Goal: Answer question/provide support: Share knowledge or assist other users

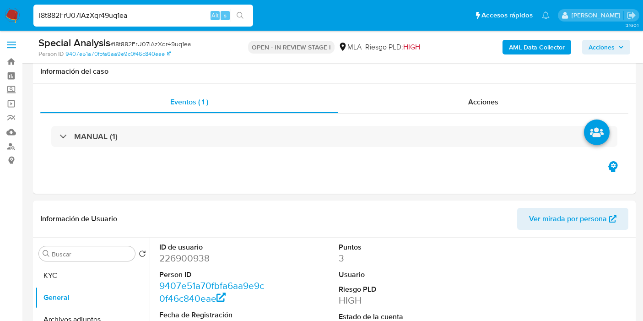
select select "10"
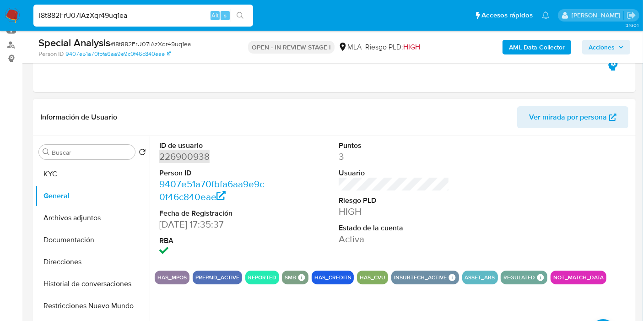
scroll to position [521, 0]
click at [76, 180] on button "KYC" at bounding box center [88, 174] width 107 height 22
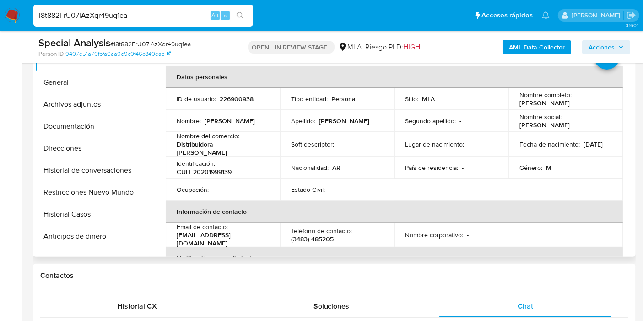
scroll to position [152, 0]
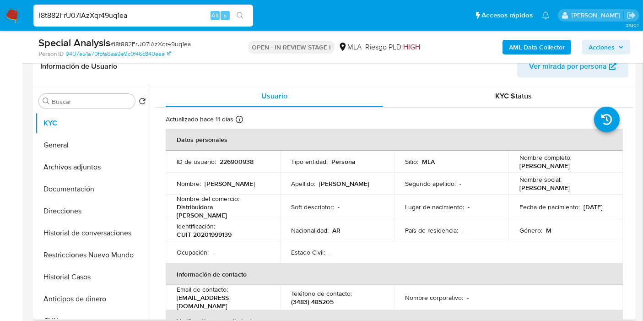
click at [306, 199] on td "Soft descriptor : -" at bounding box center [337, 207] width 114 height 25
click at [145, 17] on input "I8t882FrU07IAzXqr49uq1ea" at bounding box center [143, 16] width 220 height 12
paste input "Orim4d5TcVi9nvQgOlZzmQY6"
type input "Orim4d5TcVi9nvQgOlZzmQY6"
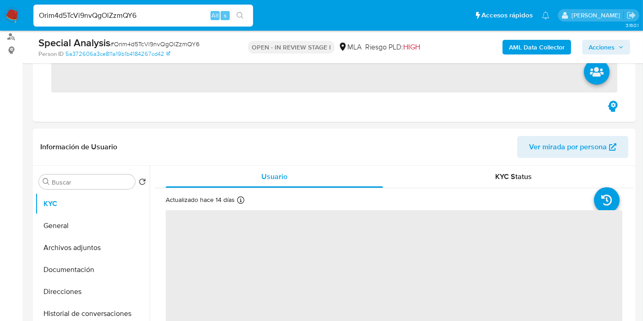
scroll to position [203, 0]
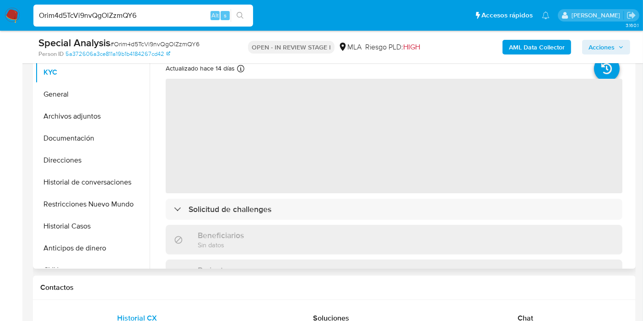
select select "10"
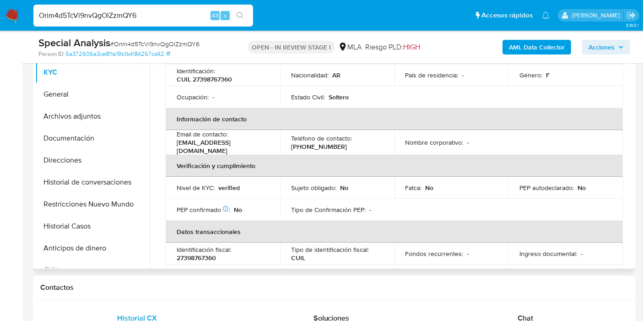
scroll to position [102, 0]
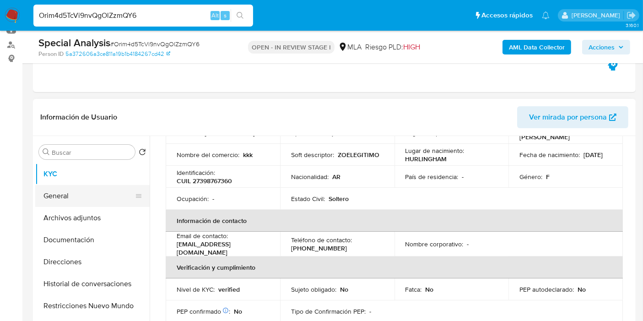
click at [75, 190] on button "General" at bounding box center [88, 196] width 107 height 22
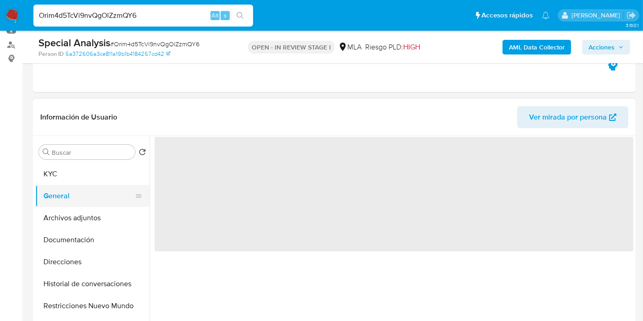
scroll to position [0, 0]
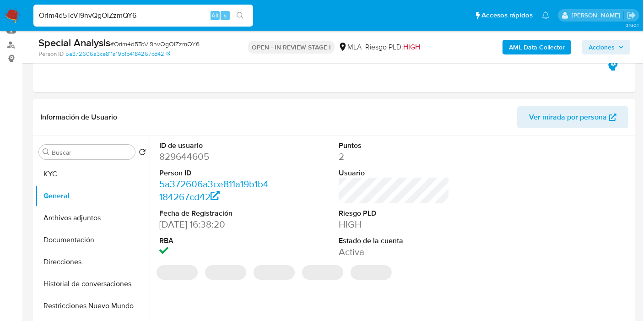
click at [204, 160] on dd "829644605" at bounding box center [214, 156] width 111 height 13
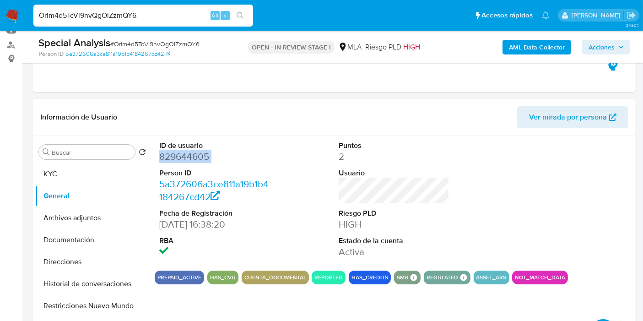
copy dd "829644605"
click at [69, 177] on button "KYC" at bounding box center [88, 174] width 107 height 22
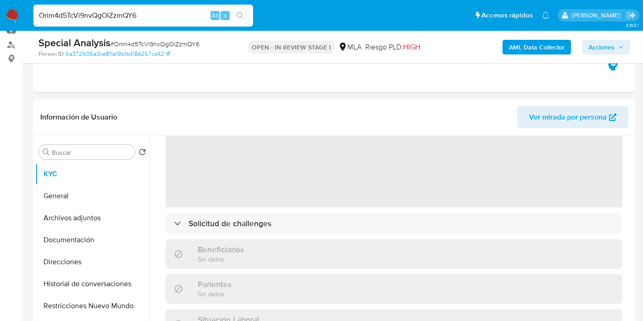
scroll to position [51, 0]
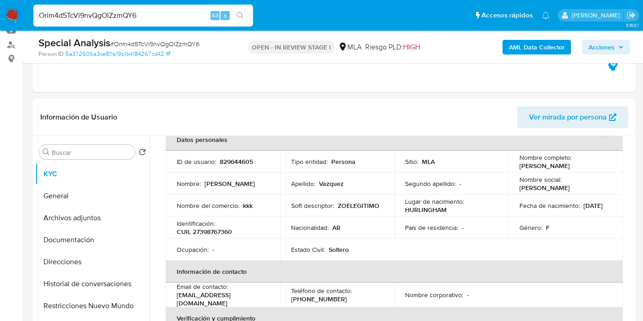
click at [221, 232] on p "CUIL 27398767360" at bounding box center [204, 232] width 55 height 8
click at [252, 53] on p "OPEN - IN REVIEW STAGE I" at bounding box center [291, 47] width 87 height 13
click at [219, 229] on p "CUIL 27398767360" at bounding box center [204, 232] width 55 height 8
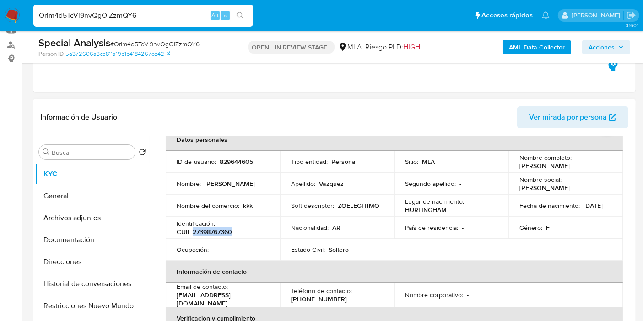
copy p "27398767360"
click at [102, 12] on input "Orim4d5TcVi9nvQgOlZzmQY6" at bounding box center [143, 16] width 220 height 12
paste input "udB9fZ30DaqPNfVylaGJAWsI"
type input "udB9fZ30DaqPNfVylaGJAWsI"
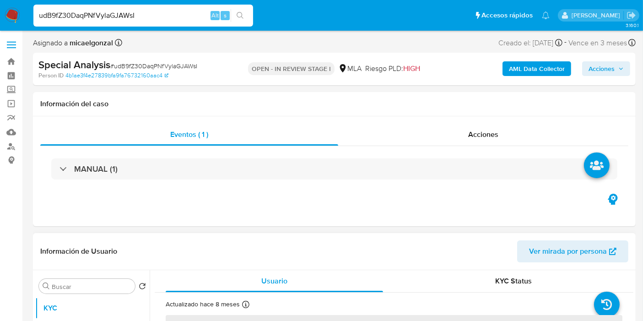
select select "10"
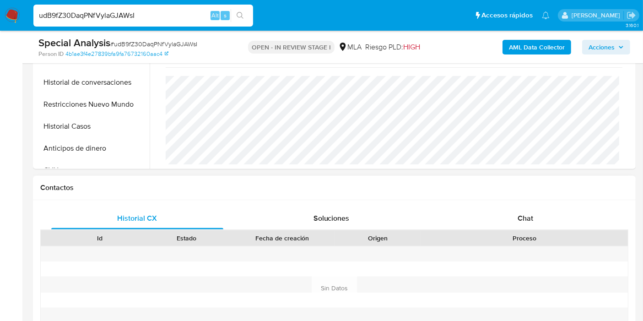
scroll to position [305, 0]
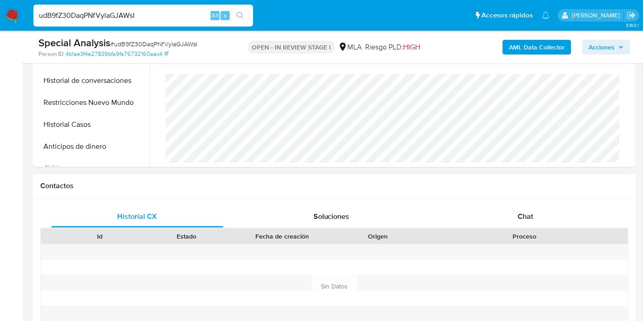
click at [513, 200] on div "Historial CX Soluciones Chat Id Estado Fecha de creación Origen Proceso Anterio…" at bounding box center [334, 286] width 603 height 177
click at [513, 206] on div "Chat" at bounding box center [526, 217] width 172 height 22
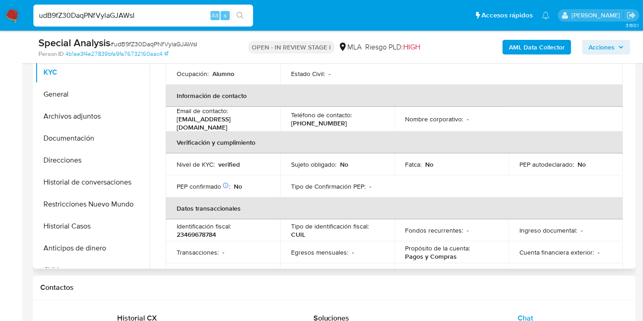
scroll to position [0, 0]
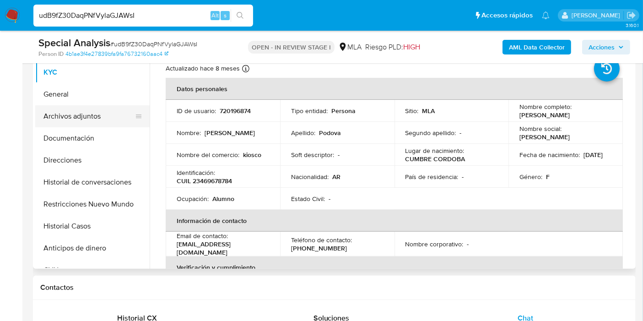
click at [46, 105] on button "Archivos adjuntos" at bounding box center [88, 116] width 107 height 22
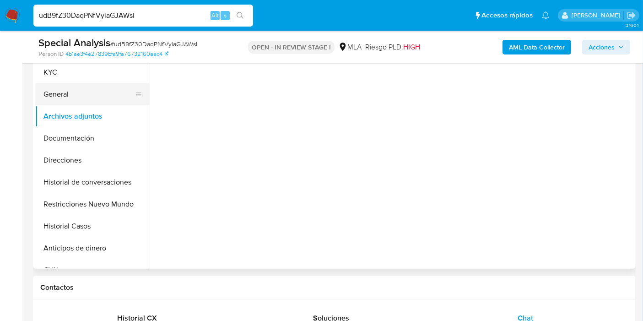
click at [49, 100] on button "General" at bounding box center [88, 94] width 107 height 22
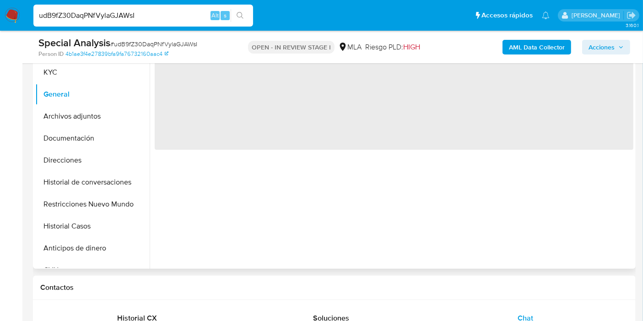
scroll to position [102, 0]
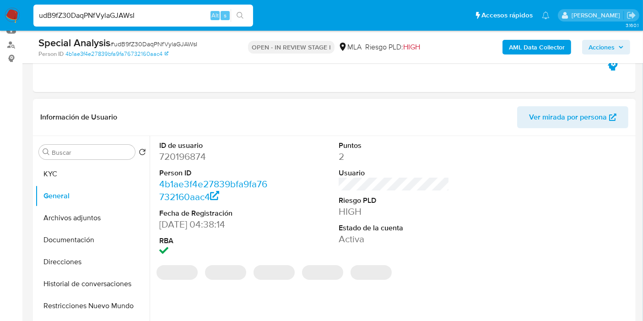
click at [183, 158] on dd "720196874" at bounding box center [214, 156] width 111 height 13
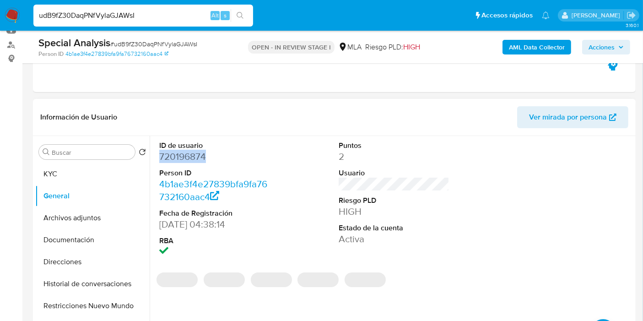
copy dd "720196874"
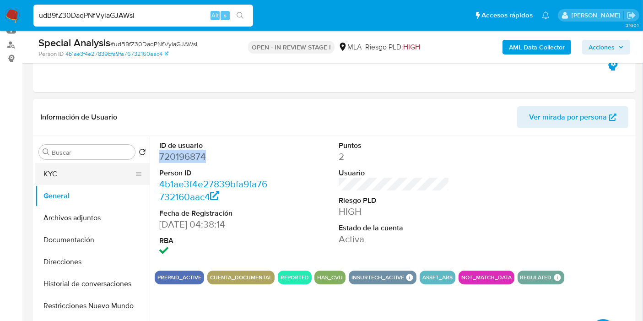
click at [99, 176] on button "KYC" at bounding box center [88, 174] width 107 height 22
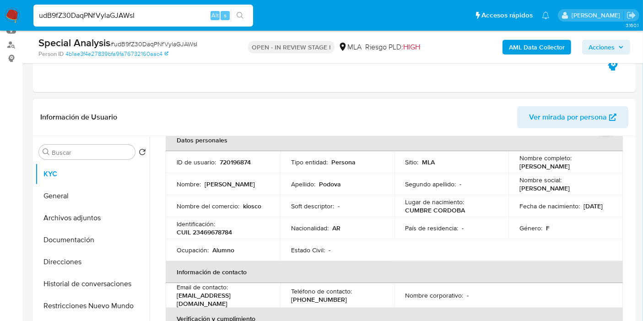
scroll to position [0, 0]
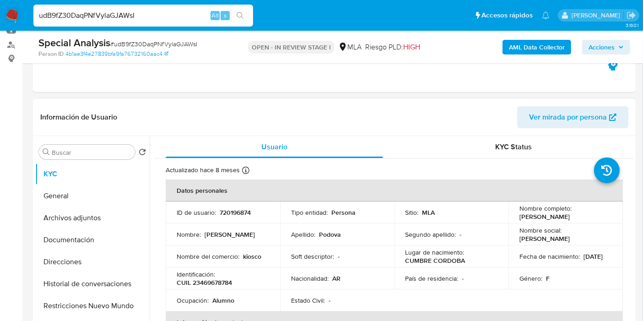
click at [218, 289] on td "Ocupación : Alumno" at bounding box center [223, 300] width 114 height 22
click at [213, 280] on p "CUIL 23469678784" at bounding box center [204, 282] width 55 height 8
copy p "23469678784"
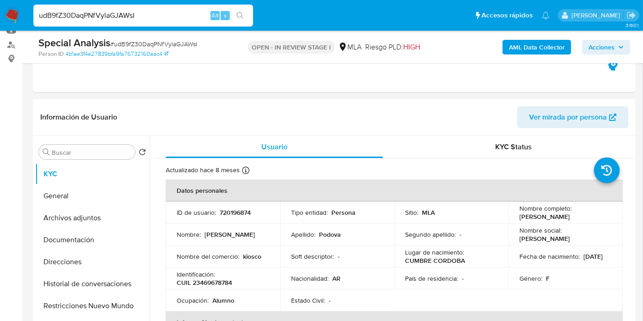
click at [86, 6] on div "udB9fZ30DaqPNfVylaGJAWsI Alt s" at bounding box center [143, 16] width 220 height 22
click at [91, 14] on input "udB9fZ30DaqPNfVylaGJAWsI" at bounding box center [143, 16] width 220 height 12
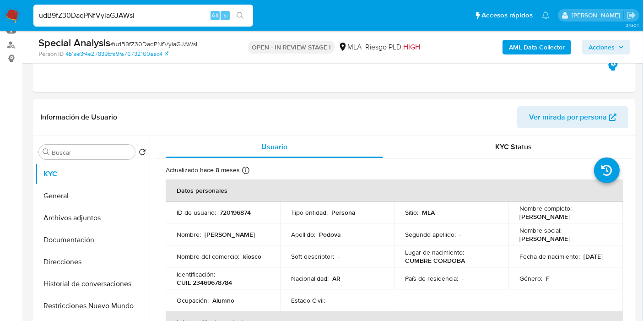
click at [91, 14] on input "udB9fZ30DaqPNfVylaGJAWsI" at bounding box center [143, 16] width 220 height 12
paste input "U0CiN1PbybFCopGWJYBvP0g5"
type input "U0CiN1PbybFCopGWJYBvP0g5"
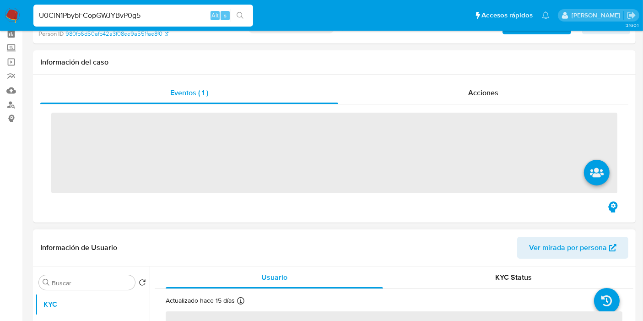
scroll to position [152, 0]
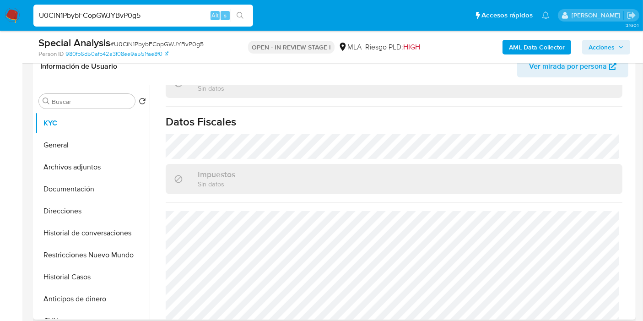
select select "10"
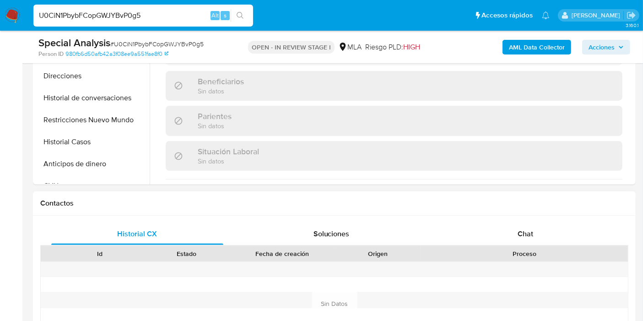
scroll to position [505, 0]
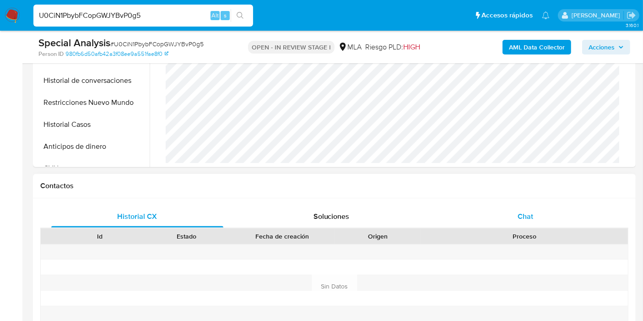
click at [538, 214] on div "Chat" at bounding box center [526, 217] width 172 height 22
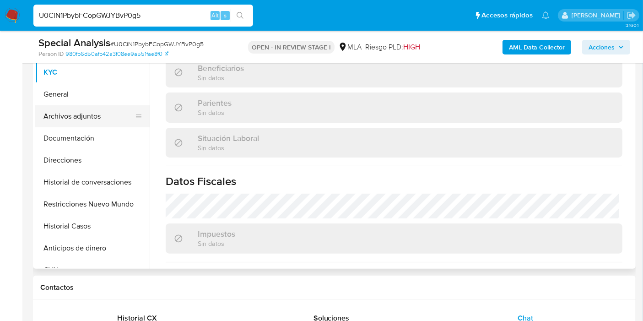
scroll to position [352, 0]
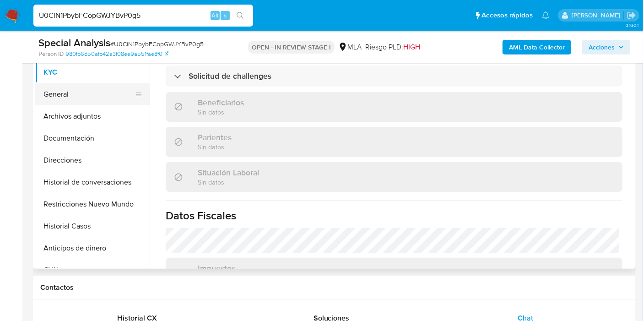
click at [81, 87] on button "General" at bounding box center [88, 94] width 107 height 22
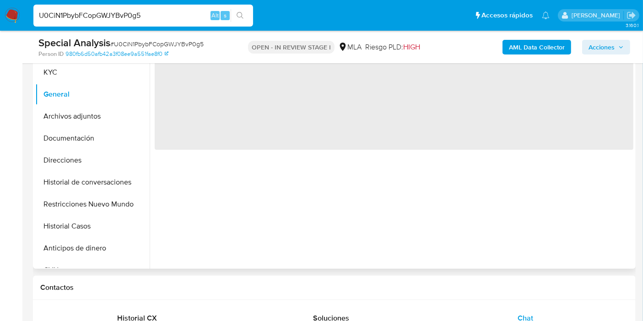
scroll to position [102, 0]
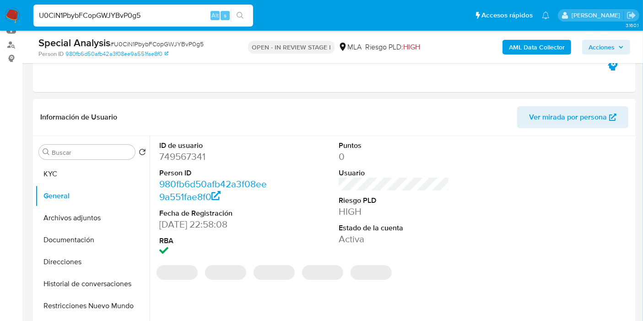
click at [182, 161] on dd "749567341" at bounding box center [214, 156] width 111 height 13
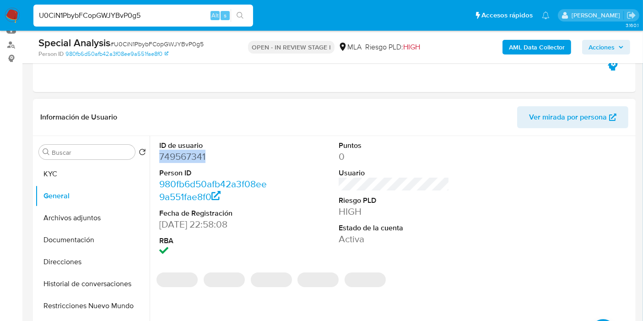
drag, startPoint x: 182, startPoint y: 162, endPoint x: 166, endPoint y: 153, distance: 18.0
click at [165, 152] on dd "749567341" at bounding box center [214, 156] width 111 height 13
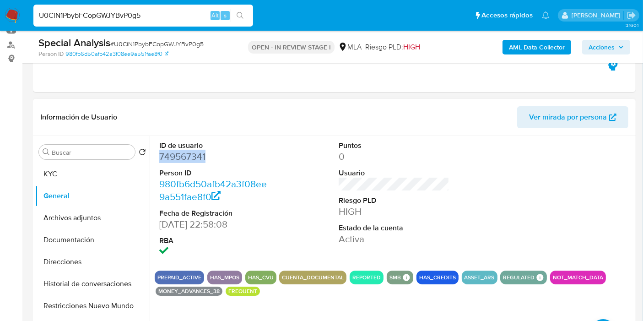
click at [168, 155] on dd "749567341" at bounding box center [214, 156] width 111 height 13
drag, startPoint x: 74, startPoint y: 146, endPoint x: 75, endPoint y: 168, distance: 22.0
click at [74, 148] on div "Buscar" at bounding box center [87, 152] width 96 height 15
click at [75, 168] on button "KYC" at bounding box center [88, 174] width 107 height 22
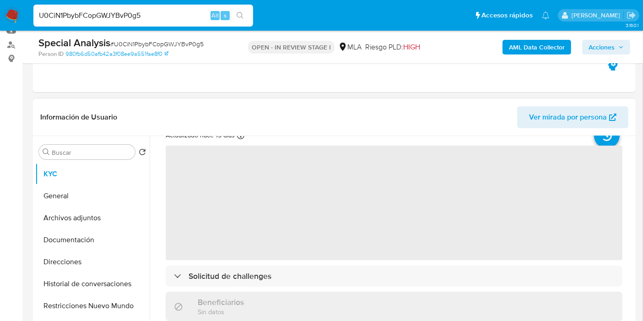
scroll to position [51, 0]
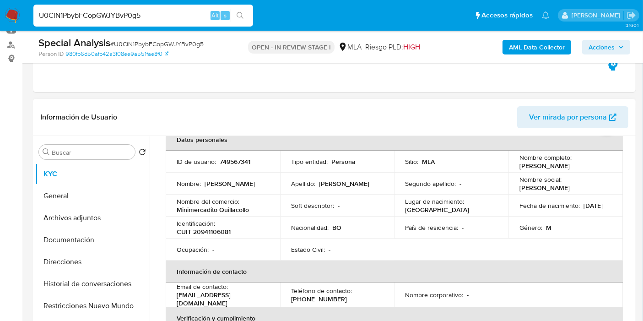
click at [200, 234] on p "CUIT 20941106081" at bounding box center [204, 232] width 54 height 8
click at [205, 232] on p "CUIT 20941106081" at bounding box center [204, 232] width 54 height 8
copy p "20941106081"
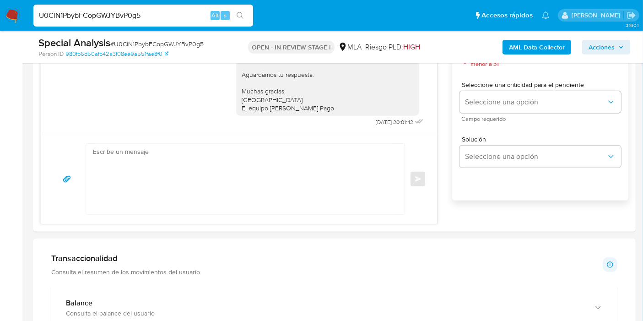
scroll to position [458, 0]
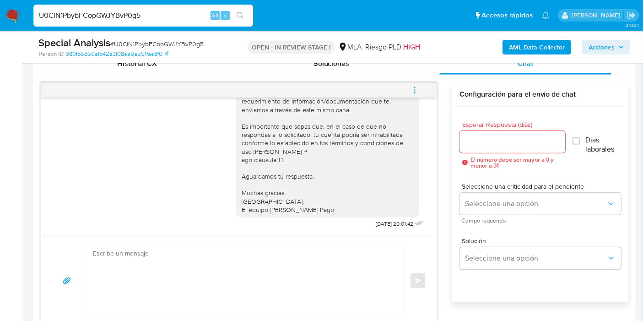
click at [266, 263] on textarea at bounding box center [243, 280] width 300 height 71
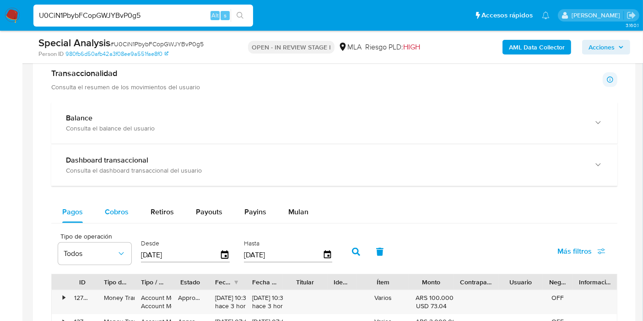
scroll to position [560, 0]
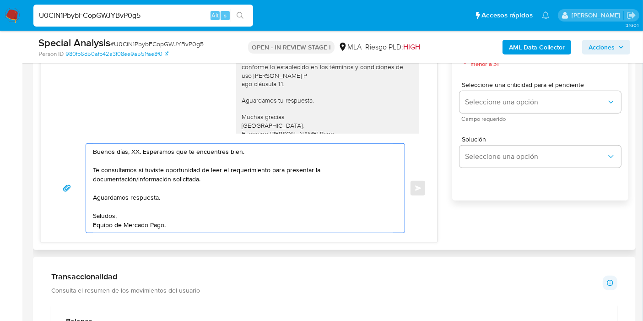
click at [120, 154] on textarea "Buenos días, XX. Esperamos que te encuentres bien. Te consultamos si tuviste op…" at bounding box center [243, 188] width 300 height 89
click at [133, 150] on textarea "Buenos días, XX. Esperamos que te encuentres bien. Te consultamos si tuviste op…" at bounding box center [243, 188] width 300 height 89
click at [197, 187] on textarea "Buenos días, Pedro. Esperamos que te encuentres bien. Te consultamos si tuviste…" at bounding box center [243, 188] width 300 height 89
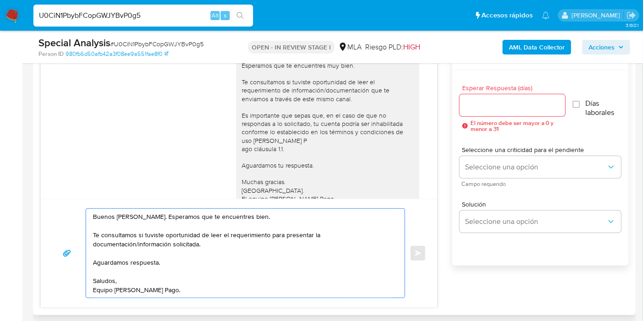
scroll to position [407, 0]
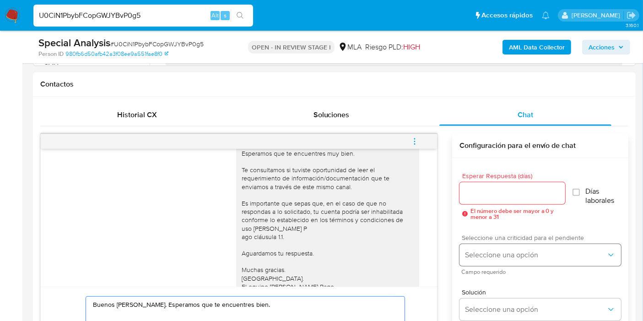
type textarea "Buenos días, Pedro. Esperamos que te encuentres bien. Te consultamos si tuviste…"
click at [489, 258] on span "Seleccione una opción" at bounding box center [535, 254] width 141 height 9
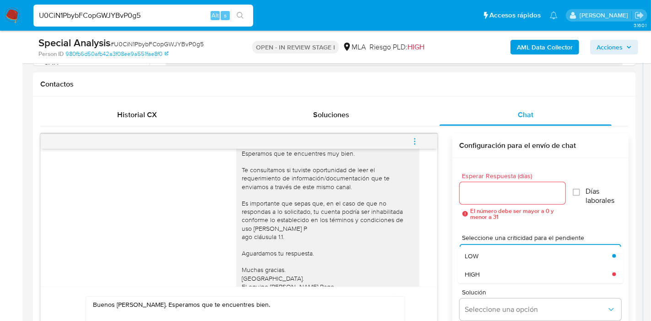
drag, startPoint x: 484, startPoint y: 270, endPoint x: 513, endPoint y: 209, distance: 67.6
click at [487, 266] on div "HIGH" at bounding box center [538, 274] width 147 height 18
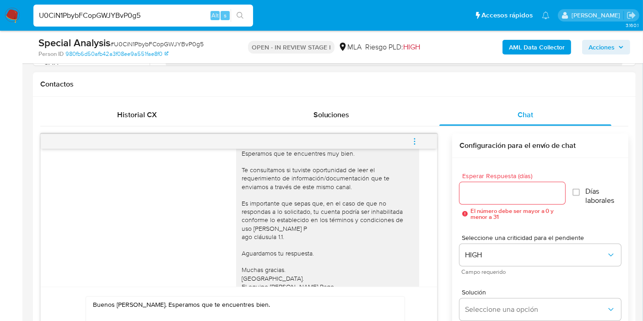
click at [516, 199] on div at bounding box center [513, 193] width 106 height 22
click at [516, 196] on input "Esperar Respuesta (días)" at bounding box center [513, 193] width 106 height 12
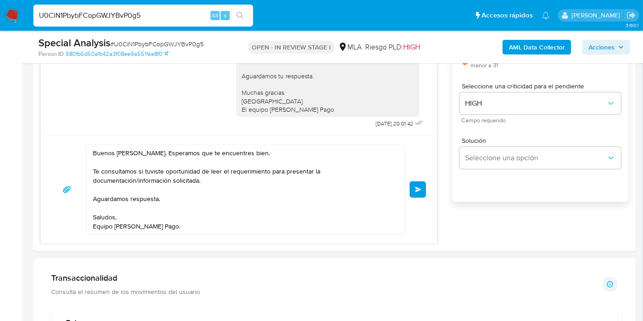
scroll to position [560, 0]
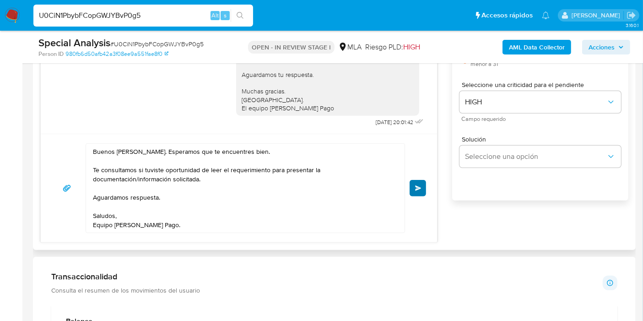
type input "1"
click at [422, 190] on button "Enviar" at bounding box center [418, 188] width 16 height 16
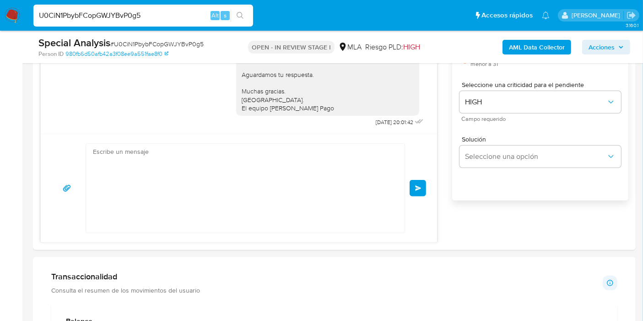
scroll to position [693, 0]
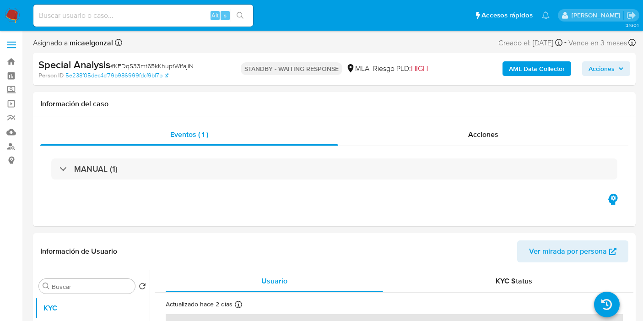
select select "10"
click at [17, 13] on img at bounding box center [13, 16] width 16 height 16
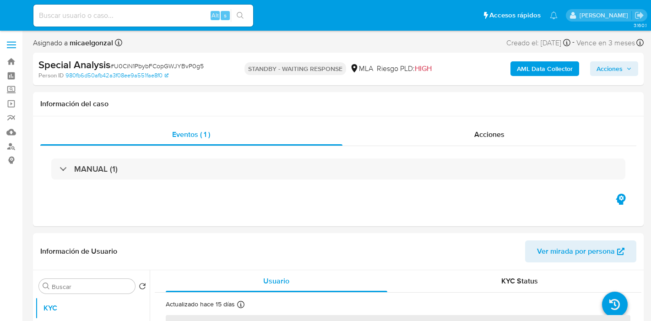
select select "10"
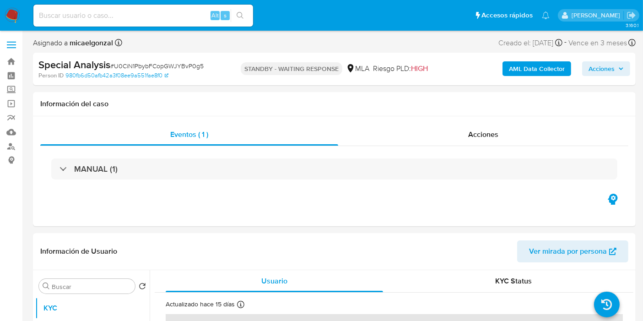
click at [139, 16] on input at bounding box center [143, 16] width 220 height 12
paste input "uGmsASdckt18b2uYJbBQGRFl"
type input "uGmsASdckt18b2uYJbBQGRFl"
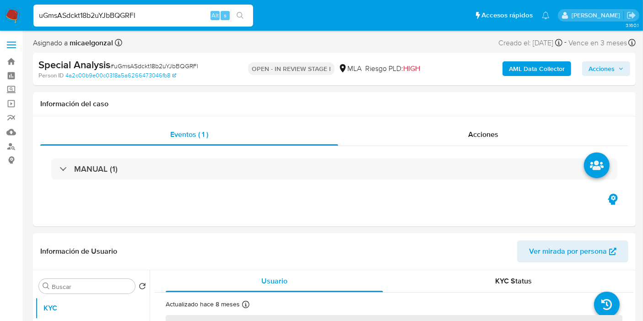
select select "10"
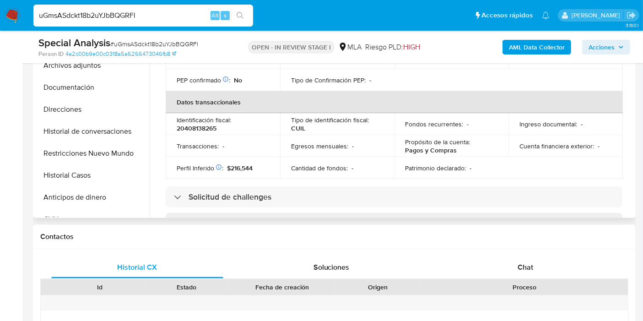
scroll to position [254, 0]
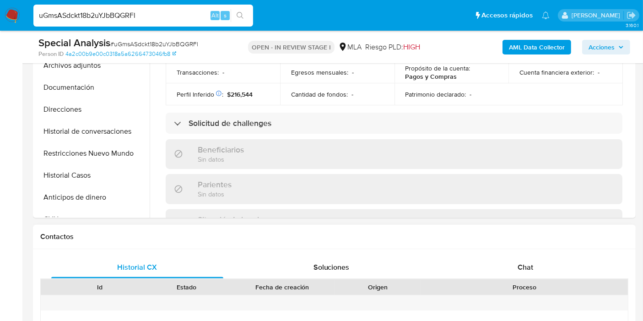
click at [530, 263] on span "Chat" at bounding box center [526, 267] width 16 height 11
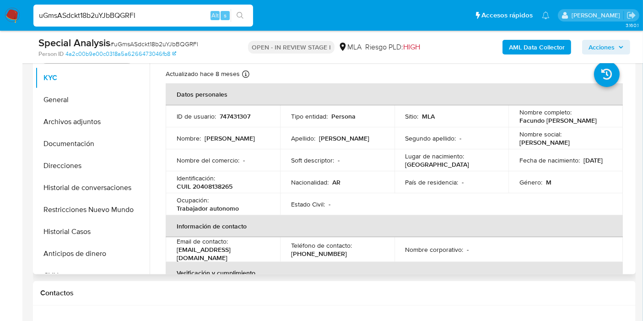
scroll to position [102, 0]
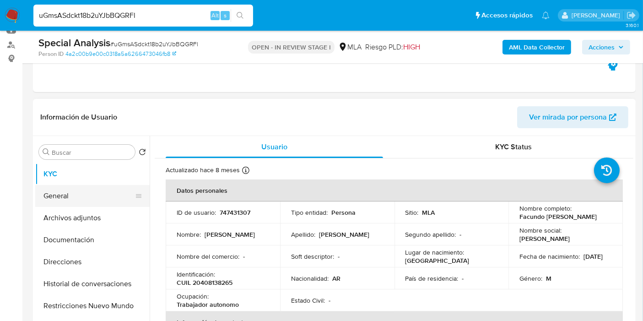
click at [89, 194] on button "General" at bounding box center [88, 196] width 107 height 22
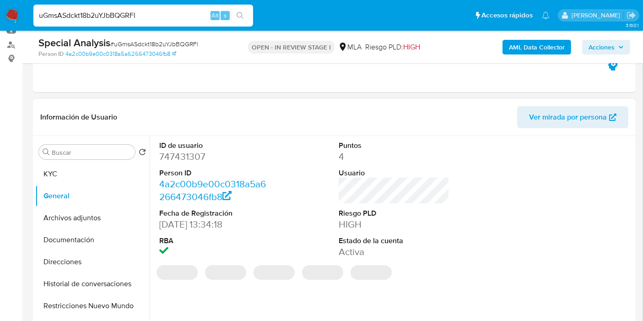
click at [181, 158] on dd "747431307" at bounding box center [214, 156] width 111 height 13
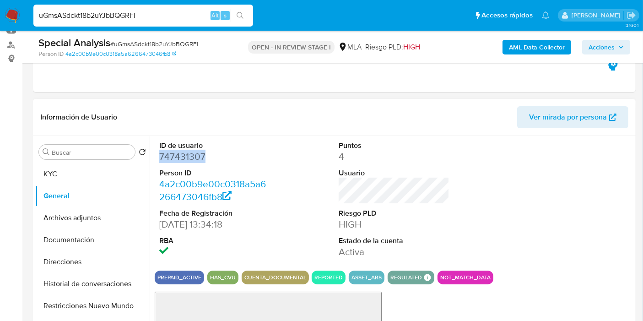
copy dd "747431307"
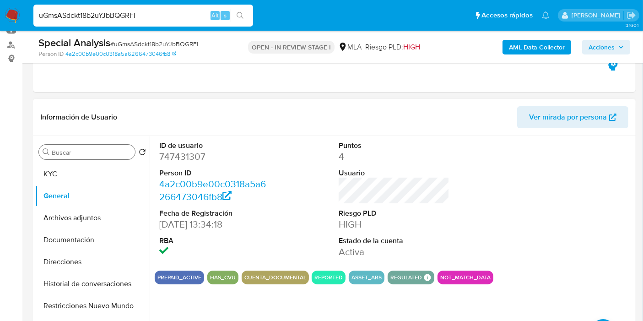
click at [105, 157] on div "Buscar" at bounding box center [87, 152] width 96 height 15
click at [92, 168] on button "KYC" at bounding box center [88, 174] width 107 height 22
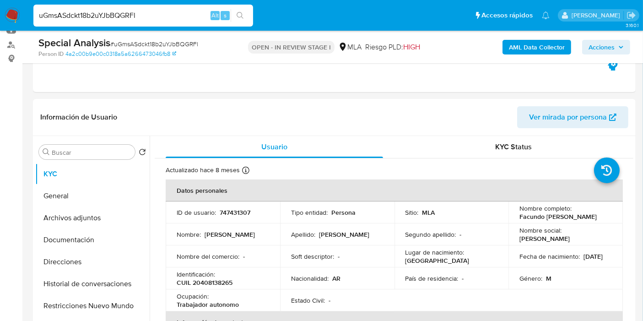
click at [88, 17] on input "uGmsASdckt18b2uYJbBQGRFl" at bounding box center [143, 16] width 220 height 12
paste input "DtJEC0ZXOiXNMrxT7NQtiJet"
type input "DtJEC0ZXOiXNMrxT7NQtiJet"
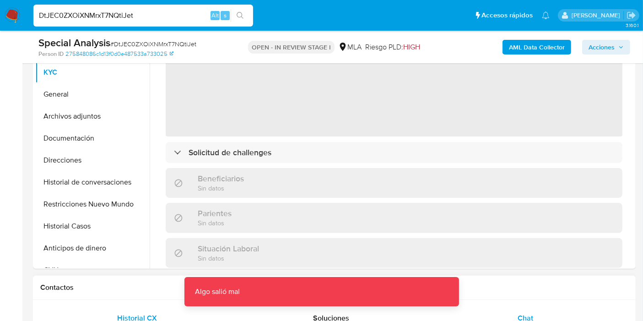
scroll to position [102, 0]
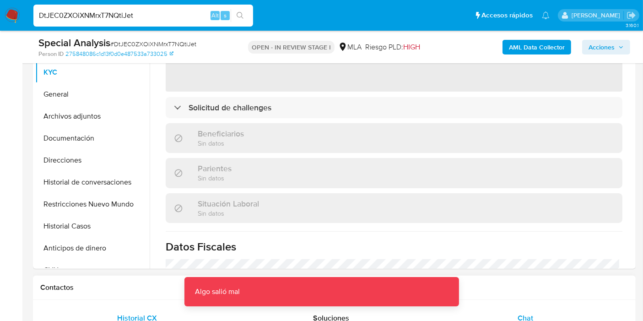
click at [563, 317] on div "Chat" at bounding box center [526, 318] width 172 height 22
select select "10"
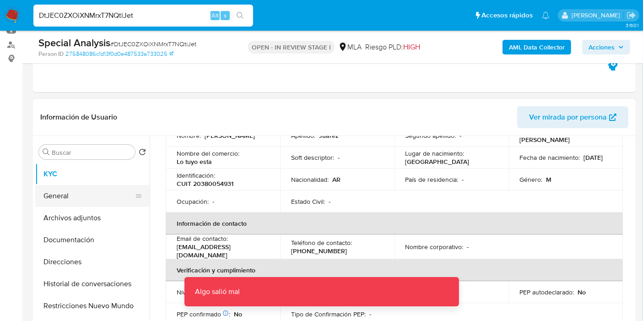
click at [80, 187] on button "General" at bounding box center [88, 196] width 107 height 22
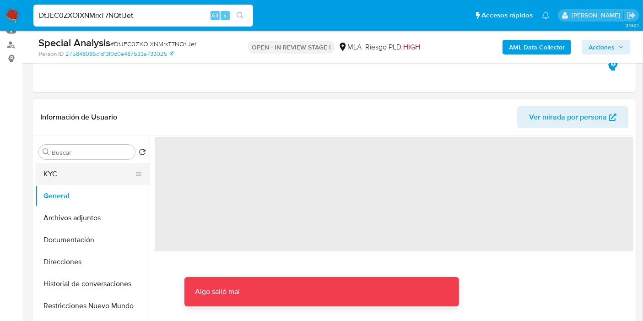
scroll to position [0, 0]
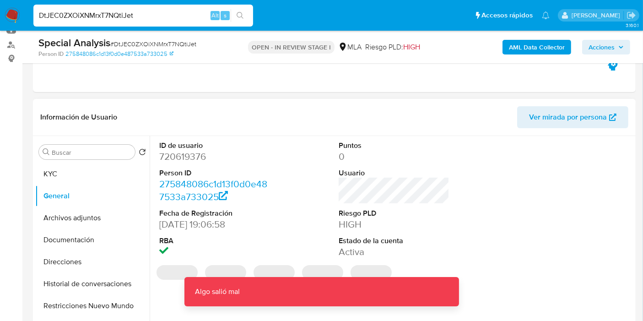
click at [195, 158] on dd "720619376" at bounding box center [214, 156] width 111 height 13
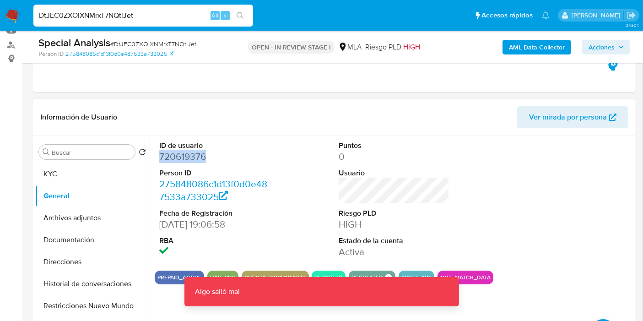
copy dd "720619376"
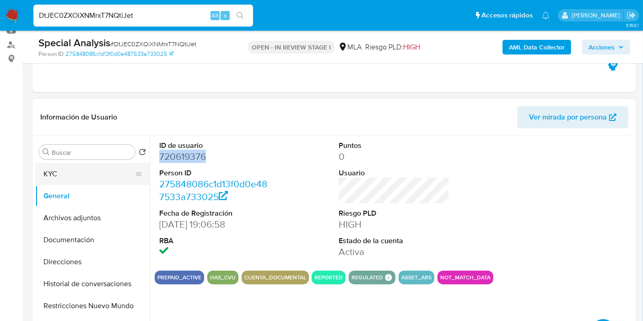
click at [87, 175] on button "KYC" at bounding box center [88, 174] width 107 height 22
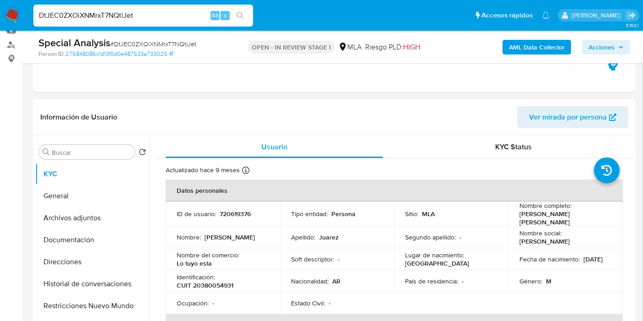
drag, startPoint x: 206, startPoint y: 286, endPoint x: 215, endPoint y: 277, distance: 13.0
click at [206, 284] on p "CUIT 20380054931" at bounding box center [205, 285] width 57 height 8
click at [215, 277] on p "Identificación :" at bounding box center [196, 277] width 38 height 8
click at [206, 287] on td "Identificación : CUIT 20380054931" at bounding box center [223, 281] width 114 height 22
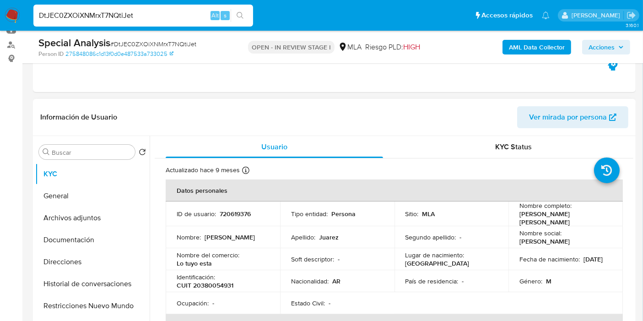
click at [206, 287] on td "Identificación : CUIT 20380054931" at bounding box center [223, 281] width 114 height 22
drag, startPoint x: 206, startPoint y: 286, endPoint x: 203, endPoint y: 283, distance: 4.9
click at [203, 283] on p "CUIT 20380054931" at bounding box center [205, 285] width 57 height 8
copy p "20380054931"
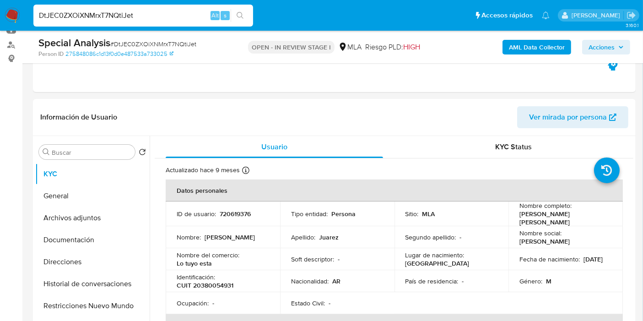
click at [140, 9] on div "DtJEC0ZXOiXNMrxT7NQtiJet Alt s" at bounding box center [143, 16] width 220 height 22
click at [136, 12] on input "DtJEC0ZXOiXNMrxT7NQtiJet" at bounding box center [143, 16] width 220 height 12
paste input "vvQ2aPSycpQUwD44DKlpXHWA"
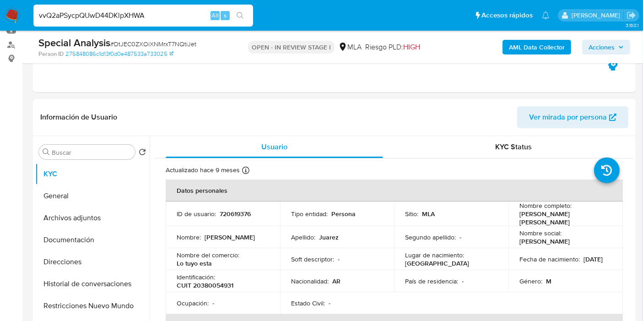
type input "vvQ2aPSycpQUwD44DKlpXHWA"
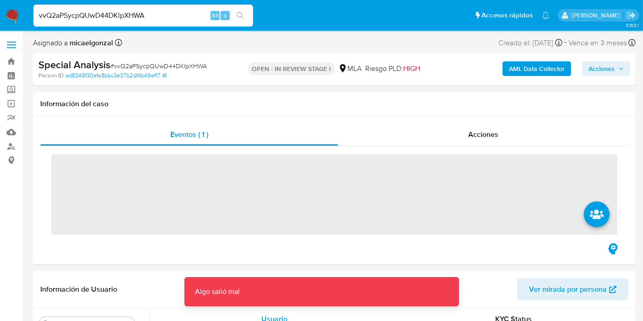
scroll to position [152, 0]
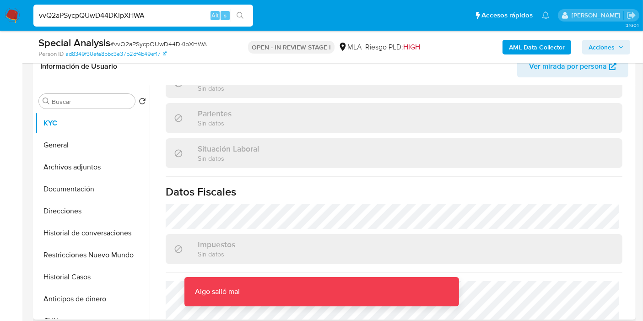
select select "10"
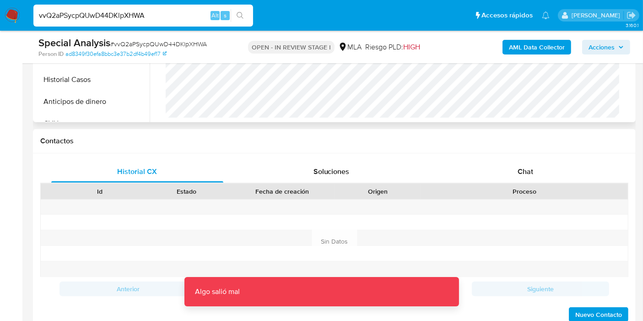
scroll to position [356, 0]
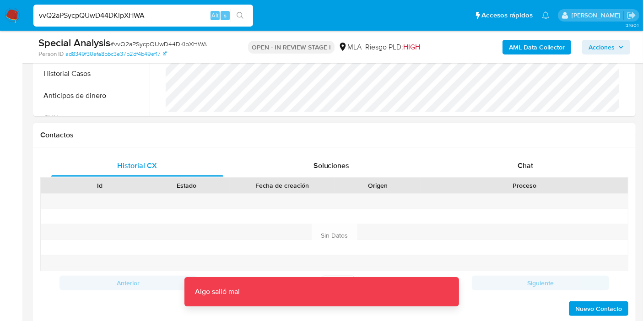
click at [519, 153] on div "Historial CX Soluciones Chat Id Estado Fecha de creación Origen Proceso Anterio…" at bounding box center [334, 235] width 603 height 177
click at [518, 163] on span "Chat" at bounding box center [526, 165] width 16 height 11
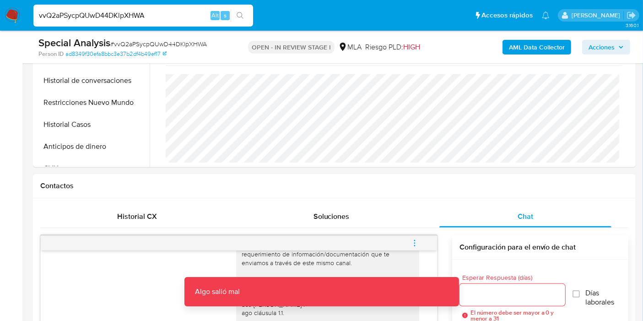
scroll to position [102, 0]
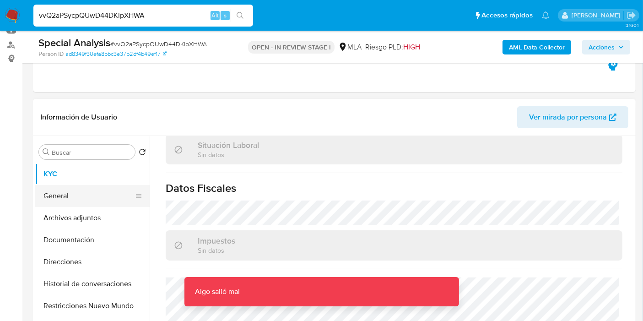
click at [46, 196] on button "General" at bounding box center [88, 196] width 107 height 22
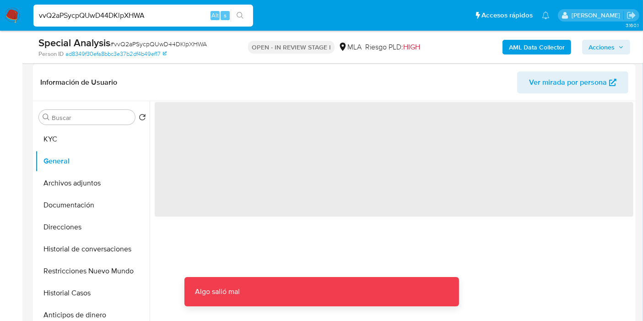
scroll to position [152, 0]
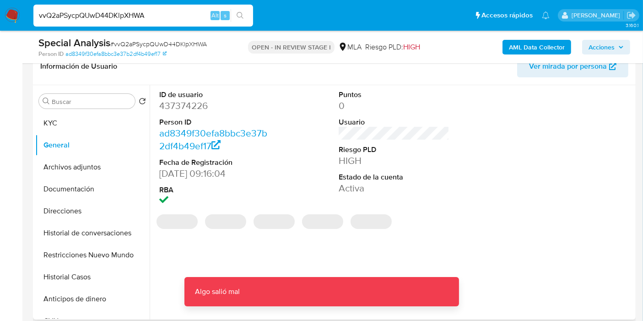
click at [190, 101] on dd "437374226" at bounding box center [214, 105] width 111 height 13
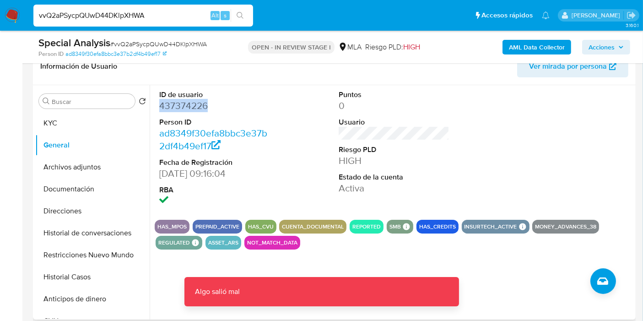
copy dd "437374226"
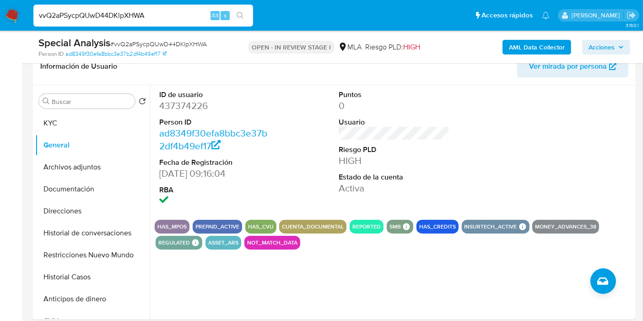
click at [92, 22] on div "vvQ2aPSycpQUwD44DKlpXHWA Alt s" at bounding box center [143, 16] width 220 height 22
click at [98, 18] on input "vvQ2aPSycpQUwD44DKlpXHWA" at bounding box center [143, 16] width 220 height 12
paste input "0nMiVcVmQnrQ16ou3kntm0yZ"
type input "0nMiVcVmQnrQ16ou3kntm0yZ"
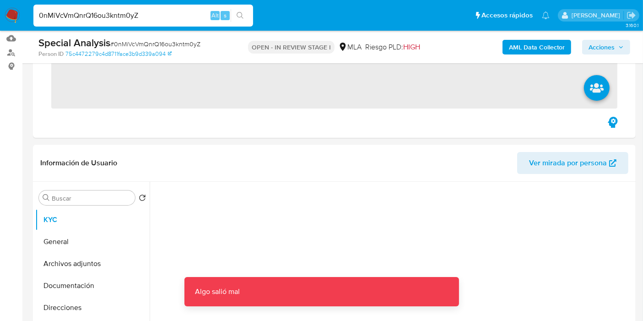
scroll to position [102, 0]
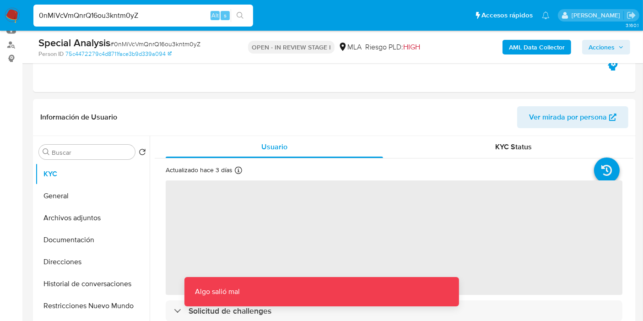
select select "10"
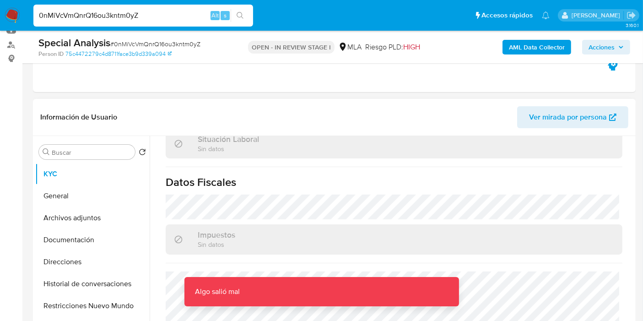
scroll to position [505, 0]
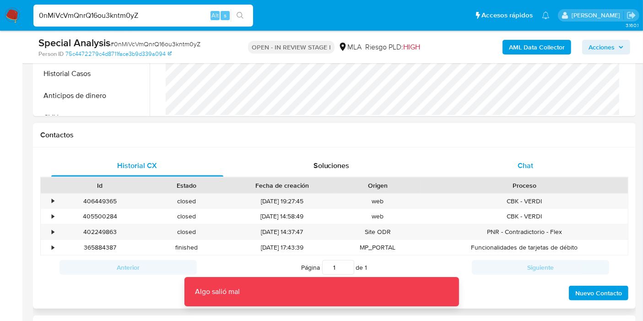
click at [534, 170] on div "Chat" at bounding box center [526, 166] width 172 height 22
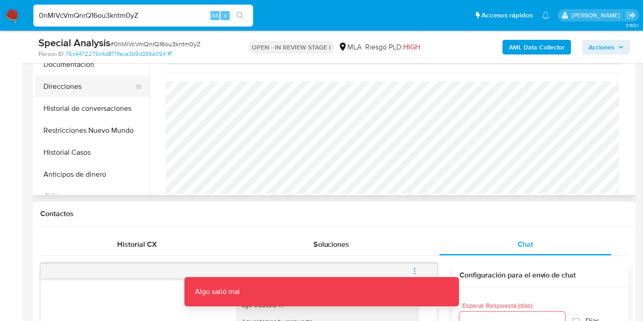
scroll to position [203, 0]
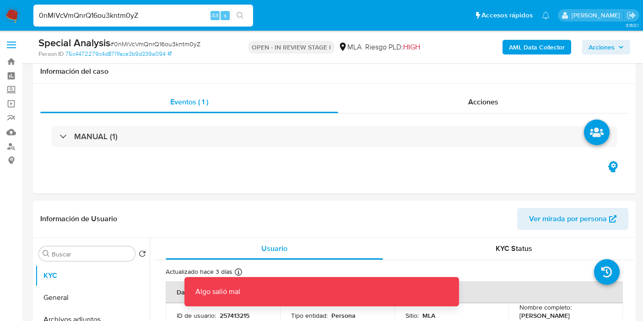
select select "10"
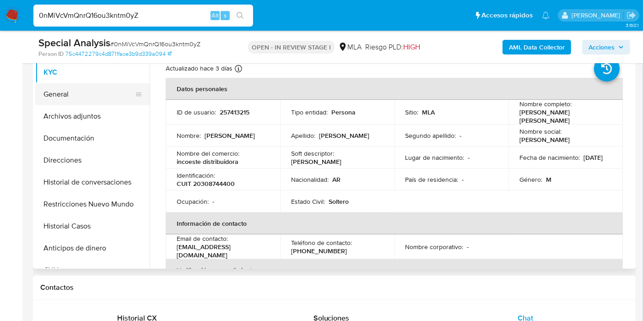
click at [102, 100] on button "General" at bounding box center [88, 94] width 107 height 22
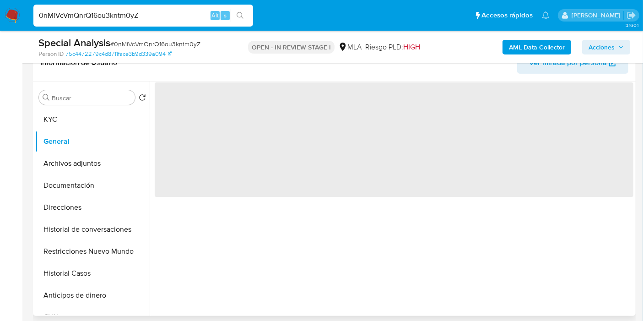
scroll to position [102, 0]
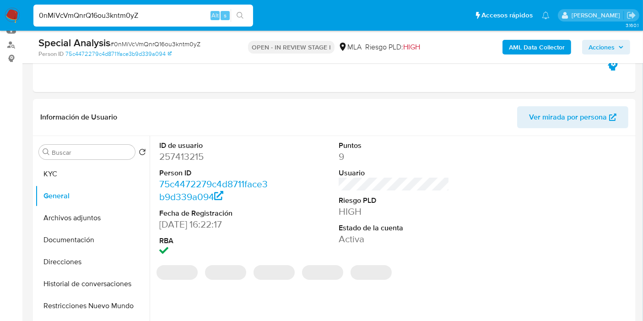
click at [190, 163] on dd "257413215" at bounding box center [214, 156] width 111 height 13
click at [194, 157] on dd "257413215" at bounding box center [214, 156] width 111 height 13
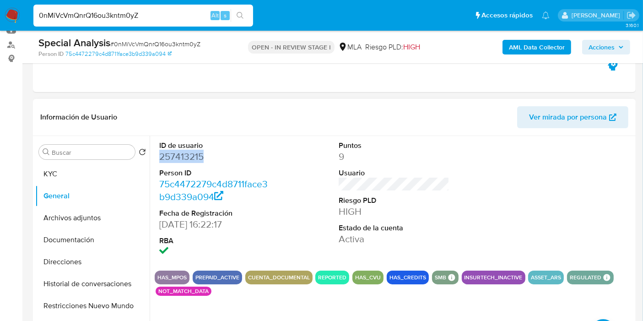
copy dd "257413215"
click at [17, 19] on img at bounding box center [13, 16] width 16 height 16
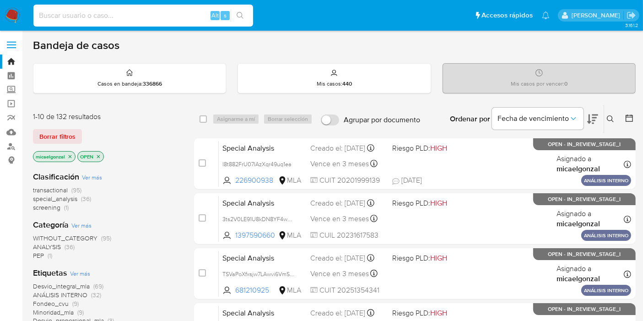
click at [160, 11] on input at bounding box center [143, 16] width 220 height 12
click at [0, 7] on nav "Pausado Ver notificaciones Alt s Accesos rápidos Presiona las siguientes teclas…" at bounding box center [321, 15] width 643 height 31
click at [10, 16] on img at bounding box center [13, 16] width 16 height 16
click at [136, 7] on div "Alt s" at bounding box center [143, 16] width 220 height 22
click at [137, 5] on div "Alt s" at bounding box center [143, 16] width 220 height 22
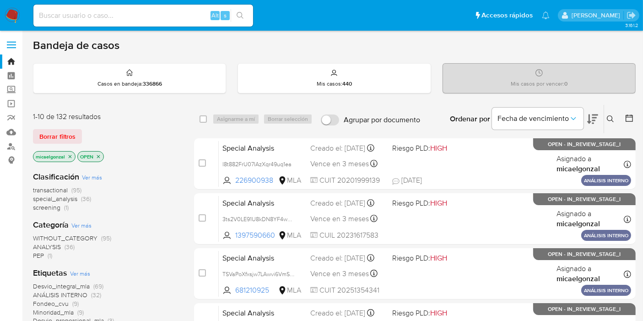
click at [127, 17] on input at bounding box center [143, 16] width 220 height 12
paste input "EseyUKBgk9Fo5gUO3PnrTw7p"
type input "EseyUKBgk9Fo5gUO3PnrTw7p"
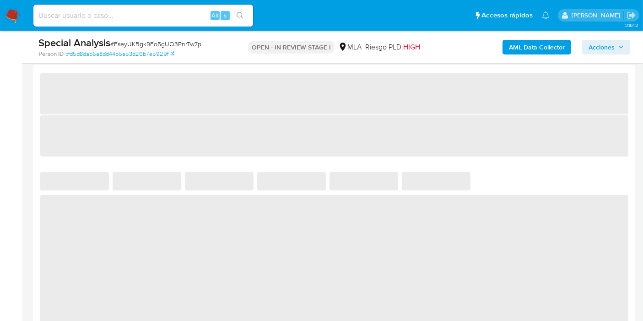
select select "10"
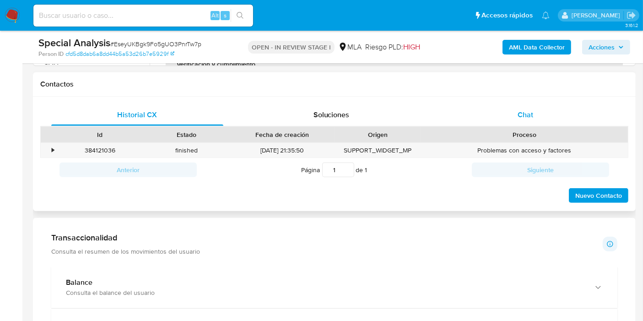
click at [563, 104] on div "Chat" at bounding box center [526, 115] width 172 height 22
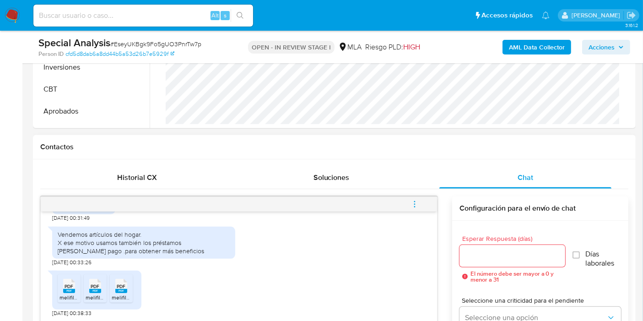
scroll to position [458, 0]
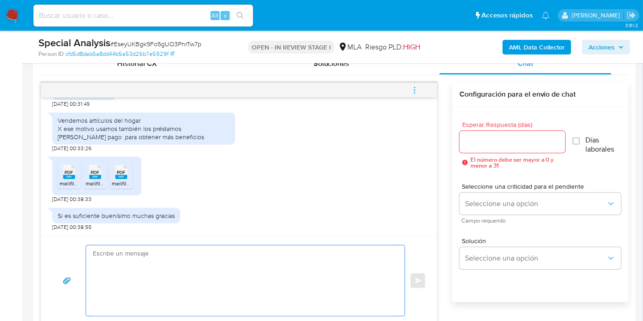
click at [218, 273] on textarea at bounding box center [243, 280] width 300 height 71
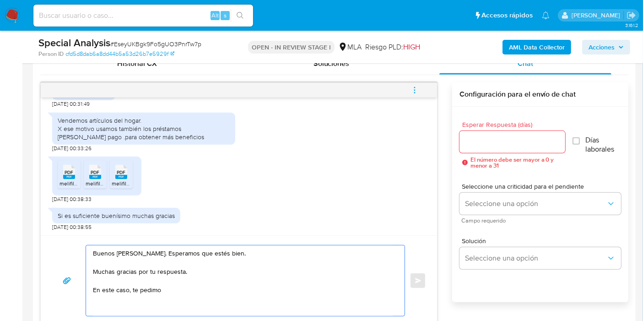
click at [218, 272] on textarea "Buenos días, Luis. Esperamos que estés bien. Muchas gracias por tu respuesta. E…" at bounding box center [243, 280] width 300 height 71
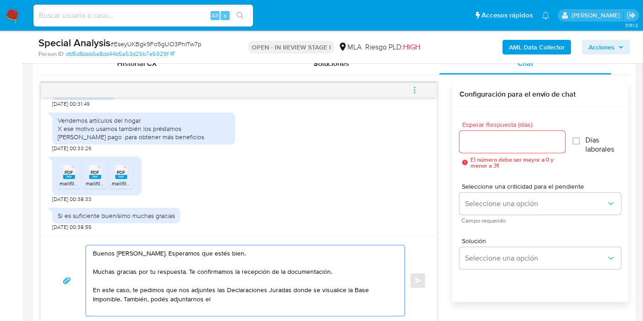
paste textarea "Resumen de Comprobantes Electrónicos emitidos de los períodos 2024 y 2025 Si ti…"
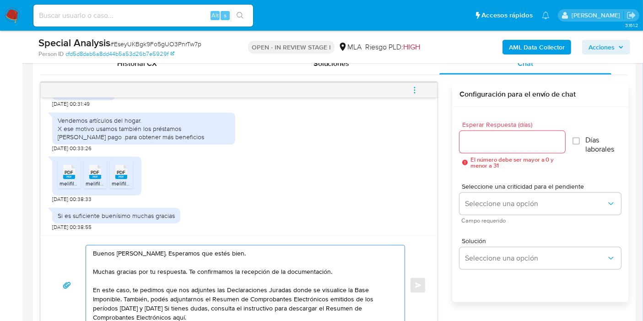
click at [155, 308] on textarea "Buenos días, Luis. Esperamos que estés bien. Muchas gracias por tu respuesta. T…" at bounding box center [243, 285] width 300 height 80
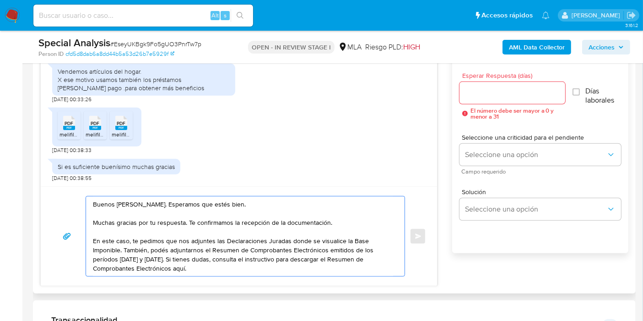
scroll to position [560, 0]
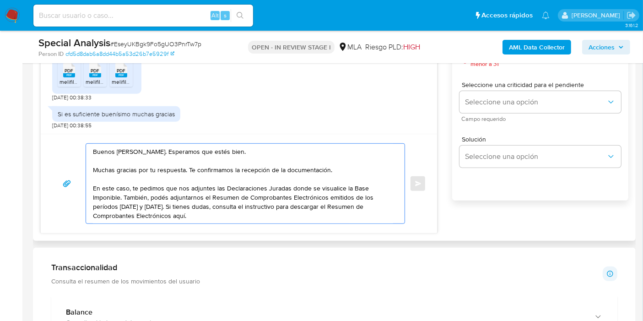
click at [214, 217] on textarea "Buenos días, Luis. Esperamos que estés bien. Muchas gracias por tu respuesta. T…" at bounding box center [243, 184] width 300 height 80
paste textarea "https://www.mercadopago.com.ar/ayuda/30181"
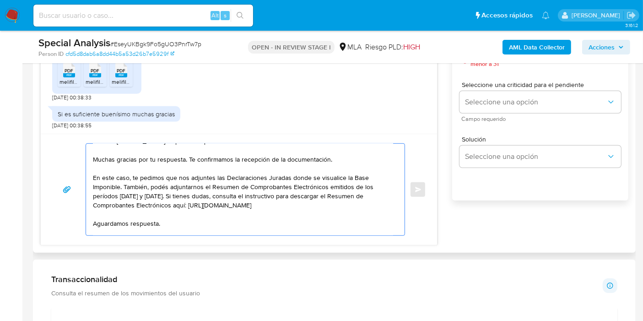
scroll to position [0, 0]
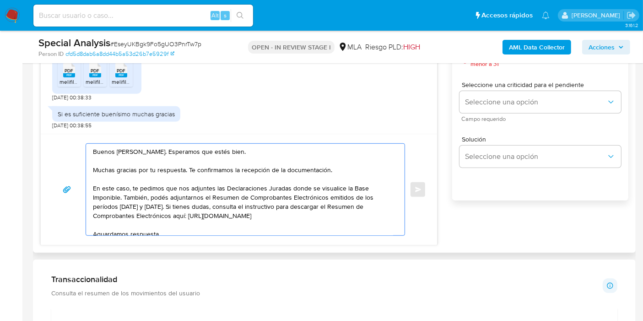
click at [214, 217] on textarea "Buenos días, Luis. Esperamos que estés bien. Muchas gracias por tu respuesta. T…" at bounding box center [243, 190] width 300 height 92
click at [246, 169] on textarea "Buenos días, Luis. Esperamos que estés bien. Muchas gracias por tu respuesta. T…" at bounding box center [243, 190] width 300 height 92
type textarea "Buenos días, Luis. Esperamos que estés bien. Muchas gracias por tu respuesta. T…"
click at [269, 201] on textarea "Buenos días, Luis. Esperamos que estés bien. Muchas gracias por tu respuesta. T…" at bounding box center [243, 190] width 300 height 92
click at [246, 207] on textarea "Buenos días, Luis. Esperamos que estés bien. Muchas gracias por tu respuesta. T…" at bounding box center [243, 190] width 300 height 92
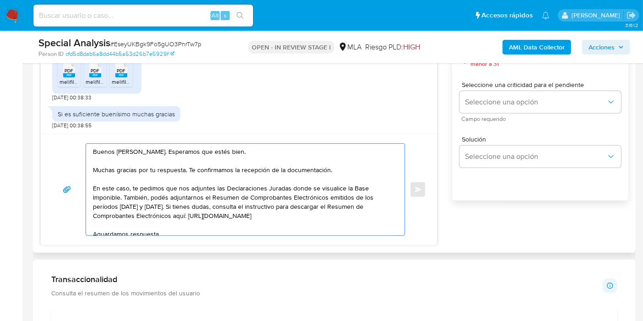
click at [291, 181] on textarea "Buenos días, Luis. Esperamos que estés bien. Muchas gracias por tu respuesta. T…" at bounding box center [243, 190] width 300 height 92
click at [275, 204] on textarea "Buenos días, Luis. Esperamos que estés bien. Muchas gracias por tu respuesta. T…" at bounding box center [243, 190] width 300 height 92
click at [202, 194] on textarea "Buenos días, Luis. Esperamos que estés bien. Muchas gracias por tu respuesta. T…" at bounding box center [243, 190] width 300 height 92
click at [278, 193] on textarea "Buenos días, Luis. Esperamos que estés bien. Muchas gracias por tu respuesta. T…" at bounding box center [243, 190] width 300 height 92
click at [344, 187] on textarea "Buenos días, Luis. Esperamos que estés bien. Muchas gracias por tu respuesta. T…" at bounding box center [243, 190] width 300 height 92
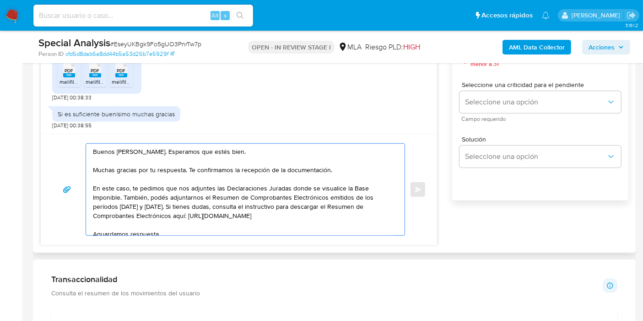
click at [199, 192] on textarea "Buenos días, Luis. Esperamos que estés bien. Muchas gracias por tu respuesta. T…" at bounding box center [243, 190] width 300 height 92
click at [147, 193] on textarea "Buenos días, Luis. Esperamos que estés bien. Muchas gracias por tu respuesta. T…" at bounding box center [243, 190] width 300 height 92
click at [247, 202] on textarea "Buenos días, Luis. Esperamos que estés bien. Muchas gracias por tu respuesta. T…" at bounding box center [243, 190] width 300 height 92
click at [214, 203] on textarea "Buenos días, Luis. Esperamos que estés bien. Muchas gracias por tu respuesta. T…" at bounding box center [243, 190] width 300 height 92
click at [190, 200] on textarea "Buenos días, Luis. Esperamos que estés bien. Muchas gracias por tu respuesta. T…" at bounding box center [243, 190] width 300 height 92
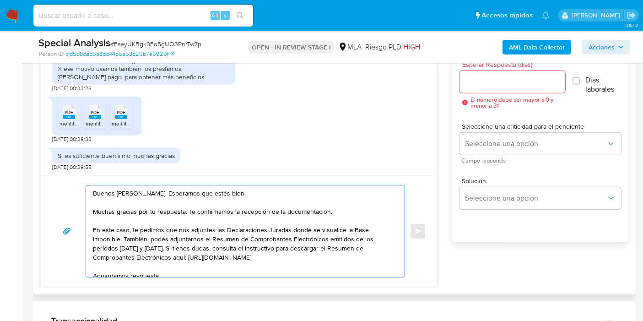
scroll to position [509, 0]
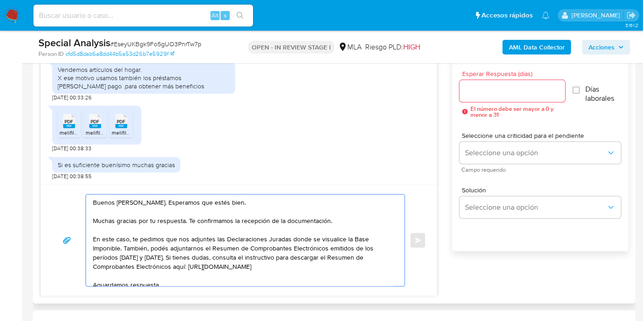
click at [515, 96] on input "Esperar Respuesta (días)" at bounding box center [513, 91] width 106 height 12
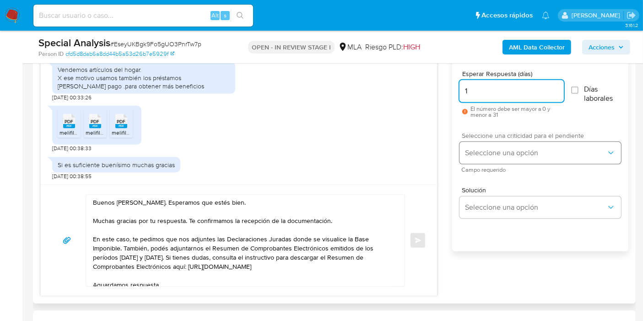
type input "1"
click at [495, 152] on span "Seleccione una opción" at bounding box center [535, 152] width 141 height 9
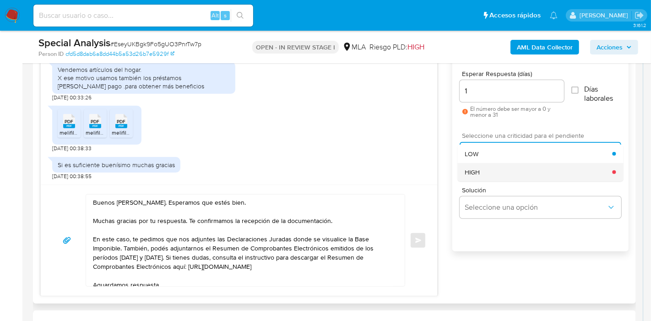
click at [488, 166] on div "HIGH" at bounding box center [538, 172] width 147 height 18
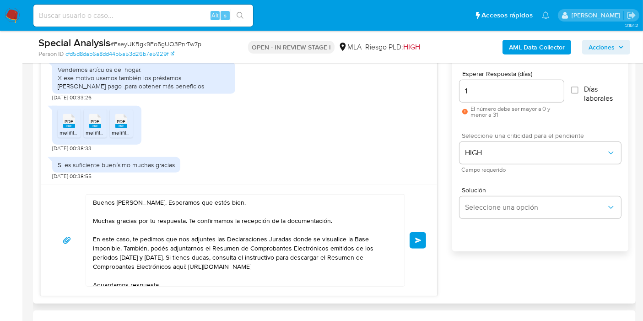
click at [428, 234] on div "Buenos días, Luis. Esperamos que estés bien. Muchas gracias por tu respuesta. T…" at bounding box center [239, 240] width 397 height 111
click at [418, 241] on span "Enviar" at bounding box center [418, 240] width 6 height 5
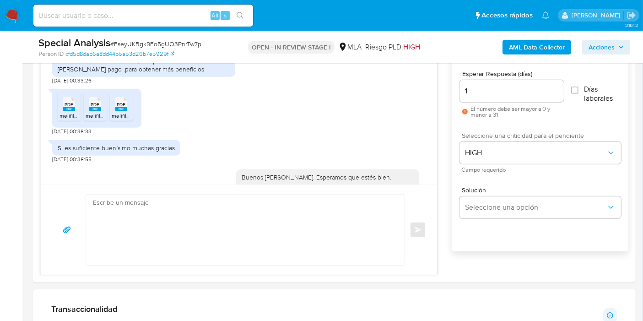
scroll to position [732, 0]
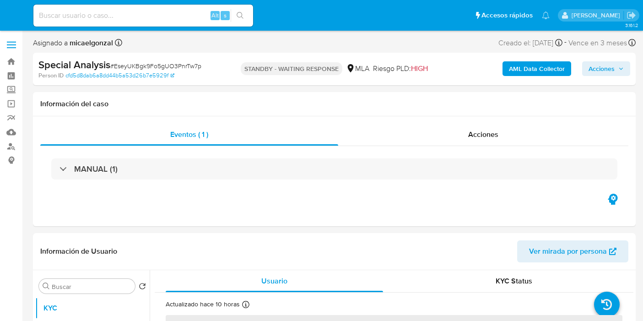
select select "10"
click at [149, 14] on input at bounding box center [143, 16] width 220 height 12
paste input "DRM9pL6JllgTmcUXPR6Ym0SL"
type input "DRM9pL6JllgTmcUXPR6Ym0SL"
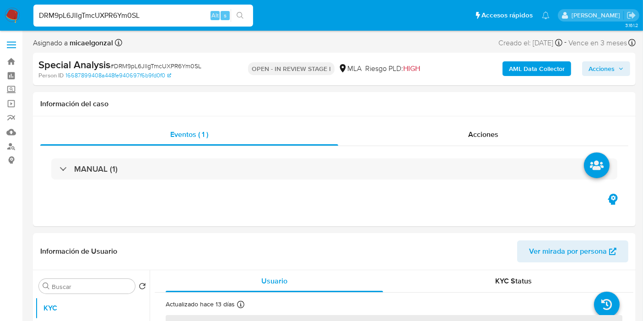
select select "10"
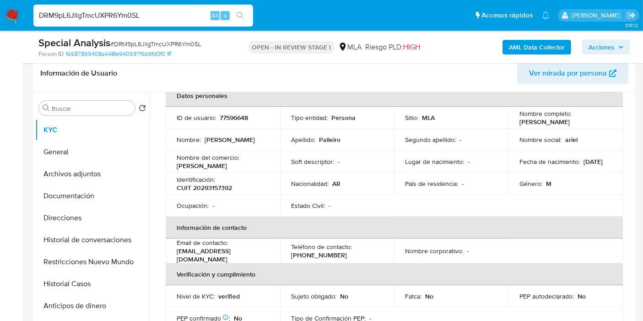
scroll to position [30, 0]
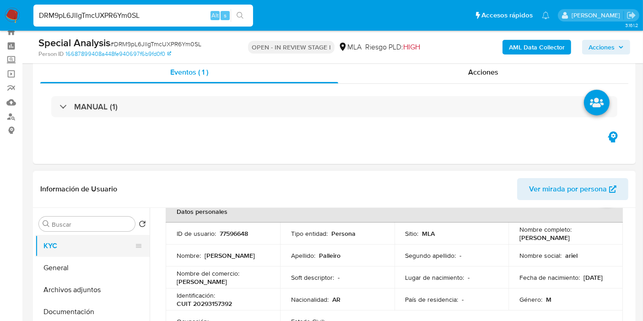
click at [81, 250] on button "KYC" at bounding box center [88, 246] width 107 height 22
click at [80, 271] on button "General" at bounding box center [88, 268] width 107 height 22
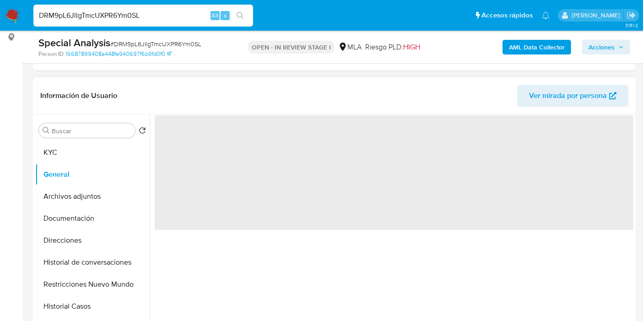
scroll to position [132, 0]
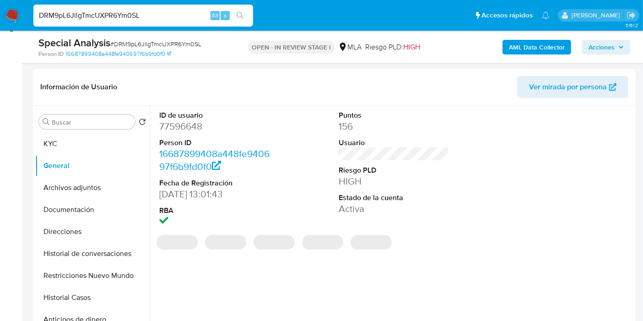
click at [193, 128] on dd "77596648" at bounding box center [214, 126] width 111 height 13
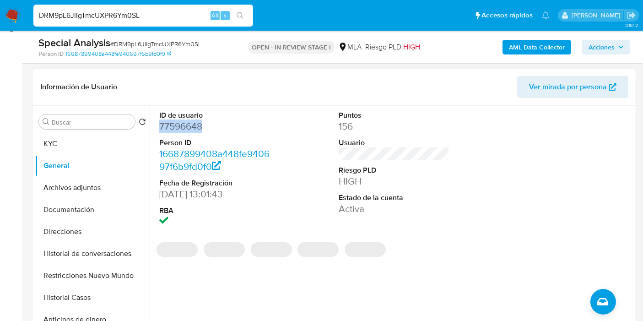
copy dd "77596648"
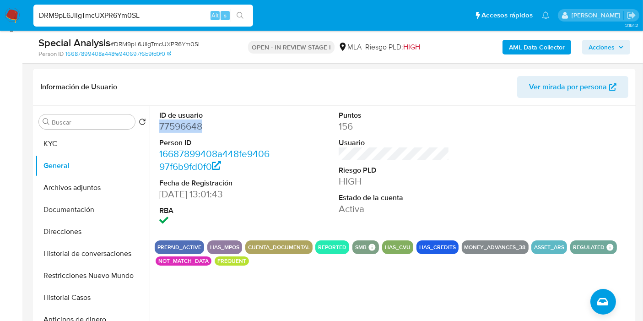
click at [8, 20] on img at bounding box center [13, 16] width 16 height 16
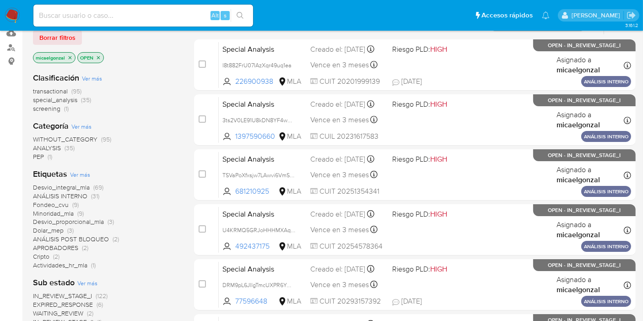
scroll to position [203, 0]
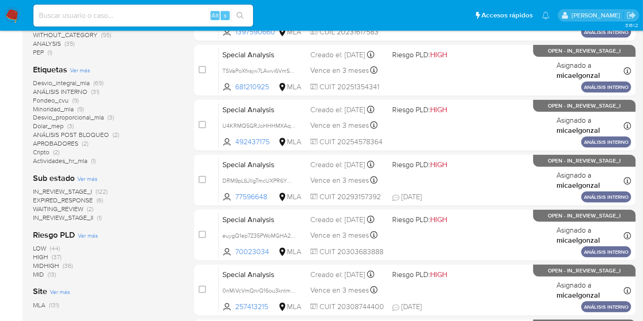
click at [131, 10] on input at bounding box center [143, 16] width 220 height 12
paste input "Orim4d5TcVi9nvQgOlZzmQY6"
type input "Orim4d5TcVi9nvQgOlZzmQY6"
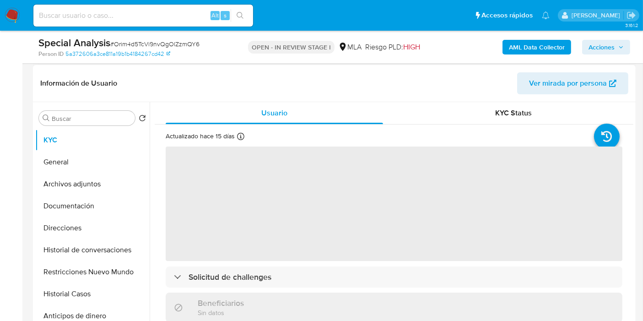
scroll to position [152, 0]
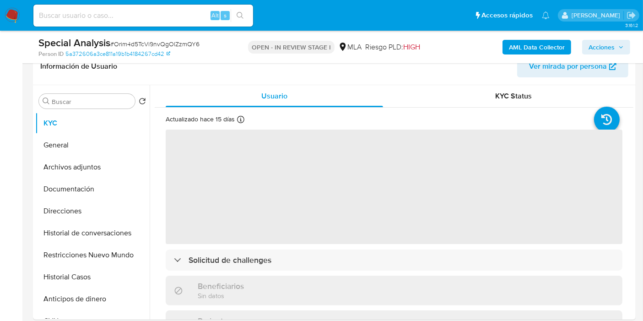
select select "10"
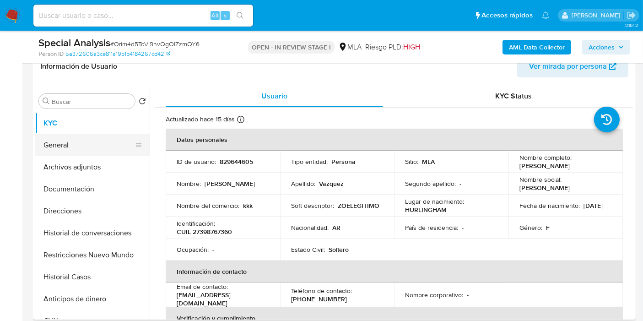
click at [128, 143] on button "General" at bounding box center [88, 145] width 107 height 22
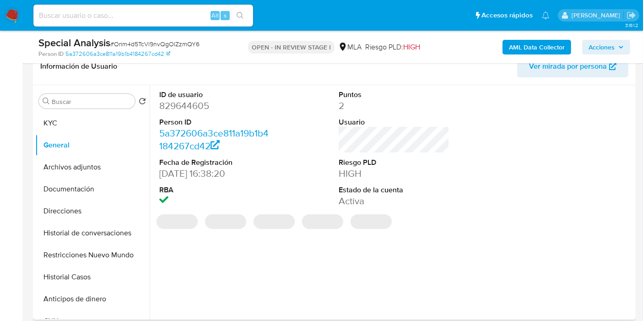
click at [195, 109] on dd "829644605" at bounding box center [214, 105] width 111 height 13
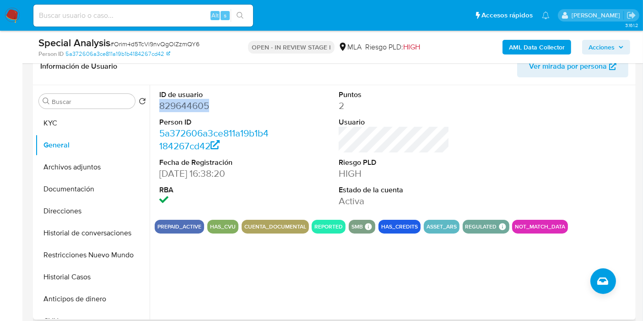
copy dd "829644605"
click at [95, 129] on button "KYC" at bounding box center [88, 123] width 107 height 22
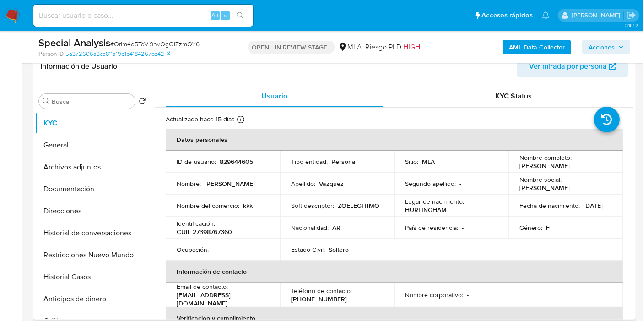
click at [217, 223] on div "Identificación : CUIL 27398767360" at bounding box center [223, 227] width 92 height 16
click at [211, 229] on p "CUIL 27398767360" at bounding box center [204, 232] width 55 height 8
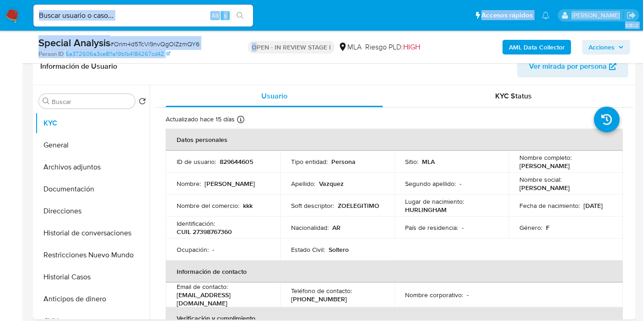
drag, startPoint x: 211, startPoint y: 229, endPoint x: 255, endPoint y: 38, distance: 195.9
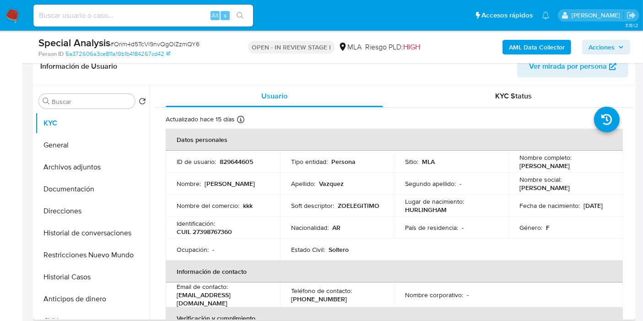
click at [233, 190] on td "Nombre : [PERSON_NAME]" at bounding box center [223, 184] width 114 height 22
drag, startPoint x: 216, startPoint y: 225, endPoint x: 211, endPoint y: 233, distance: 9.4
click at [215, 225] on div "Identificación : CUIL 27398767360" at bounding box center [223, 227] width 92 height 16
click at [211, 233] on p "CUIL 27398767360" at bounding box center [204, 232] width 55 height 8
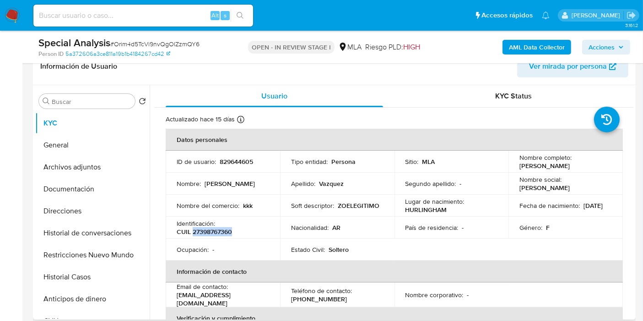
copy p "27398767360"
click at [73, 267] on button "Historial Casos" at bounding box center [88, 277] width 107 height 22
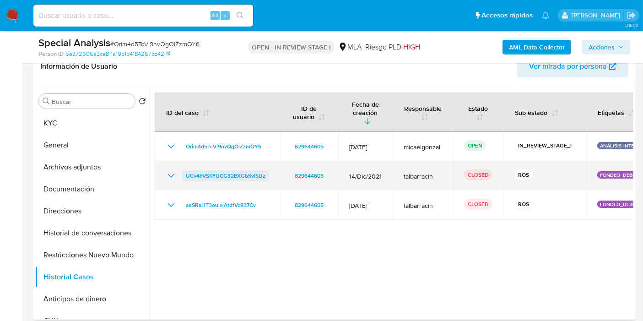
click at [213, 172] on span "UCv4hVSKFUCG32EXGb5vISUz" at bounding box center [226, 175] width 80 height 11
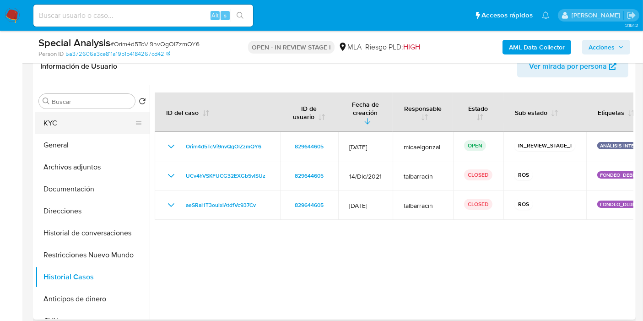
click at [79, 115] on button "KYC" at bounding box center [88, 123] width 107 height 22
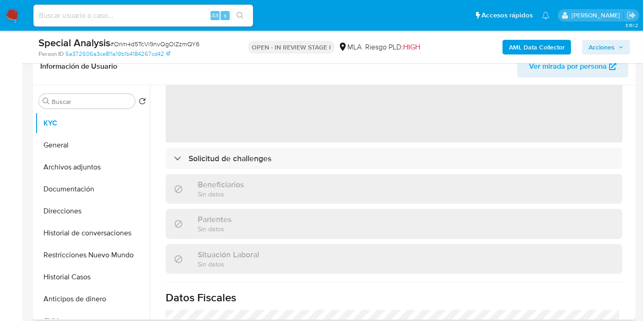
scroll to position [0, 0]
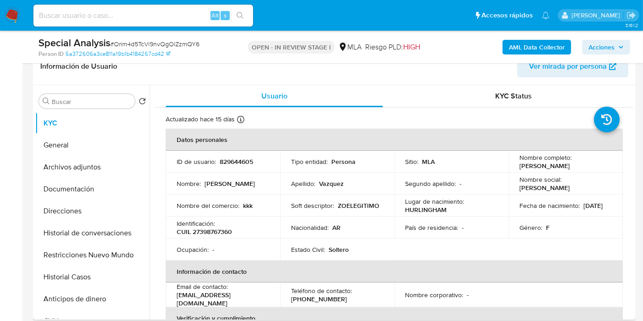
click at [219, 232] on p "CUIL 27398767360" at bounding box center [204, 232] width 55 height 8
copy p "27398767360"
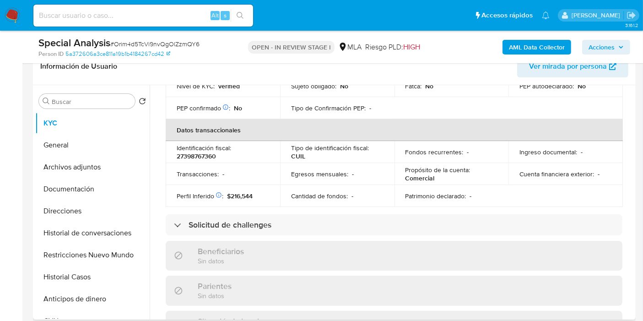
scroll to position [481, 0]
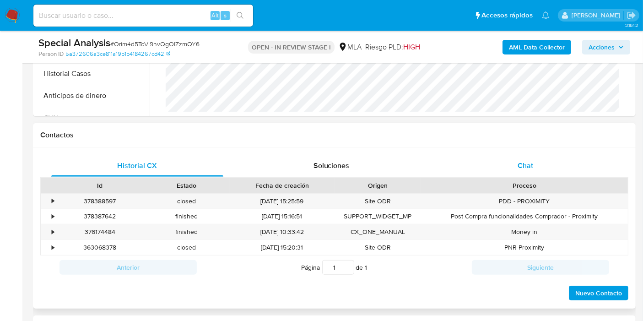
click at [532, 155] on div "Chat" at bounding box center [526, 166] width 172 height 22
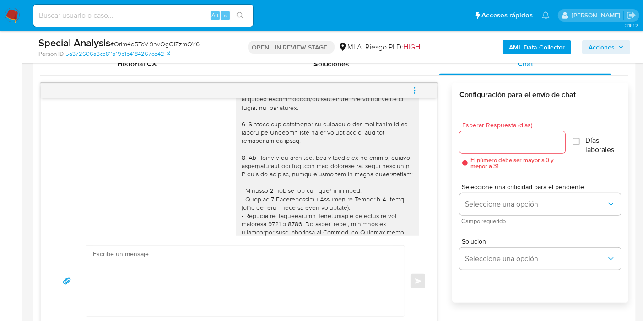
scroll to position [407, 0]
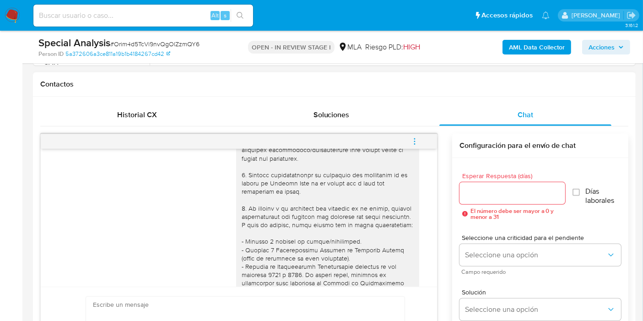
click at [421, 146] on button "menu-action" at bounding box center [415, 141] width 30 height 22
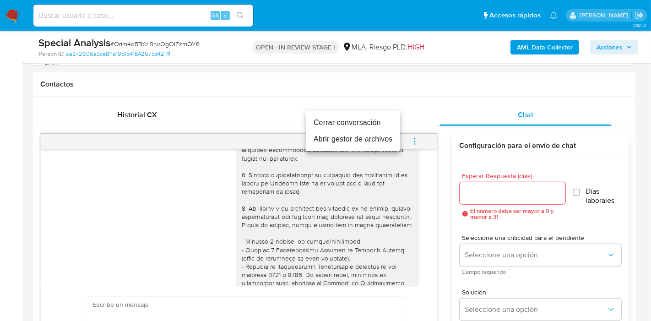
click at [386, 129] on li "Cerrar conversación" at bounding box center [353, 122] width 94 height 16
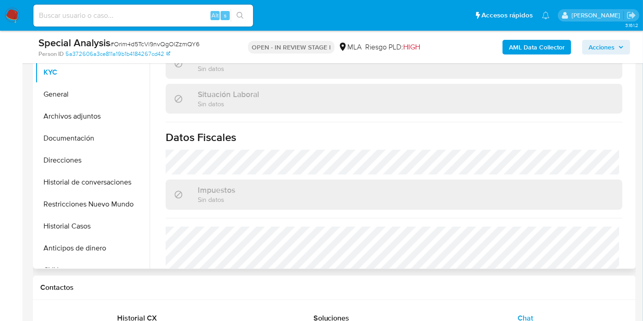
scroll to position [227, 0]
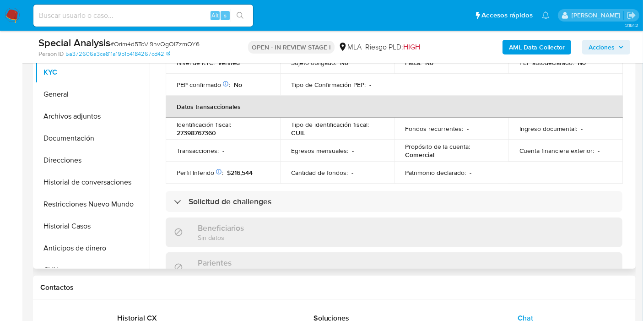
click at [209, 129] on p "27398767360" at bounding box center [196, 133] width 39 height 8
copy p "27398767360"
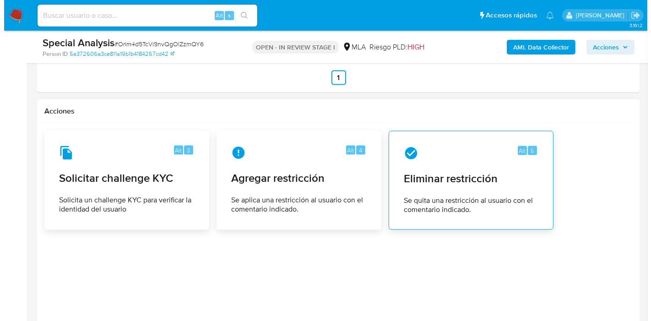
scroll to position [1594, 0]
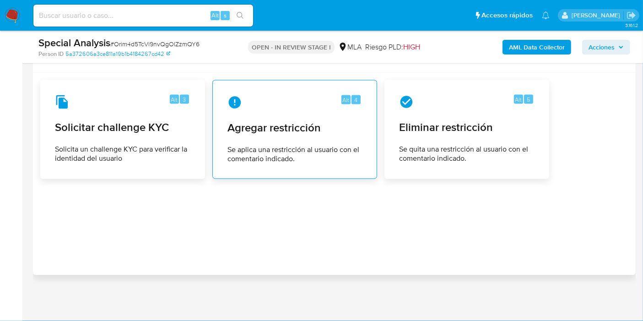
click at [270, 94] on div "Alt 4 Agregar restricción Se aplica una restricción al usuario con el comentari…" at bounding box center [294, 129] width 149 height 83
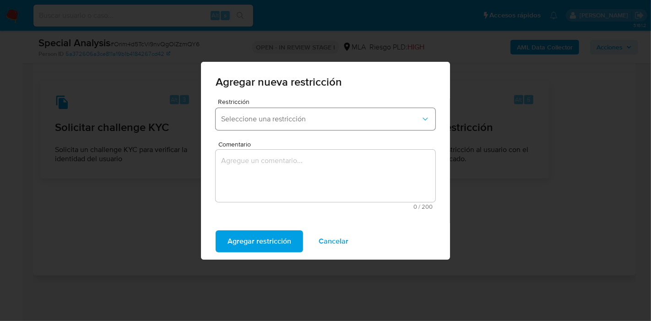
click at [314, 119] on span "Seleccione una restricción" at bounding box center [321, 118] width 200 height 9
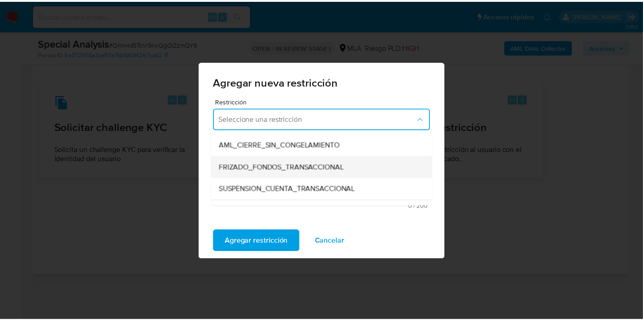
scroll to position [102, 0]
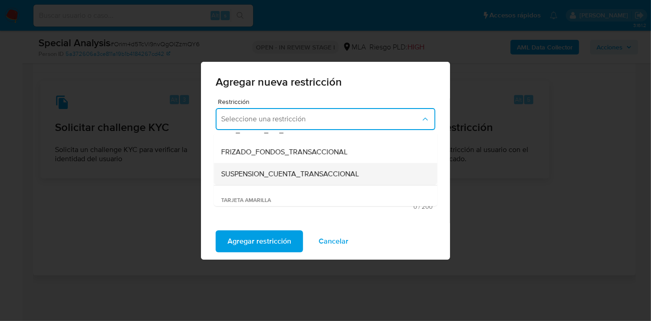
click at [310, 170] on span "SUSPENSION_CUENTA_TRANSACCIONAL" at bounding box center [290, 173] width 138 height 9
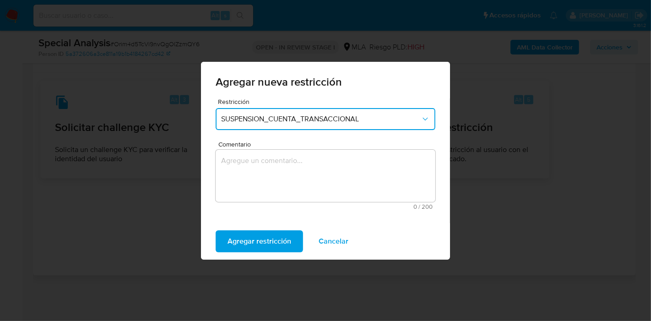
click at [310, 170] on textarea "Comentario" at bounding box center [326, 176] width 220 height 52
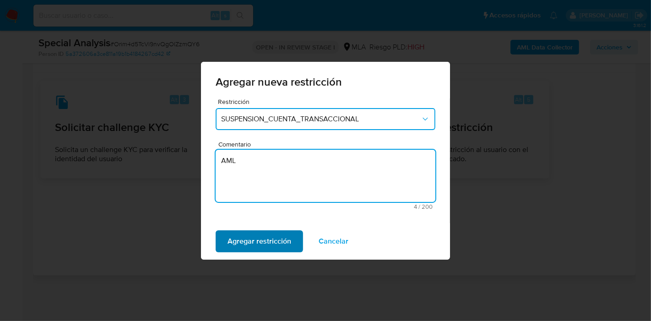
type textarea "AML"
click at [238, 239] on span "Agregar restricción" at bounding box center [260, 241] width 64 height 20
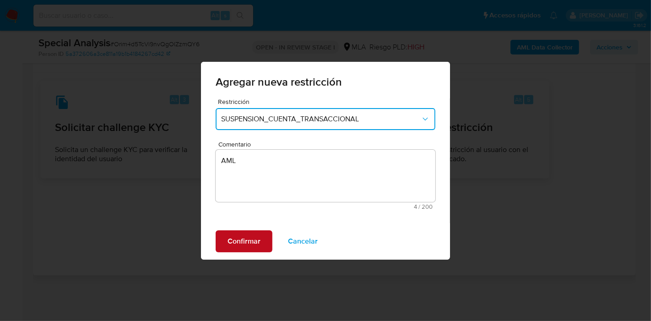
click at [250, 245] on span "Confirmar" at bounding box center [244, 241] width 33 height 20
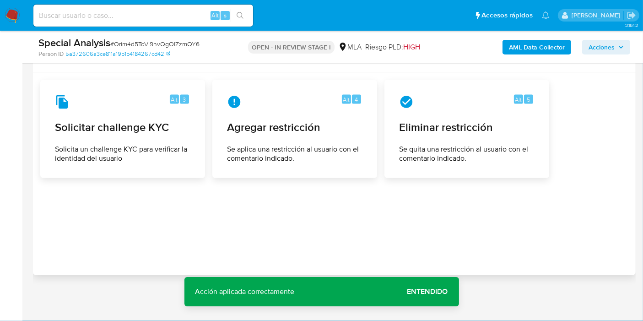
click at [258, 243] on div at bounding box center [334, 174] width 588 height 188
click at [431, 292] on span "Entendido" at bounding box center [428, 292] width 41 height 0
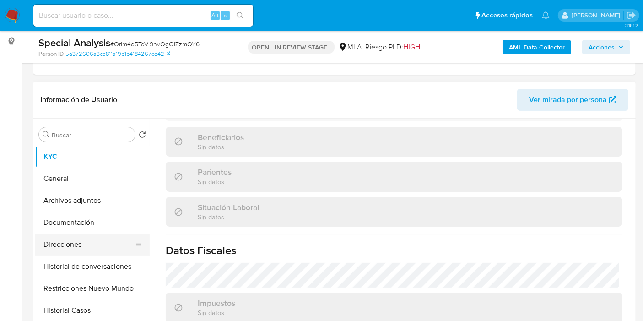
scroll to position [379, 0]
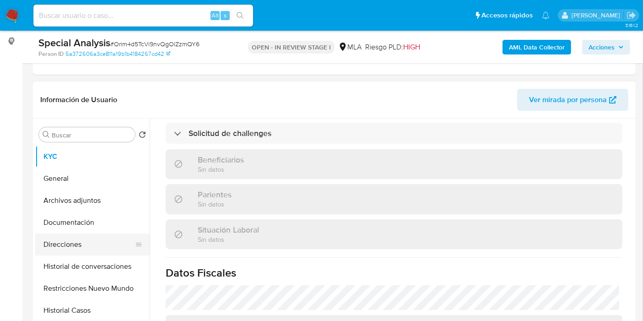
drag, startPoint x: 126, startPoint y: 252, endPoint x: 432, endPoint y: 94, distance: 344.2
click at [126, 252] on button "Direcciones" at bounding box center [92, 245] width 114 height 22
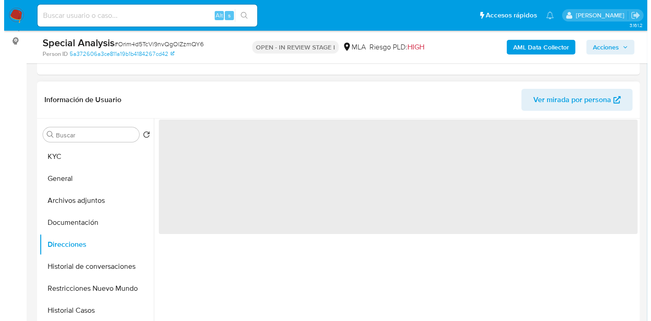
scroll to position [0, 0]
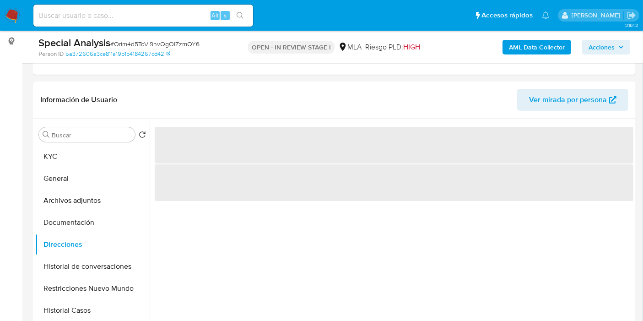
click at [555, 49] on b "AML Data Collector" at bounding box center [537, 47] width 56 height 15
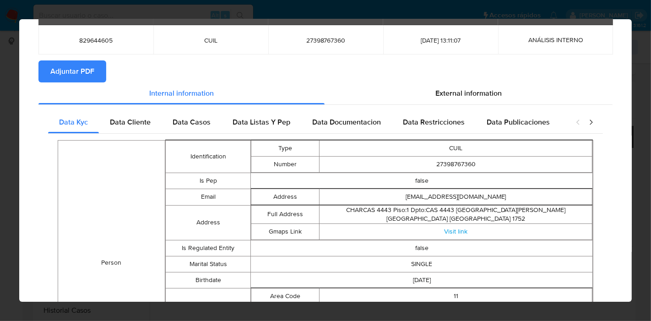
scroll to position [9, 0]
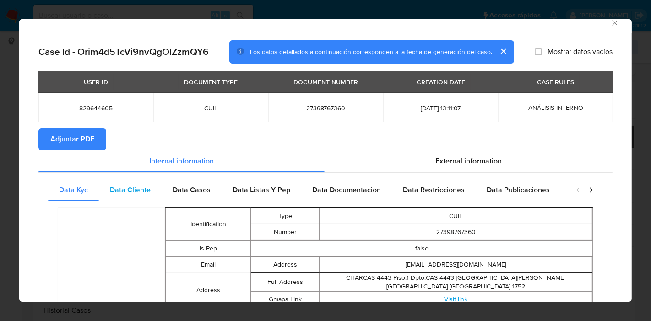
click at [114, 185] on span "Data Cliente" at bounding box center [130, 190] width 41 height 11
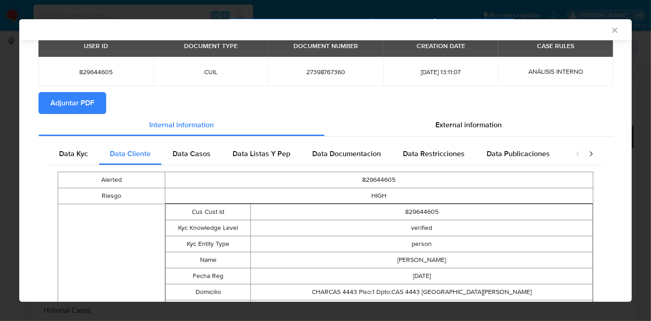
scroll to position [7, 0]
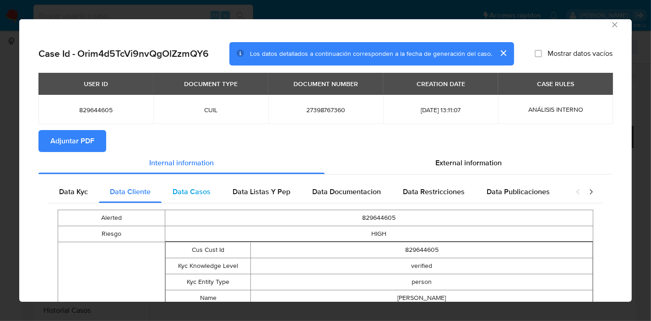
click at [190, 193] on span "Data Casos" at bounding box center [192, 191] width 38 height 11
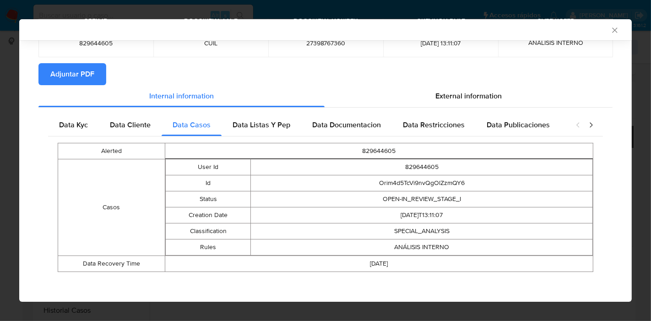
scroll to position [74, 0]
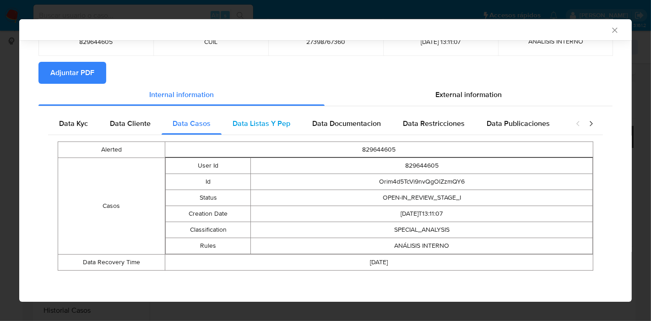
click at [276, 120] on span "Data Listas Y Pep" at bounding box center [262, 123] width 58 height 11
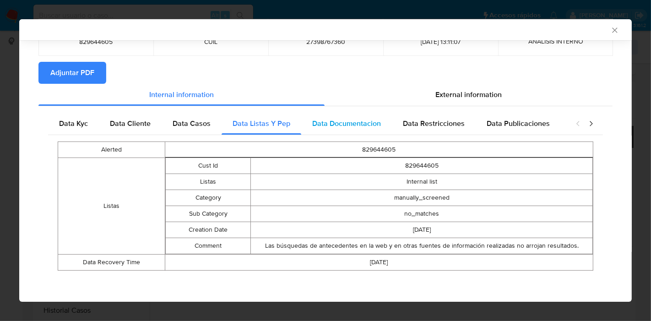
click at [379, 128] on span "Data Documentacion" at bounding box center [346, 123] width 69 height 11
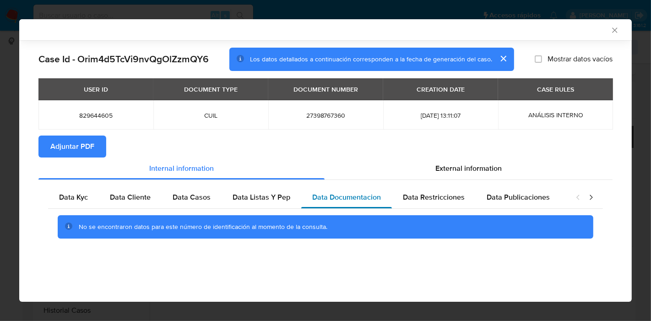
scroll to position [0, 0]
click at [462, 201] on div "Data Restricciones" at bounding box center [434, 197] width 84 height 22
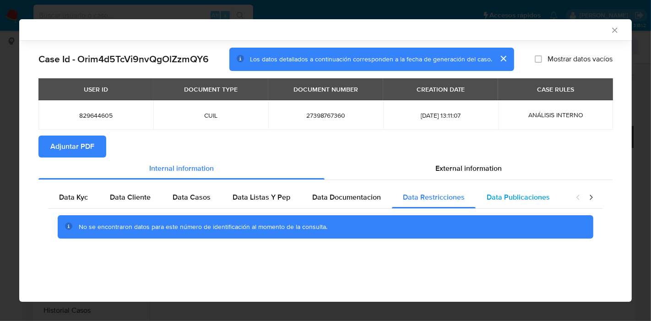
click at [511, 195] on span "Data Publicaciones" at bounding box center [518, 197] width 63 height 11
click at [588, 198] on icon "closure-recommendation-modal" at bounding box center [591, 197] width 9 height 9
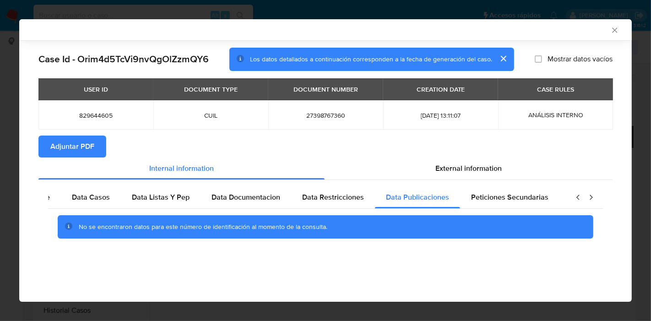
scroll to position [0, 161]
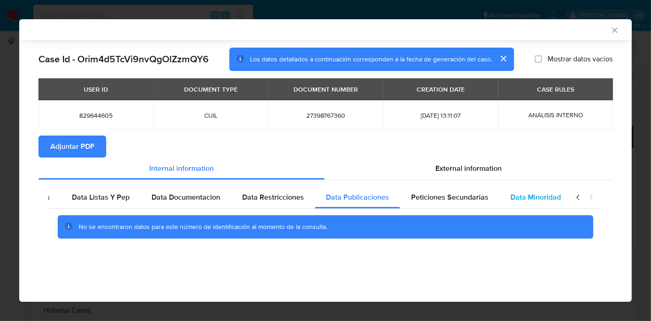
click at [514, 198] on span "Data Minoridad" at bounding box center [536, 197] width 50 height 11
drag, startPoint x: 466, startPoint y: 199, endPoint x: 533, endPoint y: 190, distance: 67.9
click at [482, 199] on span "Peticiones Secundarias" at bounding box center [449, 197] width 77 height 11
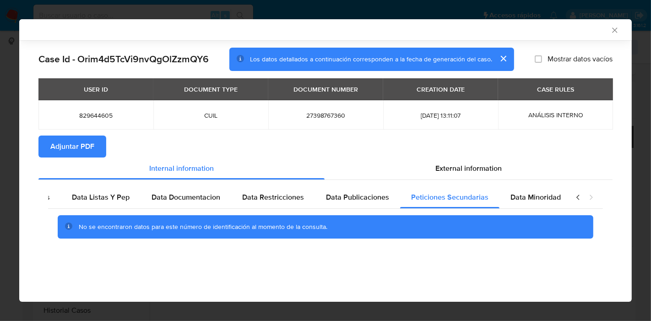
click at [578, 197] on icon "closure-recommendation-modal" at bounding box center [578, 197] width 9 height 9
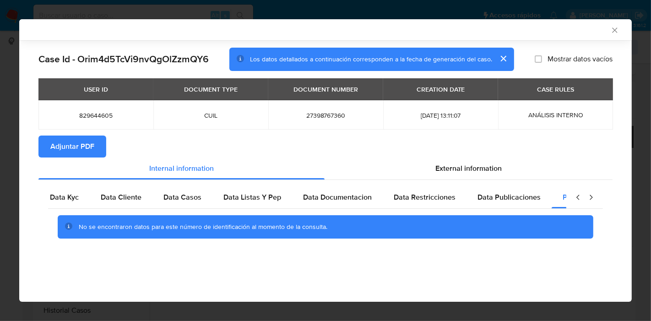
scroll to position [0, 0]
click at [61, 201] on span "Data Kyc" at bounding box center [73, 197] width 29 height 11
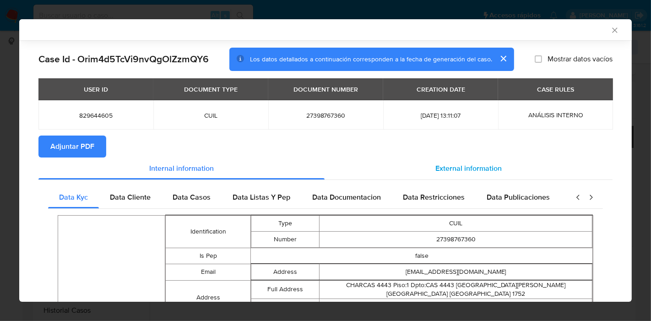
click at [440, 159] on div "External information" at bounding box center [469, 169] width 288 height 22
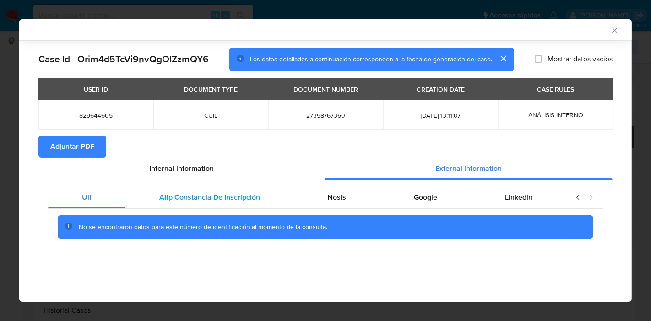
click at [195, 205] on div "Afip Constancia De Inscripción" at bounding box center [209, 197] width 168 height 22
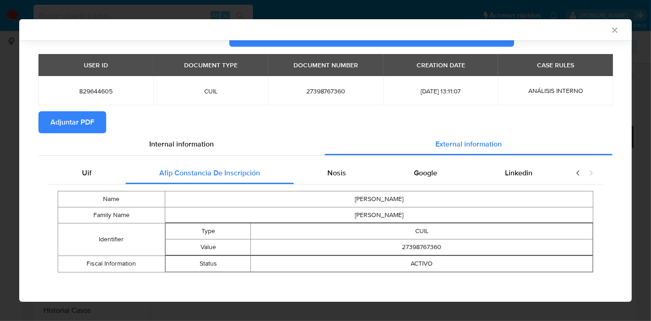
scroll to position [26, 0]
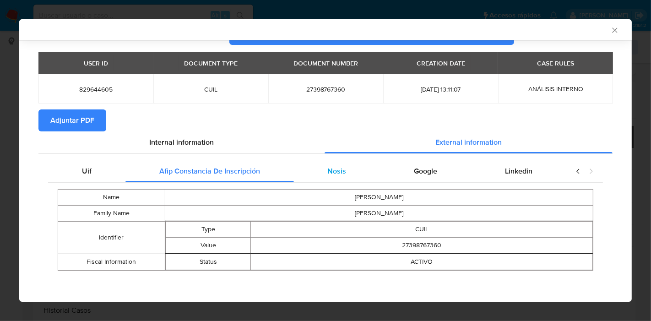
click at [346, 171] on div "Nosis" at bounding box center [337, 171] width 87 height 22
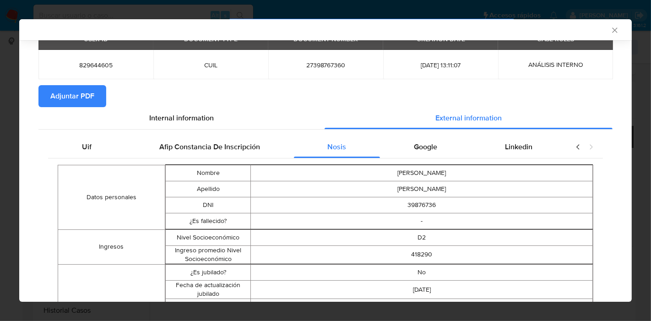
scroll to position [0, 0]
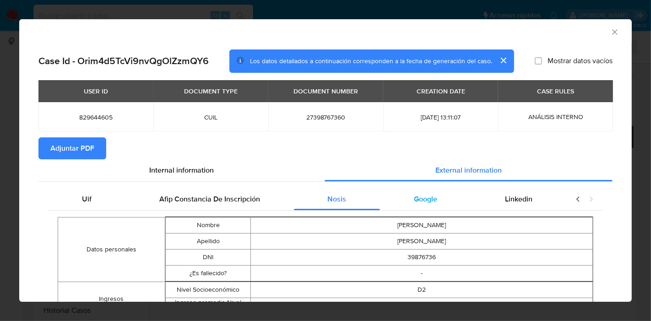
click at [443, 207] on div "Google" at bounding box center [425, 199] width 91 height 22
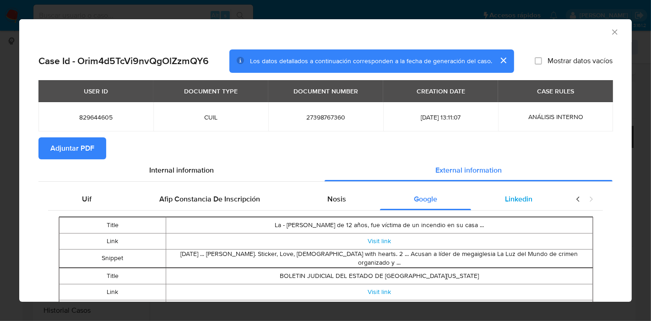
click at [507, 206] on div "Linkedin" at bounding box center [518, 199] width 95 height 22
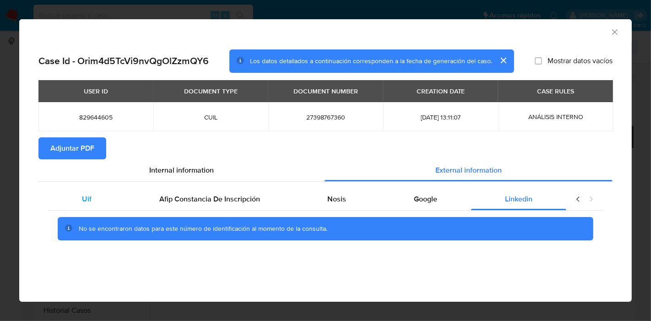
click at [83, 198] on span "Uif" at bounding box center [87, 199] width 10 height 11
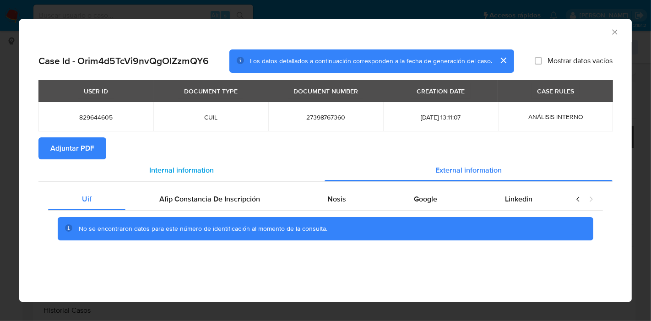
click at [158, 179] on div "Internal information" at bounding box center [181, 170] width 286 height 22
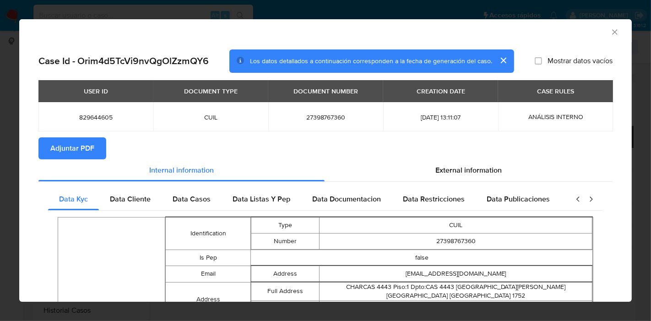
click at [93, 149] on span "Adjuntar PDF" at bounding box center [72, 148] width 44 height 20
click at [611, 34] on icon "Cerrar ventana" at bounding box center [614, 31] width 9 height 9
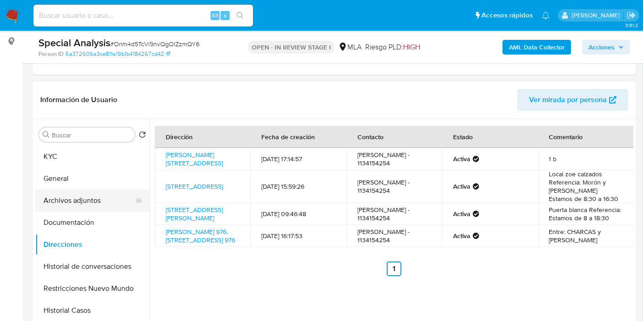
drag, startPoint x: 76, startPoint y: 219, endPoint x: 76, endPoint y: 203, distance: 16.0
click at [76, 219] on button "Documentación" at bounding box center [92, 223] width 114 height 22
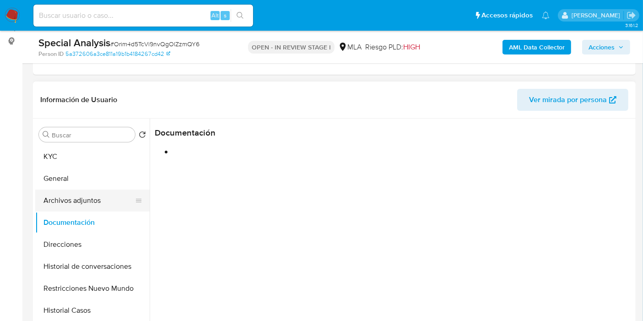
click at [78, 198] on button "Archivos adjuntos" at bounding box center [88, 201] width 107 height 22
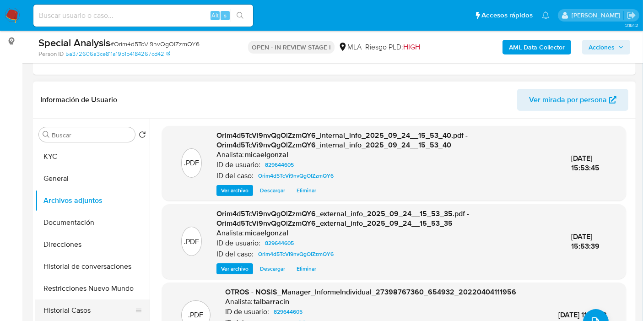
click at [73, 304] on button "Historial Casos" at bounding box center [88, 310] width 107 height 22
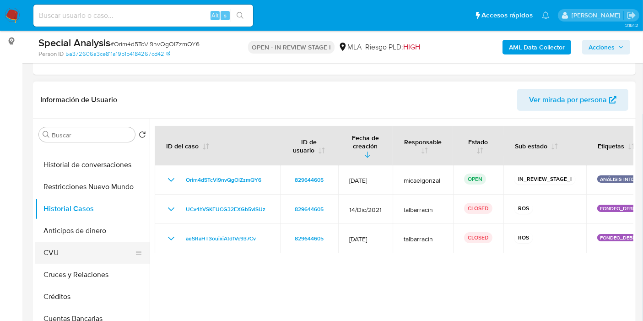
scroll to position [51, 0]
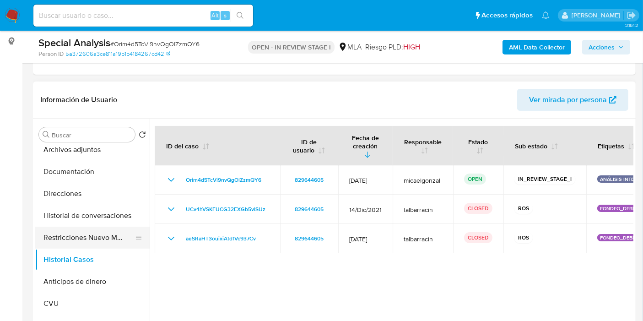
click at [96, 232] on button "Restricciones Nuevo Mundo" at bounding box center [88, 238] width 107 height 22
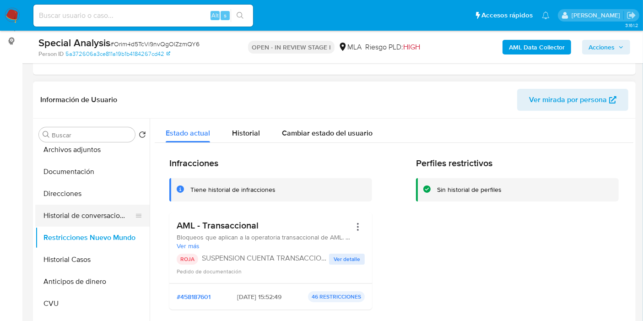
click at [88, 212] on button "Historial de conversaciones" at bounding box center [88, 216] width 107 height 22
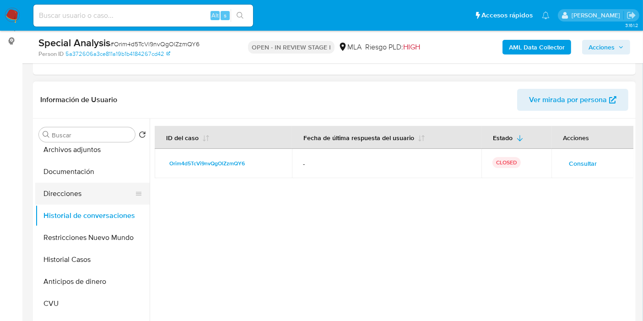
click at [95, 195] on button "Direcciones" at bounding box center [88, 194] width 107 height 22
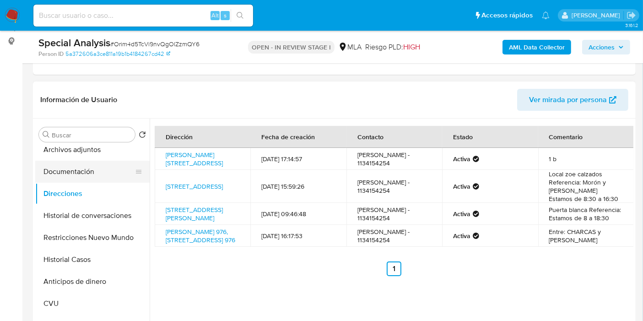
click at [99, 170] on button "Documentación" at bounding box center [88, 172] width 107 height 22
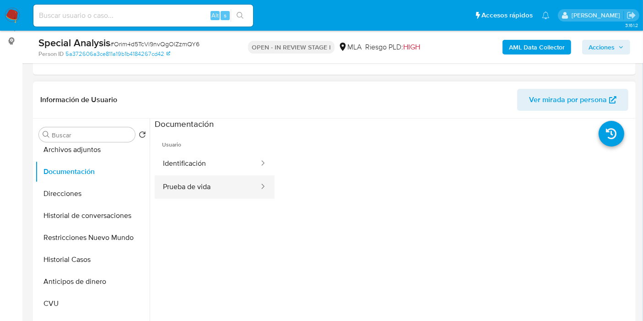
scroll to position [0, 0]
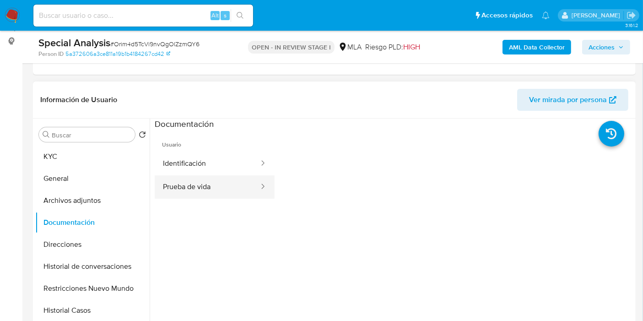
click at [233, 183] on button "Prueba de vida" at bounding box center [207, 186] width 105 height 23
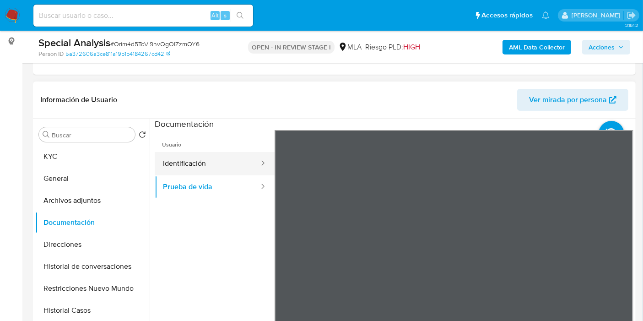
click at [204, 160] on button "Identificación" at bounding box center [207, 163] width 105 height 23
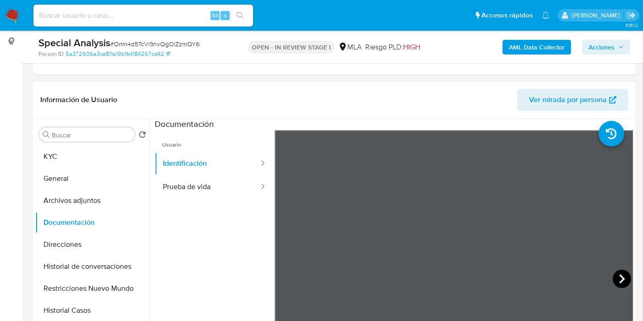
click at [616, 283] on icon at bounding box center [622, 279] width 18 height 18
click at [125, 194] on button "Archivos adjuntos" at bounding box center [88, 201] width 107 height 22
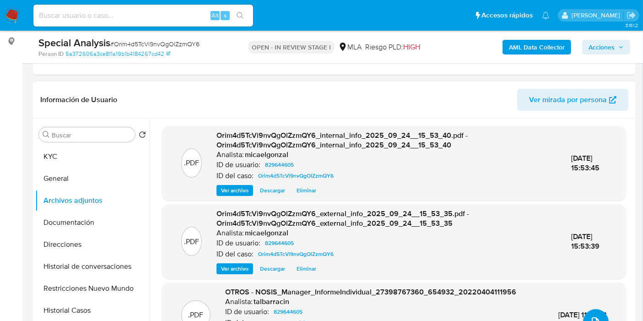
click at [111, 142] on div "Buscar Volver al orden por defecto KYC General Archivos adjuntos Documentación …" at bounding box center [92, 236] width 114 height 233
click at [98, 155] on button "KYC" at bounding box center [88, 157] width 107 height 22
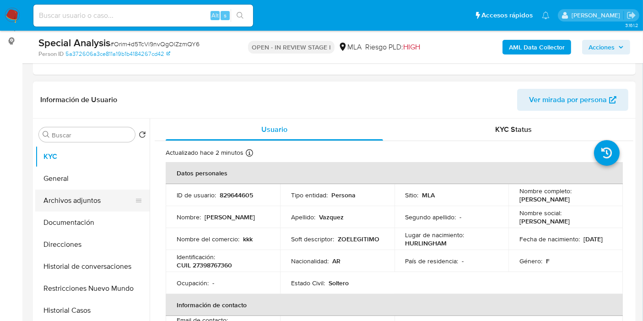
click at [92, 206] on button "Archivos adjuntos" at bounding box center [88, 201] width 107 height 22
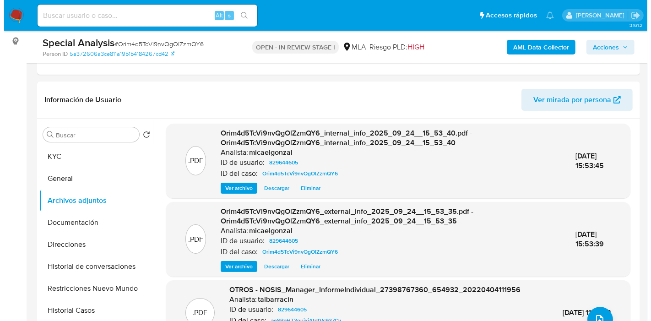
scroll to position [2, 0]
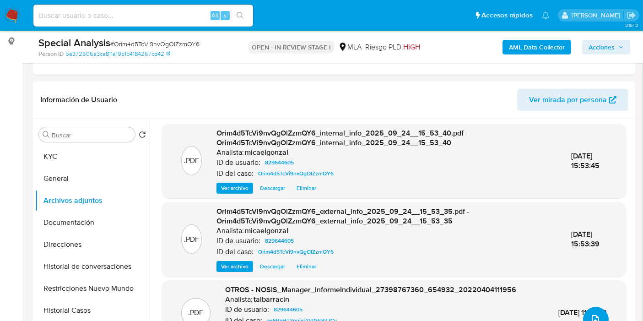
click at [599, 316] on button "upload-file" at bounding box center [596, 320] width 26 height 26
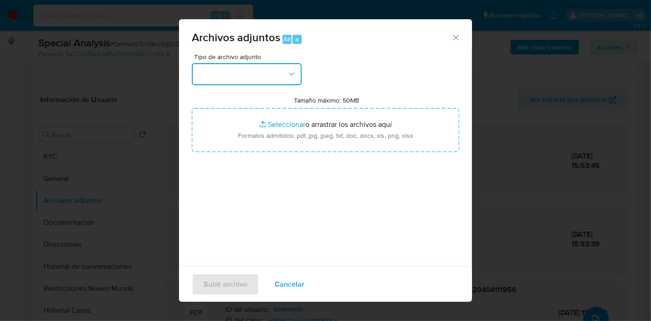
click at [277, 76] on button "button" at bounding box center [247, 74] width 110 height 22
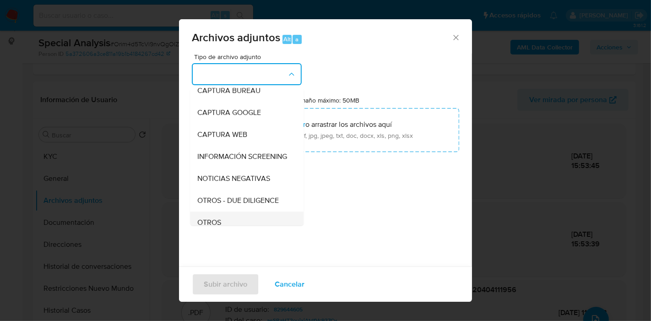
scroll to position [102, 0]
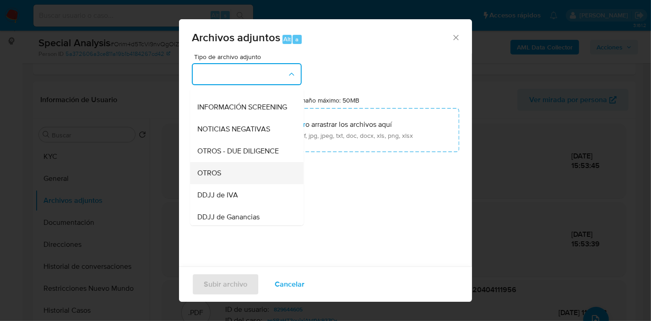
click at [234, 177] on div "OTROS" at bounding box center [243, 173] width 93 height 22
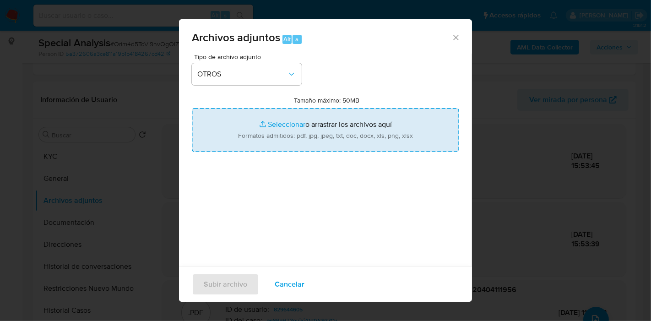
click at [308, 115] on input "Tamaño máximo: 50MB Seleccionar archivos" at bounding box center [325, 130] width 267 height 44
type input "C:\fakepath\Movimientos de Maria Graciela Vazquez.xlsx"
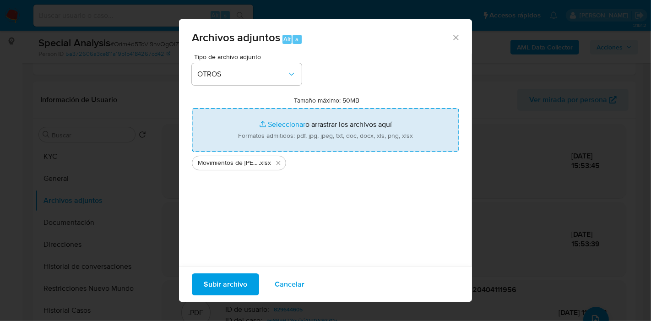
click at [315, 198] on div "Tipo de archivo adjunto OTROS Tamaño máximo: 50MB Seleccionar archivos Seleccio…" at bounding box center [325, 162] width 267 height 216
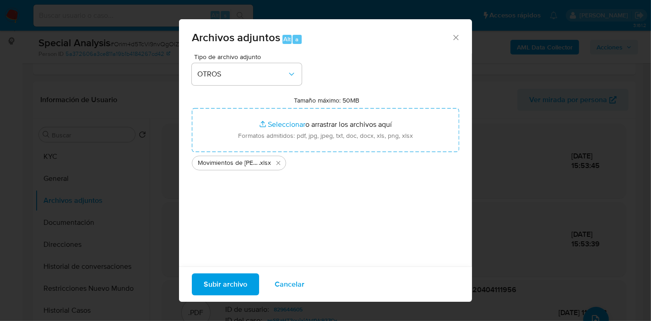
click at [207, 285] on span "Subir archivo" at bounding box center [225, 284] width 43 height 20
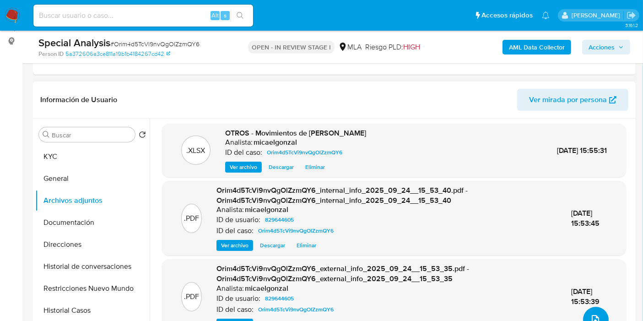
click at [590, 314] on icon "upload-file" at bounding box center [595, 319] width 11 height 11
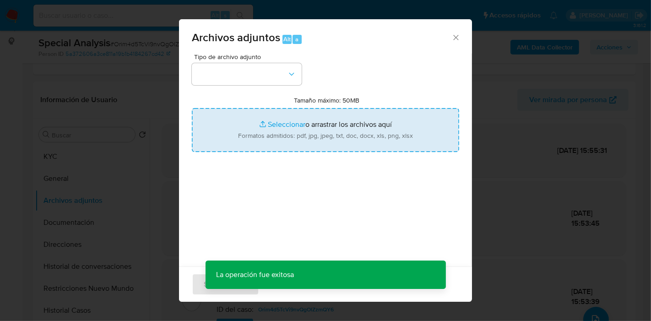
click at [283, 142] on input "Tamaño máximo: 50MB Seleccionar archivos" at bounding box center [325, 130] width 267 height 44
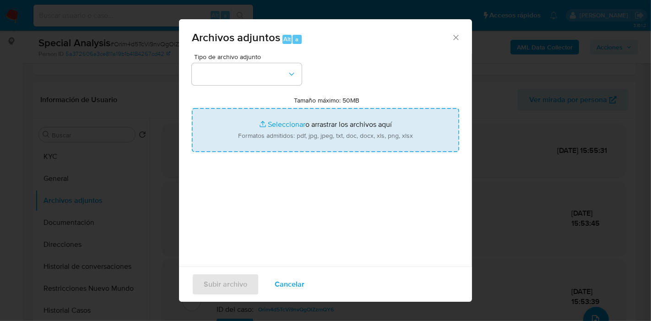
type input "C:\fakepath\Caselog Orim4d5TcVi9nvQgOlZzmQY6_2025_09_24_11_43_35.docx"
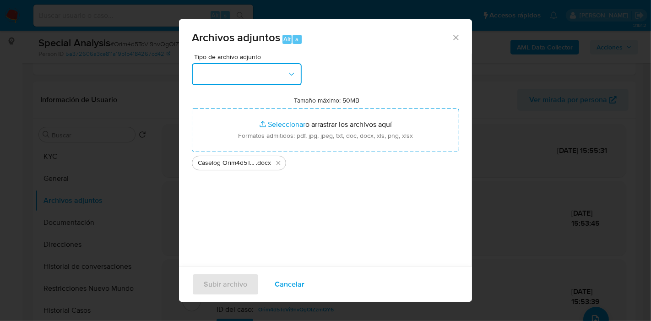
click at [244, 70] on button "button" at bounding box center [247, 74] width 110 height 22
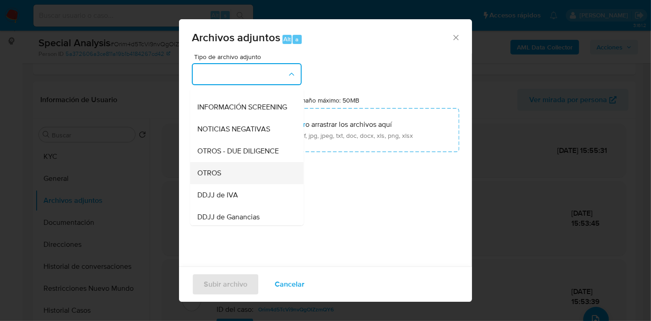
click at [256, 184] on div "OTROS" at bounding box center [243, 173] width 93 height 22
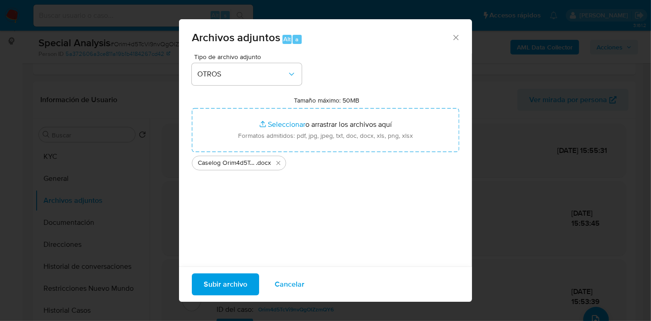
click at [228, 287] on span "Subir archivo" at bounding box center [225, 284] width 43 height 20
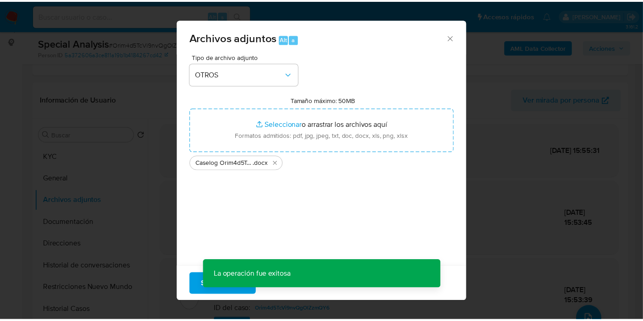
scroll to position [49, 0]
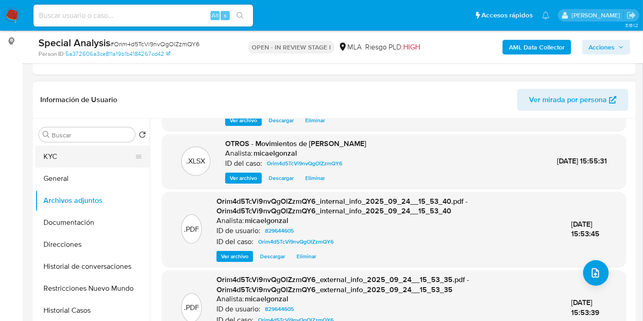
click at [80, 149] on button "KYC" at bounding box center [88, 157] width 107 height 22
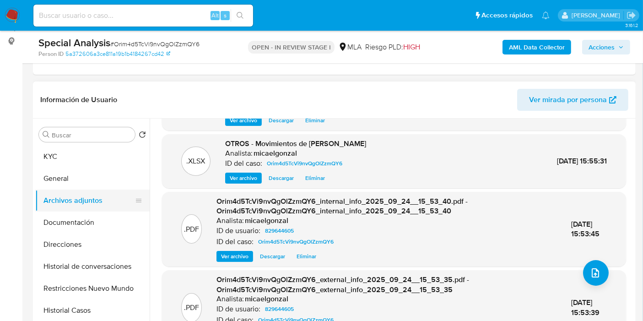
scroll to position [0, 0]
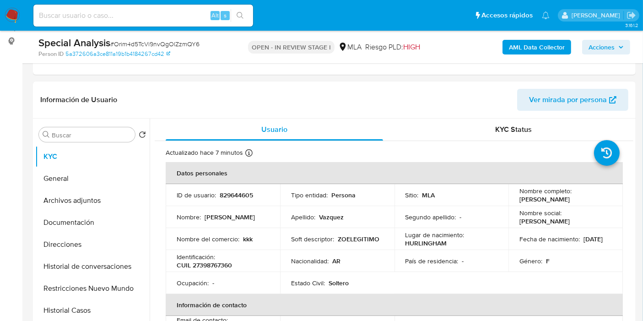
click at [614, 46] on span "Acciones" at bounding box center [602, 47] width 26 height 15
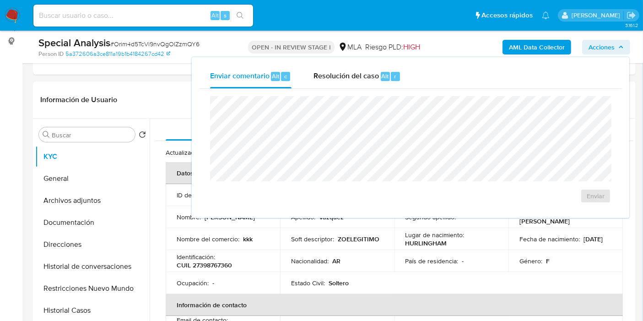
click at [411, 80] on div "Enviar comentario Alt c Resolución del caso Alt r" at bounding box center [410, 77] width 423 height 24
click at [386, 73] on span "Alt" at bounding box center [385, 76] width 7 height 9
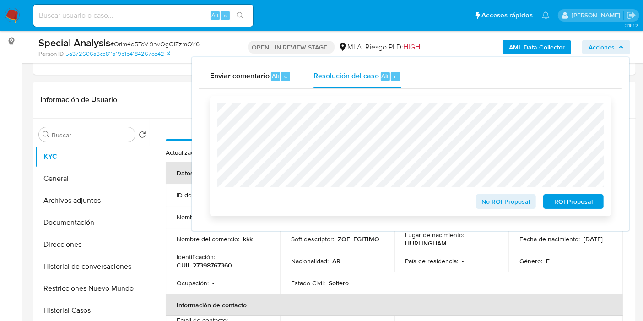
click at [591, 204] on span "ROI Proposal" at bounding box center [574, 201] width 48 height 13
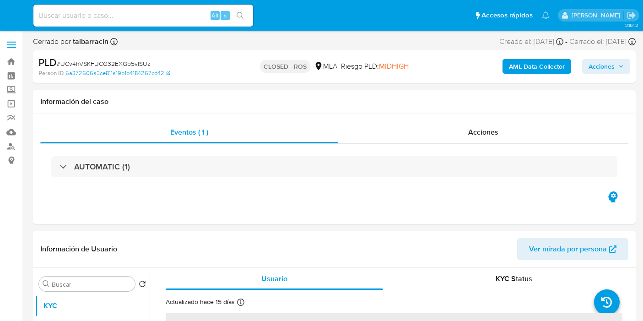
select select "10"
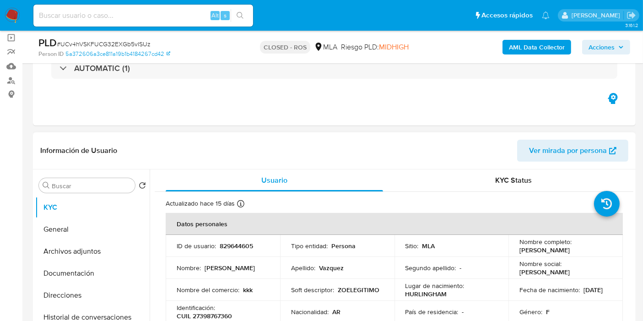
scroll to position [102, 0]
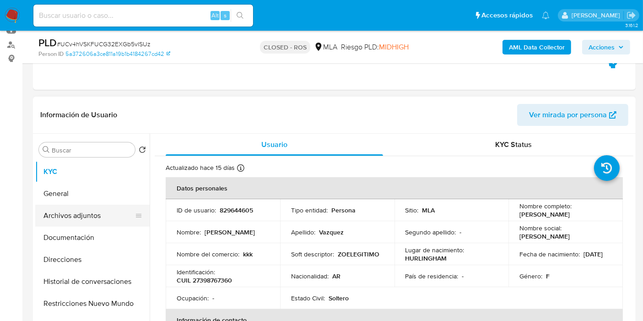
click at [94, 214] on button "Archivos adjuntos" at bounding box center [88, 216] width 107 height 22
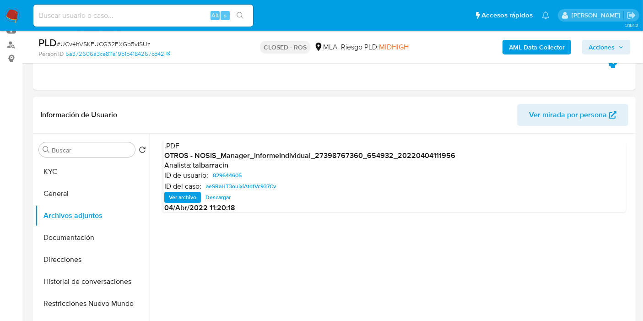
scroll to position [152, 0]
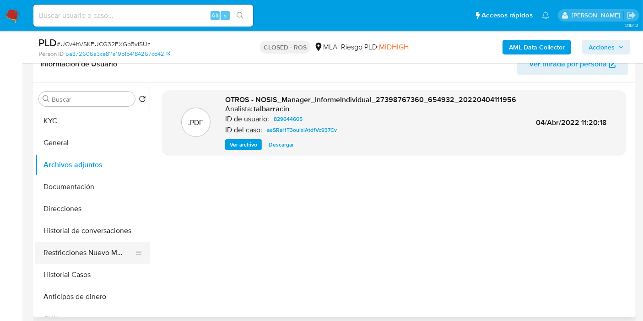
click at [71, 249] on button "Restricciones Nuevo Mundo" at bounding box center [88, 253] width 107 height 22
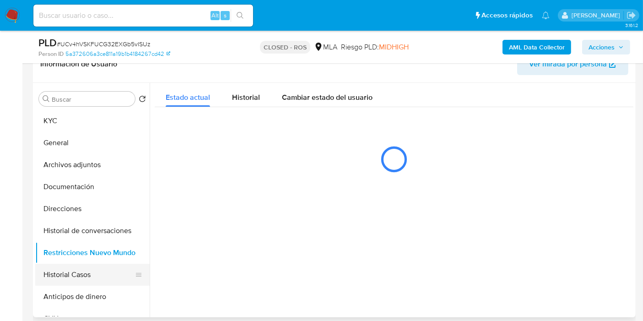
click at [73, 274] on button "Historial Casos" at bounding box center [88, 275] width 107 height 22
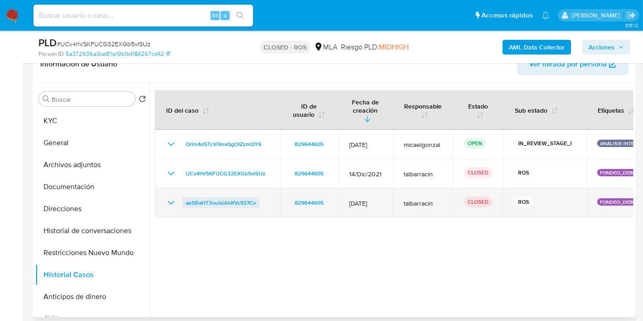
click at [229, 199] on span "aeSRaHT3ouixiAtdfVc937Cv" at bounding box center [221, 202] width 70 height 11
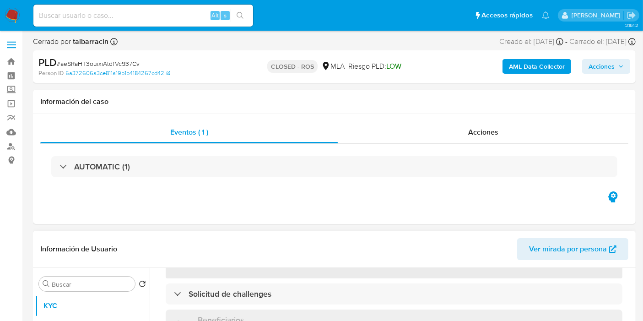
scroll to position [203, 0]
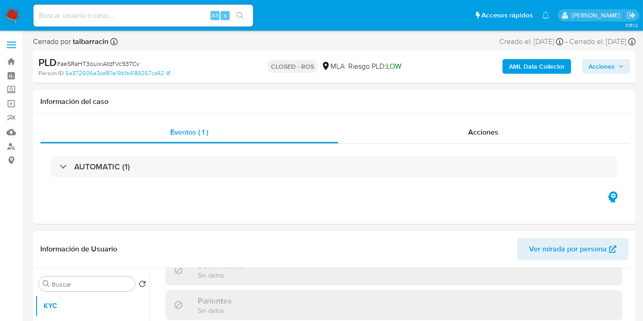
select select "10"
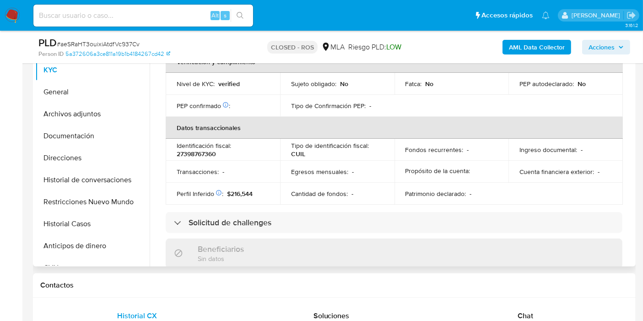
scroll to position [419, 0]
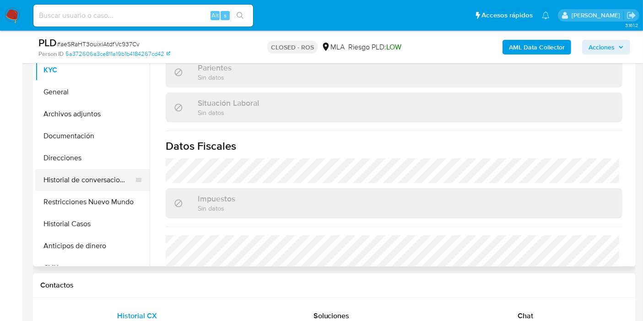
click at [81, 171] on button "Historial de conversaciones" at bounding box center [88, 180] width 107 height 22
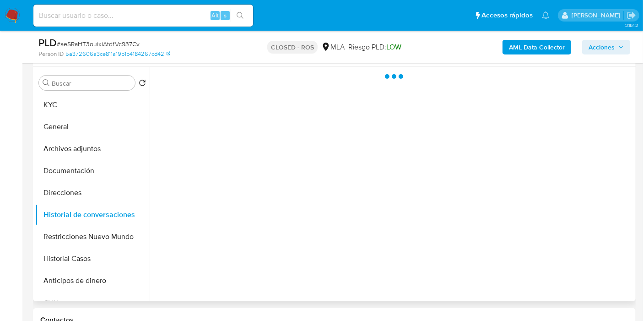
scroll to position [152, 0]
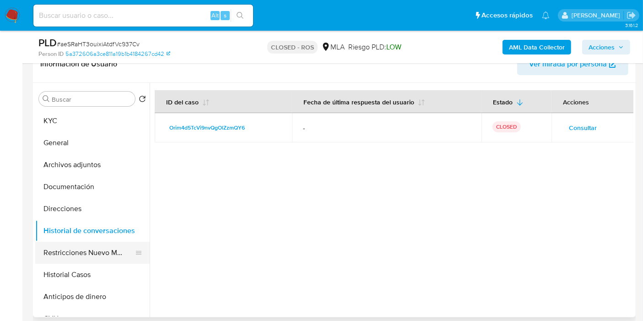
click at [114, 260] on button "Restricciones Nuevo Mundo" at bounding box center [88, 253] width 107 height 22
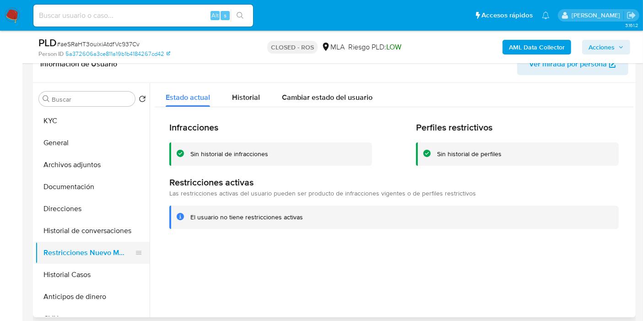
click at [120, 254] on button "Restricciones Nuevo Mundo" at bounding box center [88, 253] width 107 height 22
click at [98, 265] on button "Historial Casos" at bounding box center [88, 275] width 107 height 22
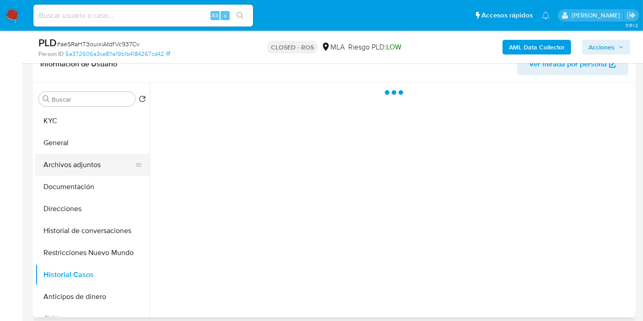
click at [101, 164] on button "Archivos adjuntos" at bounding box center [88, 165] width 107 height 22
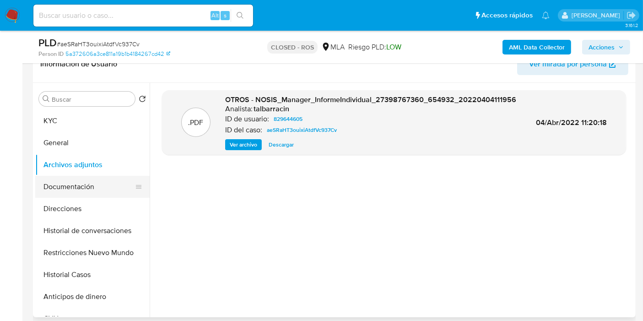
click at [99, 182] on button "Documentación" at bounding box center [88, 187] width 107 height 22
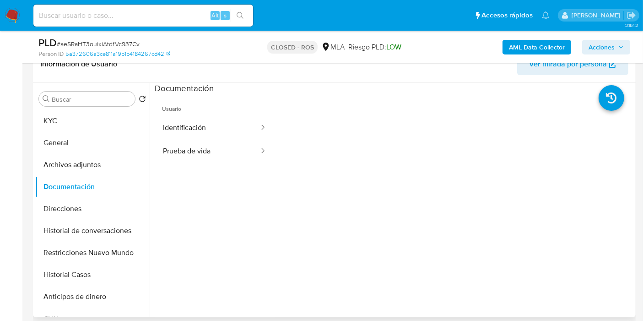
scroll to position [0, 0]
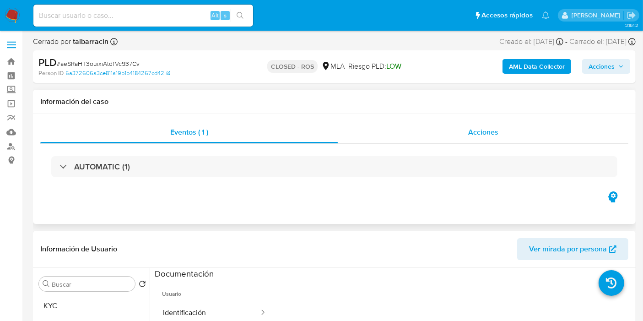
click at [462, 124] on div "Acciones" at bounding box center [483, 132] width 290 height 22
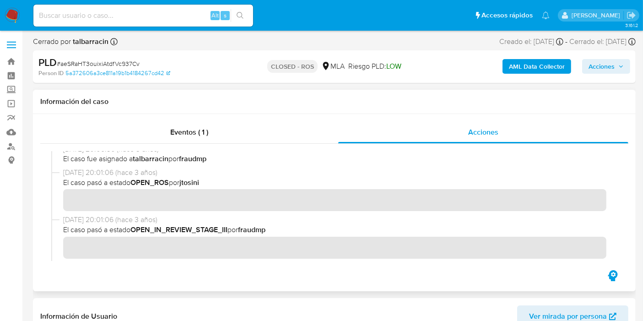
scroll to position [203, 0]
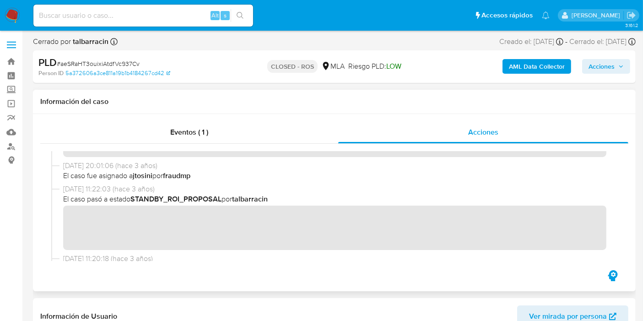
click at [374, 252] on div "04/04/2022 11:22:03 (hace 3 años) El caso pasó a estado STANDBY_ROI_PROPOSAL po…" at bounding box center [334, 219] width 566 height 70
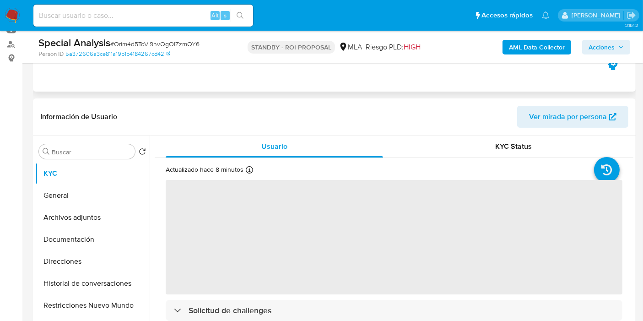
scroll to position [152, 0]
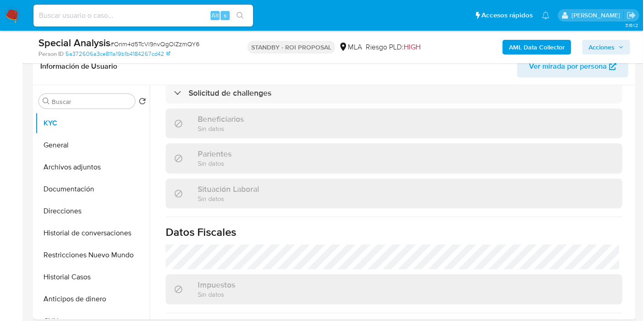
select select "10"
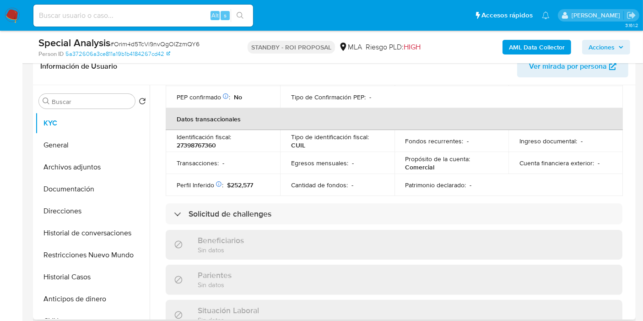
scroll to position [216, 0]
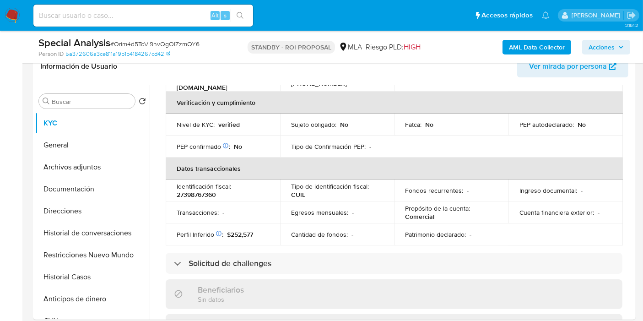
click at [600, 48] on span "Acciones" at bounding box center [602, 47] width 26 height 15
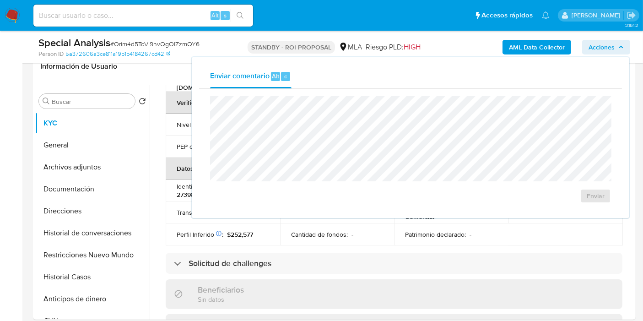
click at [600, 48] on span "Acciones" at bounding box center [602, 47] width 26 height 15
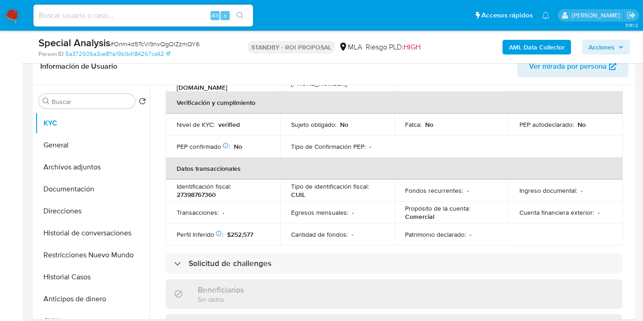
click at [600, 48] on span "Acciones" at bounding box center [602, 47] width 26 height 15
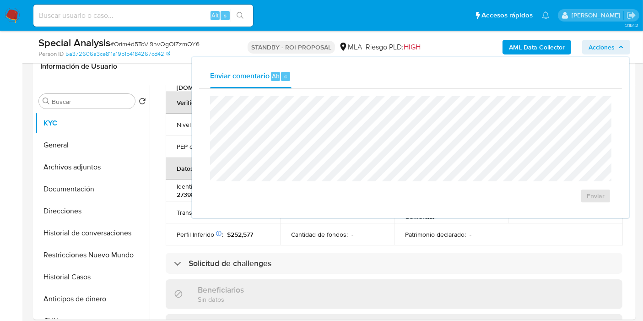
click at [600, 48] on span "Acciones" at bounding box center [602, 47] width 26 height 15
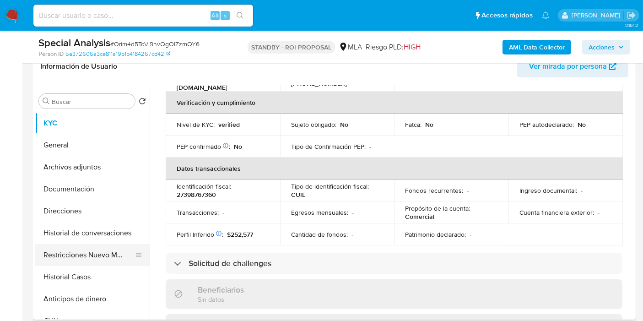
click at [100, 245] on button "Restricciones Nuevo Mundo" at bounding box center [88, 255] width 107 height 22
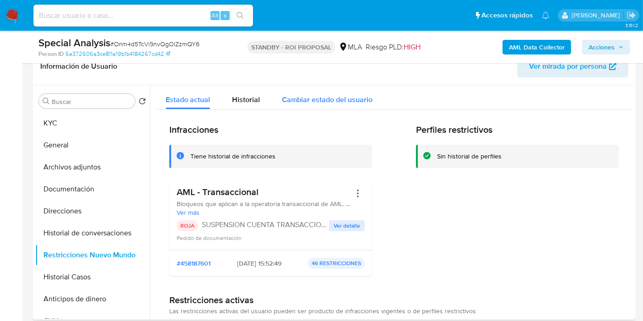
click at [312, 105] on div "Cambiar estado del usuario" at bounding box center [327, 97] width 91 height 24
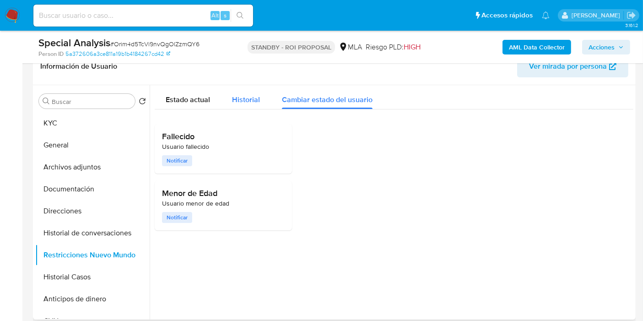
click at [240, 101] on span "Historial" at bounding box center [246, 99] width 28 height 11
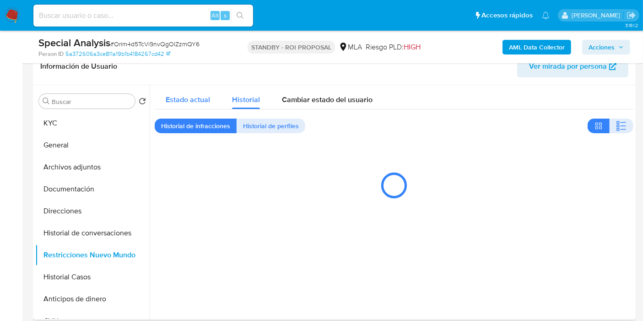
click at [185, 103] on span "Estado actual" at bounding box center [188, 99] width 44 height 11
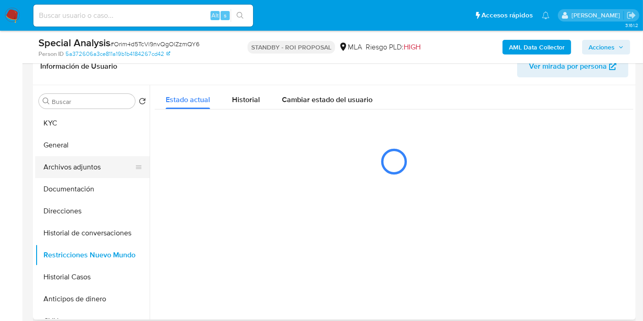
click at [78, 163] on button "Archivos adjuntos" at bounding box center [88, 167] width 107 height 22
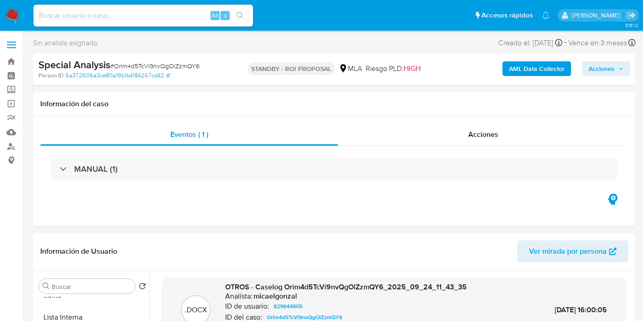
click at [5, 12] on img at bounding box center [13, 16] width 16 height 16
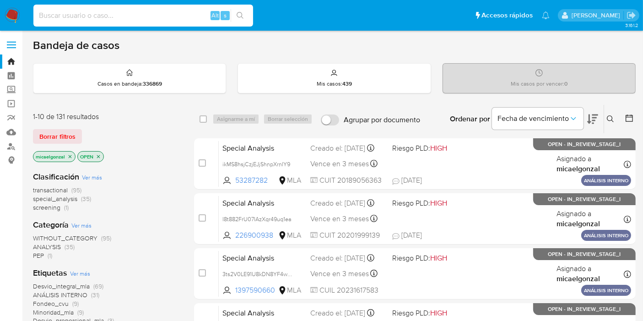
click at [131, 20] on input at bounding box center [143, 16] width 220 height 12
paste input "udB9fZ30DaqPNfVylaGJAWsI"
type input "udB9fZ30DaqPNfVylaGJAWsI"
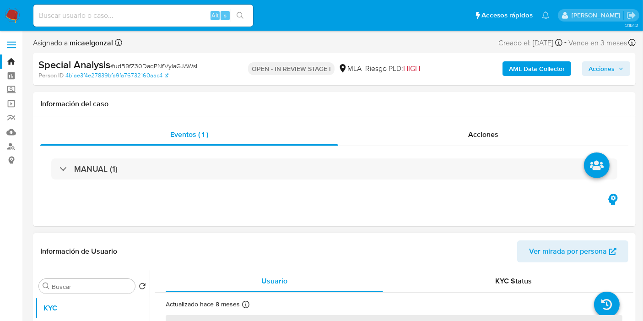
select select "10"
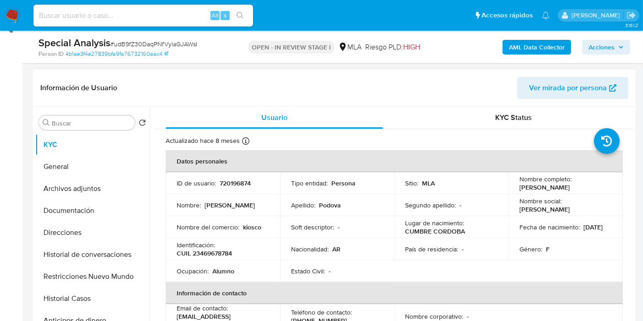
scroll to position [203, 0]
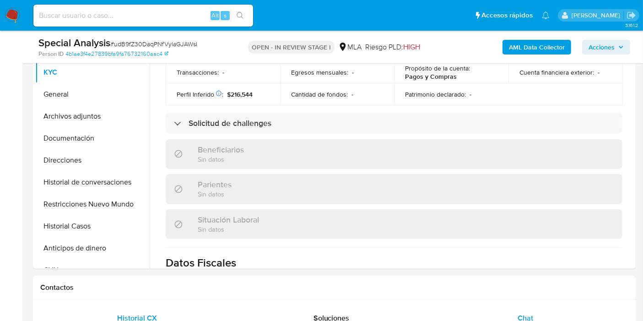
click at [497, 315] on div "Chat" at bounding box center [526, 318] width 172 height 22
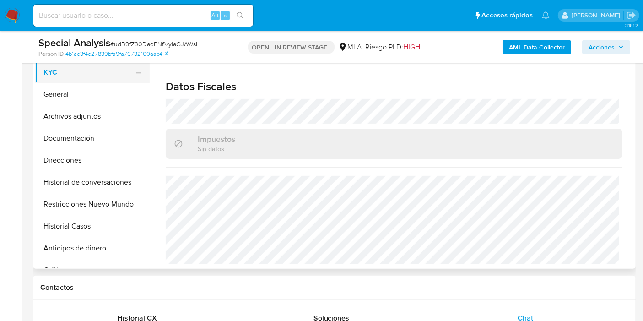
scroll to position [51, 0]
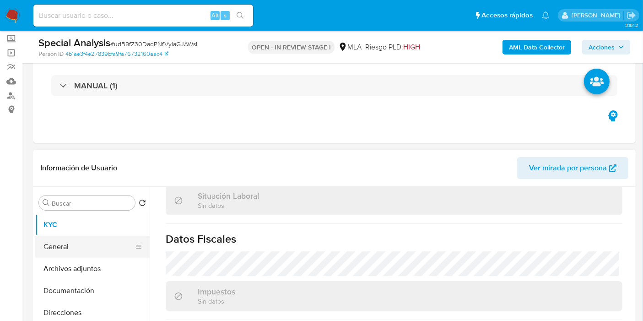
click at [60, 239] on button "General" at bounding box center [88, 247] width 107 height 22
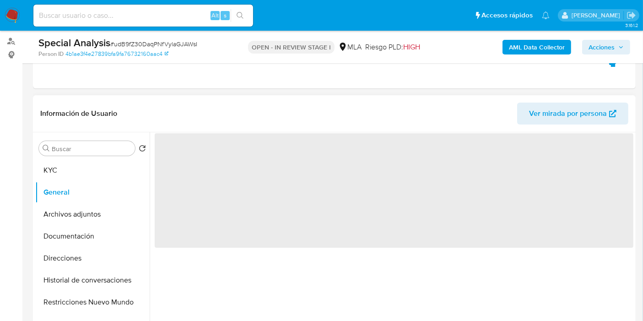
scroll to position [152, 0]
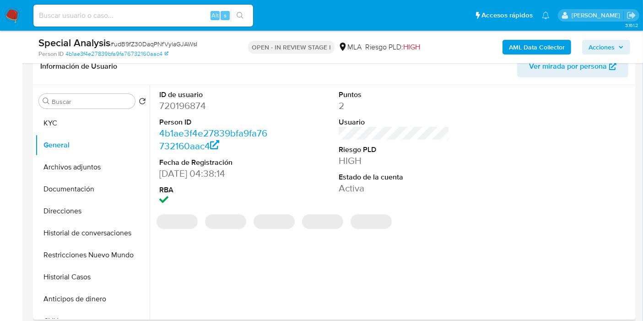
click at [196, 108] on dd "720196874" at bounding box center [214, 105] width 111 height 13
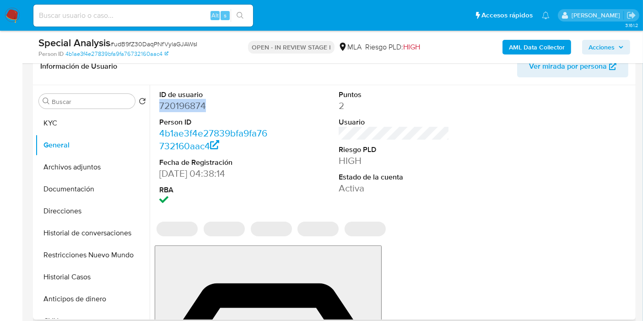
copy dd "720196874"
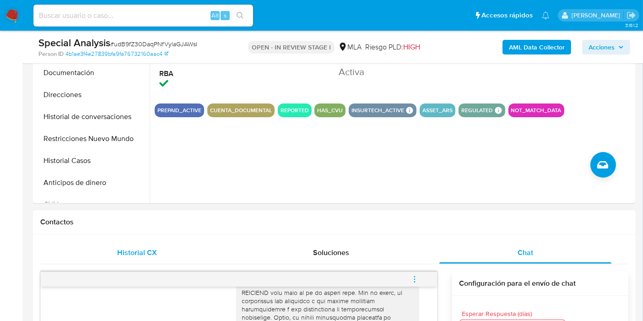
scroll to position [203, 0]
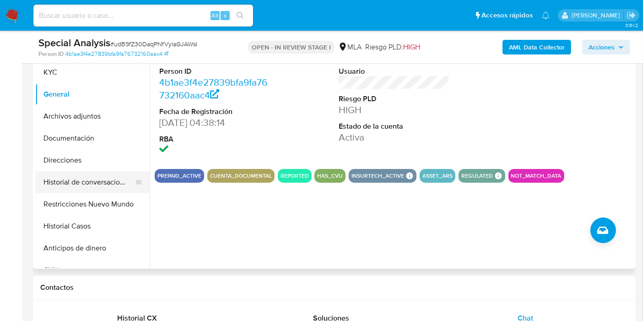
click at [74, 174] on button "Historial de conversaciones" at bounding box center [88, 182] width 107 height 22
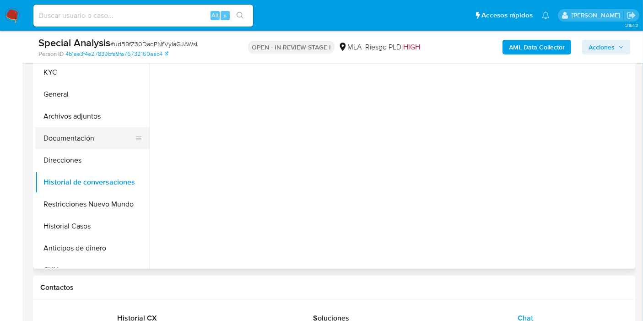
click at [98, 127] on button "Documentación" at bounding box center [88, 138] width 107 height 22
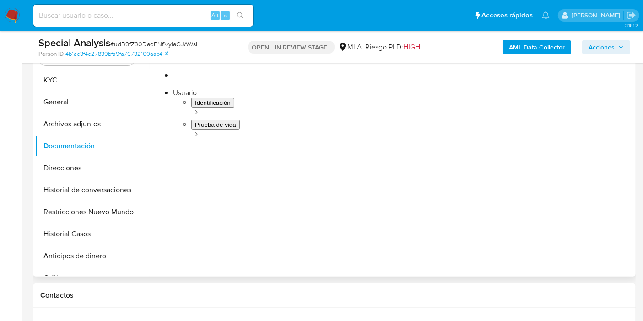
scroll to position [102, 0]
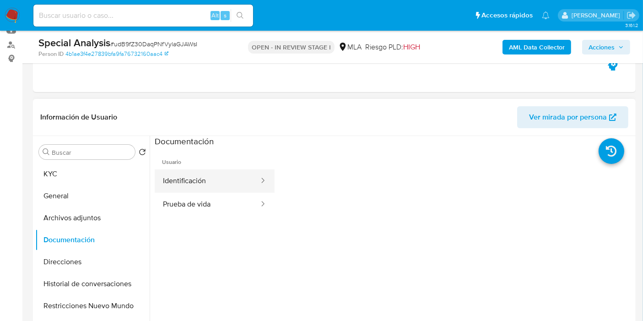
click at [206, 184] on button "Identificación" at bounding box center [207, 180] width 105 height 23
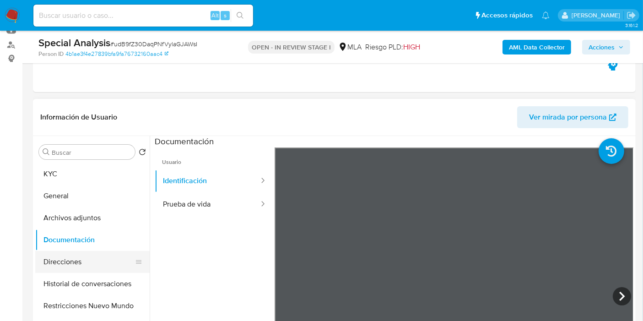
drag, startPoint x: 97, startPoint y: 282, endPoint x: 96, endPoint y: 263, distance: 18.3
click at [97, 282] on button "Historial de conversaciones" at bounding box center [92, 284] width 114 height 22
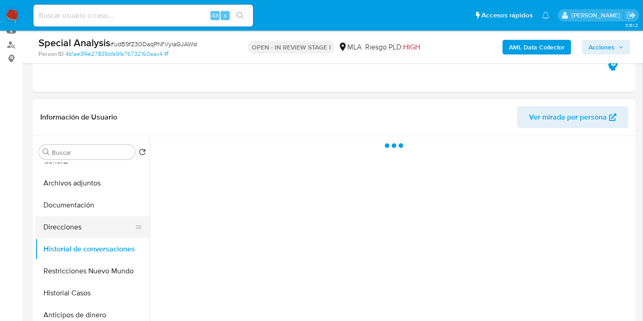
scroll to position [51, 0]
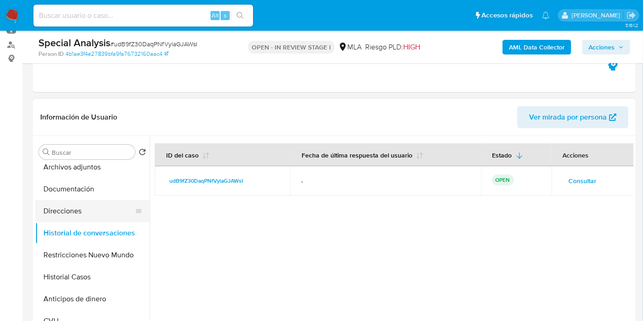
click at [92, 270] on button "Historial Casos" at bounding box center [92, 277] width 114 height 22
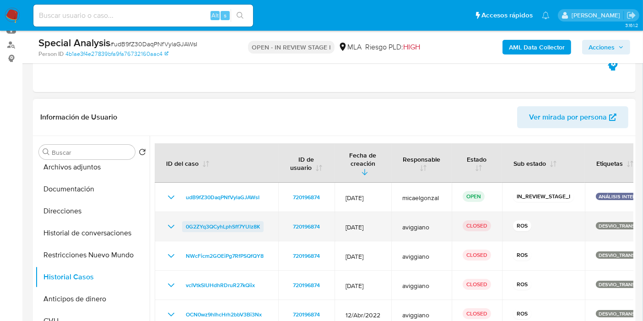
click at [249, 221] on span "0G2ZYq3QCyhLphSff7YUlz8K" at bounding box center [223, 226] width 74 height 11
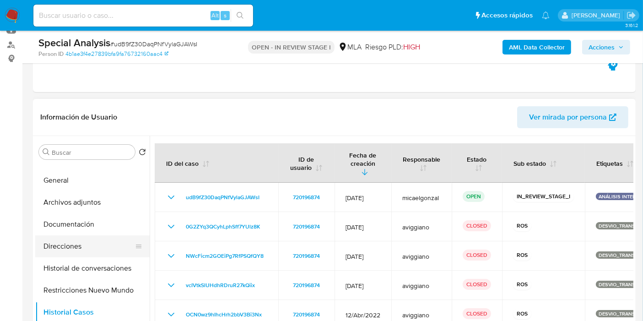
scroll to position [0, 0]
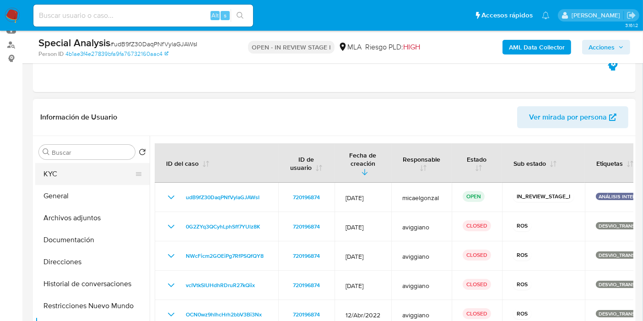
click at [106, 172] on button "KYC" at bounding box center [88, 174] width 107 height 22
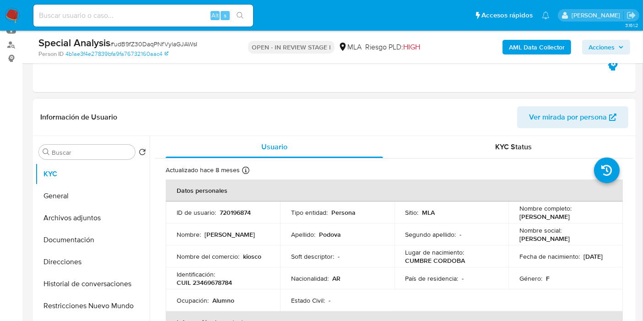
drag, startPoint x: 582, startPoint y: 217, endPoint x: 511, endPoint y: 216, distance: 71.0
click at [511, 216] on td "Nombre completo : Eliana Soledad Podova" at bounding box center [566, 212] width 114 height 22
copy p "[PERSON_NAME]"
click at [78, 244] on button "Documentación" at bounding box center [88, 240] width 107 height 22
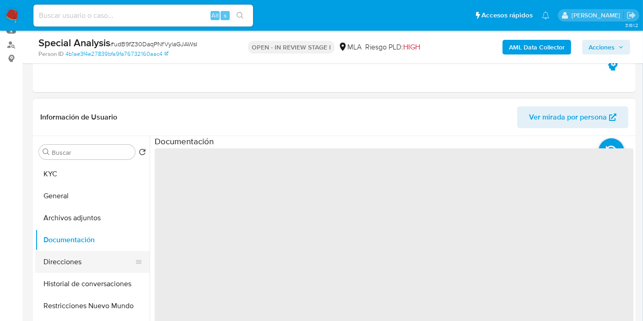
click at [77, 258] on button "Direcciones" at bounding box center [88, 262] width 107 height 22
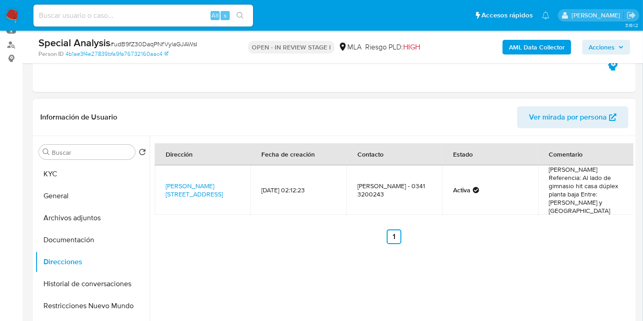
click at [181, 190] on td "Dante Alighieri 2640, Granadero Baigorria, Santa Fe, 2152, Argentina 2640" at bounding box center [203, 189] width 96 height 49
click at [187, 185] on link "Dante Alighieri 2640, Granadero Baigorria, Santa Fe, 2152, Argentina 2640" at bounding box center [194, 189] width 57 height 17
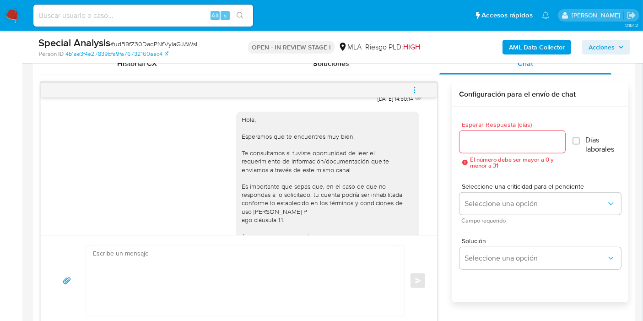
scroll to position [481, 0]
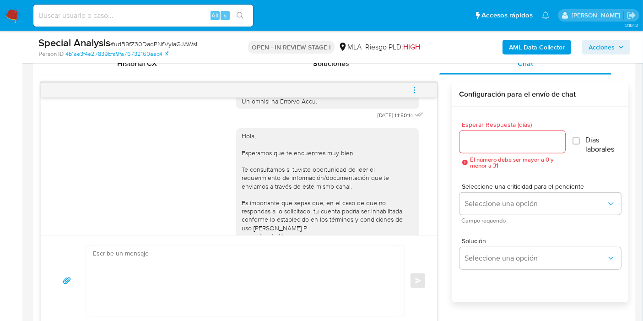
click at [421, 87] on button "menu-action" at bounding box center [415, 90] width 30 height 22
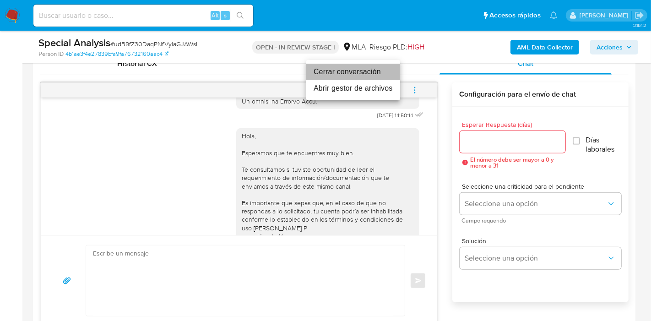
click at [391, 76] on li "Cerrar conversación" at bounding box center [353, 72] width 94 height 16
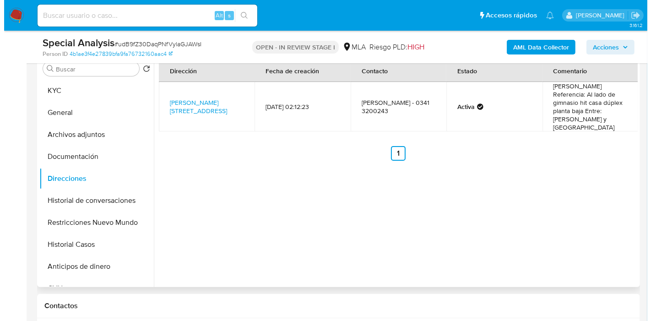
scroll to position [152, 0]
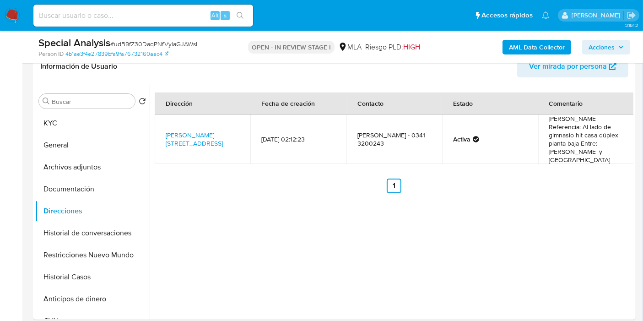
click at [516, 32] on div "Special Analysis # udB9fZ30DaqPNfVylaGJAWsI Person ID 4b1ae3f4e27839bfa9fa76732…" at bounding box center [334, 47] width 603 height 33
click at [518, 46] on b "AML Data Collector" at bounding box center [537, 47] width 56 height 15
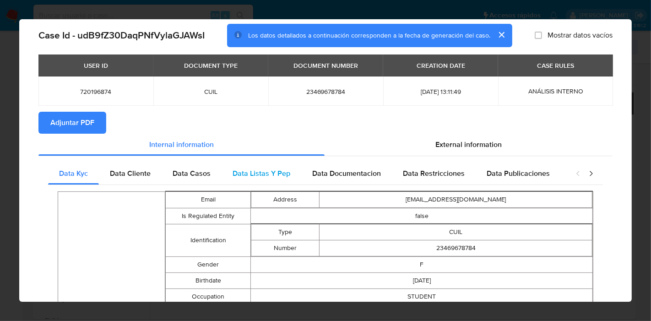
scroll to position [0, 0]
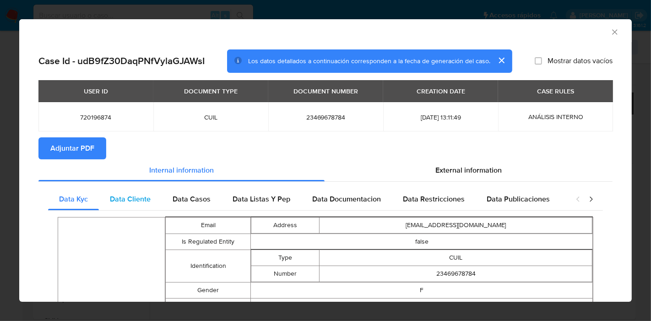
click at [133, 195] on span "Data Cliente" at bounding box center [130, 199] width 41 height 11
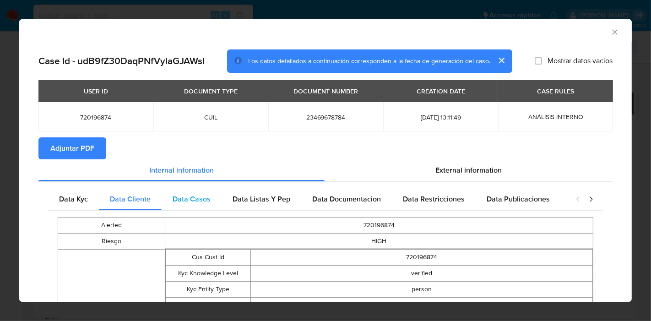
click at [193, 196] on span "Data Casos" at bounding box center [192, 199] width 38 height 11
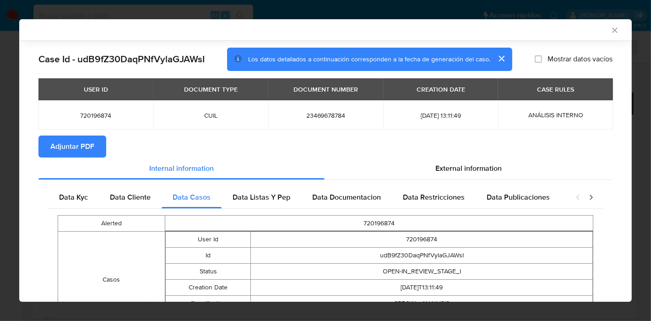
scroll to position [74, 0]
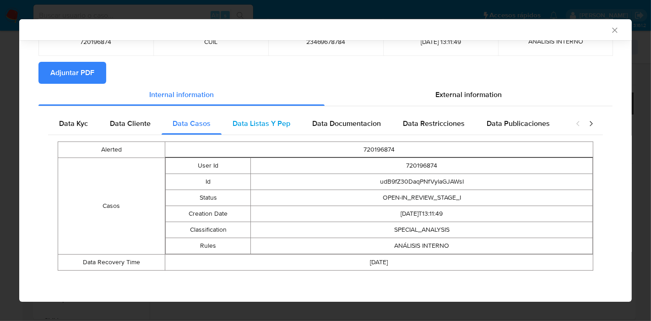
drag, startPoint x: 263, startPoint y: 107, endPoint x: 264, endPoint y: 120, distance: 12.9
click at [262, 107] on div "Data Kyc Data Cliente Data Casos Data Listas Y Pep Data Documentacion Data Rest…" at bounding box center [325, 194] width 574 height 177
drag, startPoint x: 265, startPoint y: 120, endPoint x: 278, endPoint y: 120, distance: 13.3
click at [266, 121] on span "Data Listas Y Pep" at bounding box center [262, 123] width 58 height 11
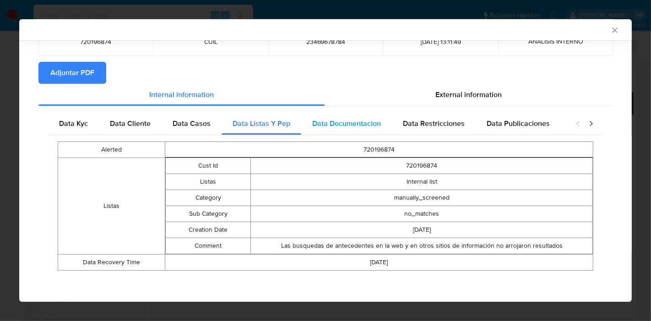
click at [371, 124] on span "Data Documentacion" at bounding box center [346, 123] width 69 height 11
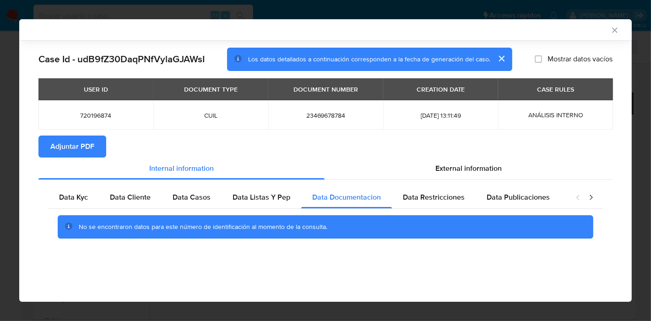
scroll to position [0, 0]
click at [447, 193] on span "Data Restricciones" at bounding box center [434, 197] width 62 height 11
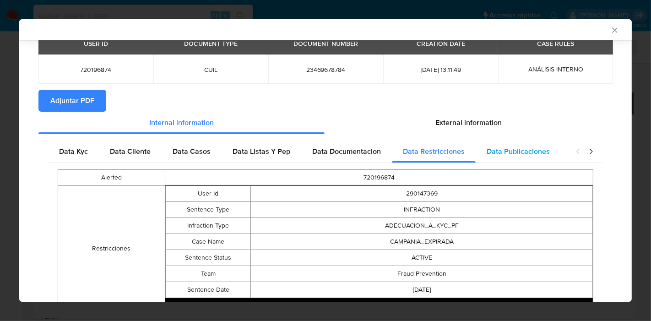
scroll to position [100, 0]
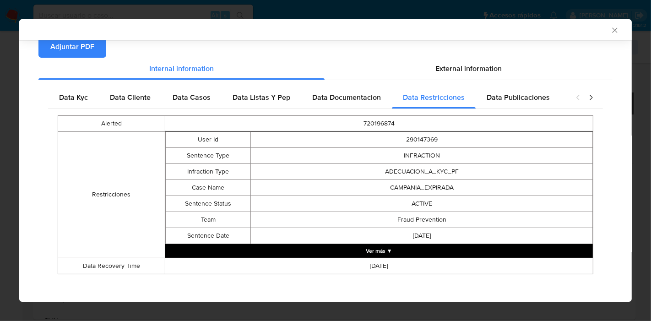
drag, startPoint x: 538, startPoint y: 96, endPoint x: 598, endPoint y: 90, distance: 60.7
click at [538, 96] on span "Data Publicaciones" at bounding box center [518, 97] width 63 height 11
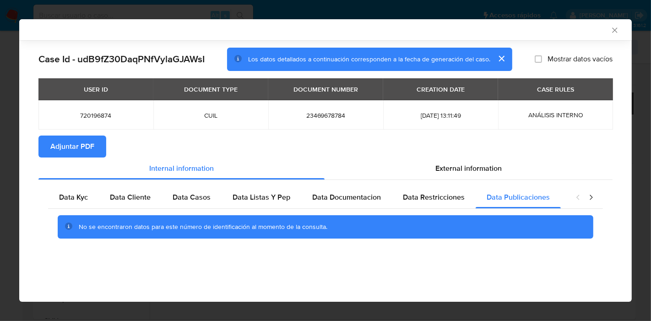
click at [595, 197] on icon "closure-recommendation-modal" at bounding box center [591, 197] width 9 height 9
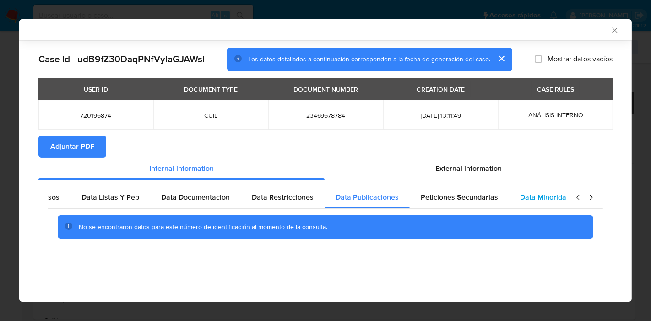
scroll to position [0, 161]
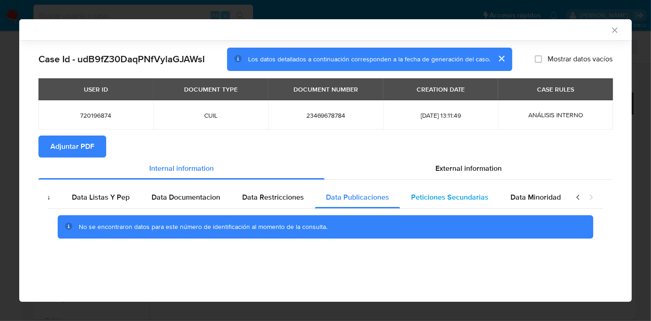
click at [431, 188] on div "Peticiones Secundarias" at bounding box center [449, 197] width 99 height 22
drag, startPoint x: 511, startPoint y: 199, endPoint x: 571, endPoint y: 191, distance: 60.5
click at [516, 195] on span "Data Minoridad" at bounding box center [536, 197] width 50 height 11
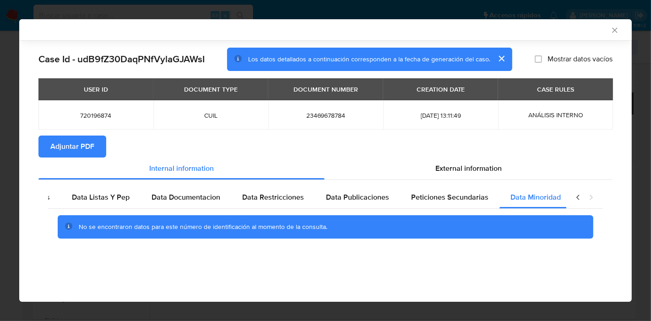
click at [576, 196] on icon "closure-recommendation-modal" at bounding box center [578, 197] width 9 height 9
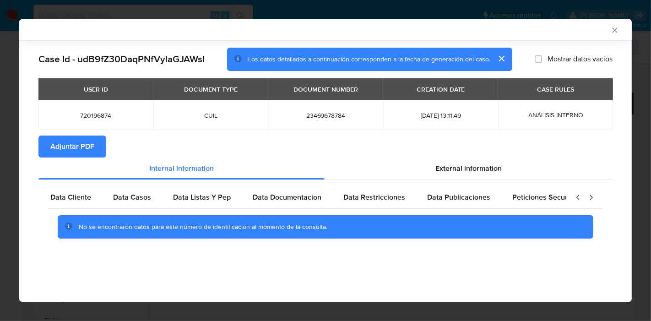
scroll to position [0, 0]
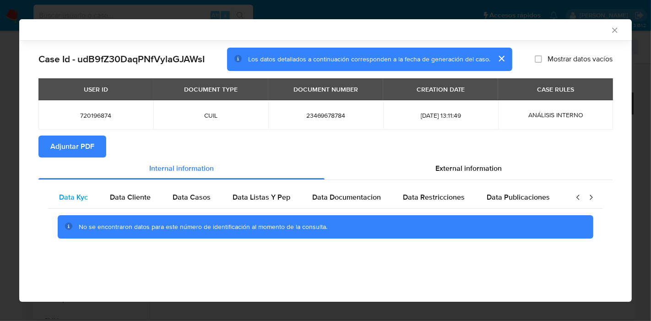
click at [91, 207] on div "Data Kyc" at bounding box center [73, 197] width 51 height 22
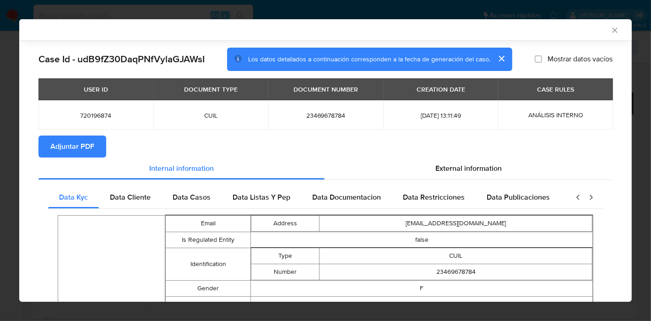
click at [429, 152] on section "Adjuntar PDF" at bounding box center [325, 147] width 574 height 22
drag, startPoint x: 109, startPoint y: 197, endPoint x: 156, endPoint y: 203, distance: 47.6
click at [110, 197] on div "Data Cliente" at bounding box center [130, 197] width 63 height 22
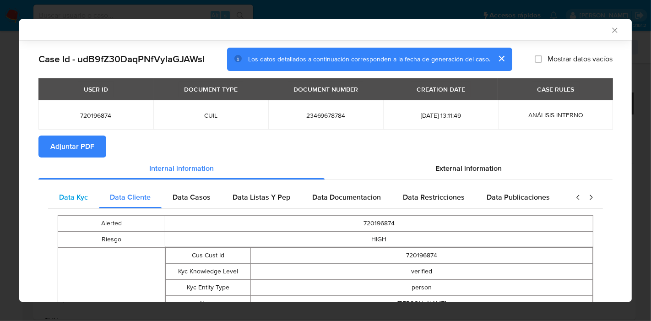
click at [77, 198] on span "Data Kyc" at bounding box center [73, 197] width 29 height 11
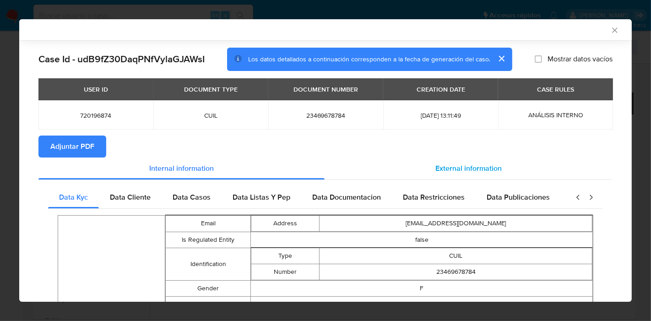
click at [497, 165] on div "External information" at bounding box center [469, 169] width 288 height 22
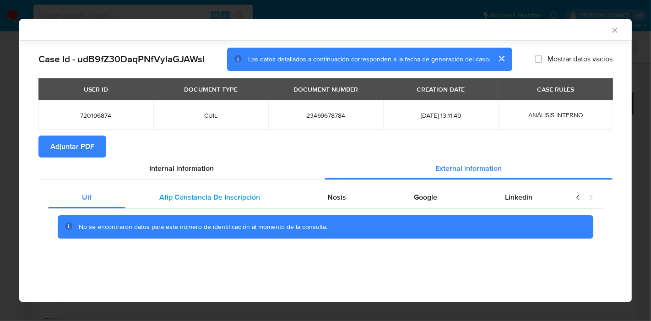
click at [231, 207] on div "Afip Constancia De Inscripción" at bounding box center [209, 197] width 168 height 22
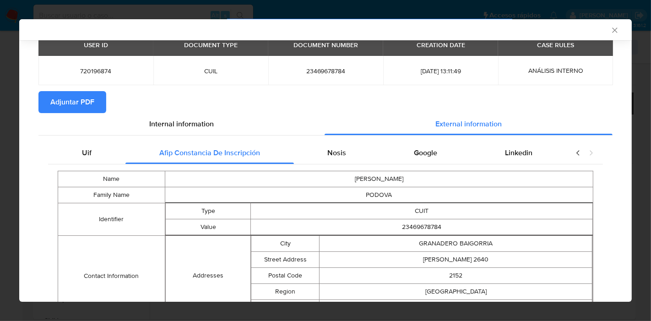
scroll to position [108, 0]
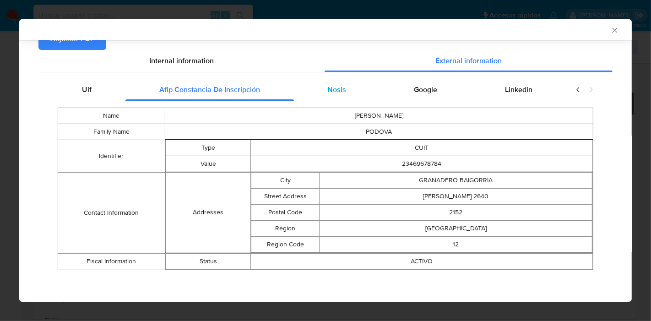
click at [353, 97] on div "Nosis" at bounding box center [337, 90] width 87 height 22
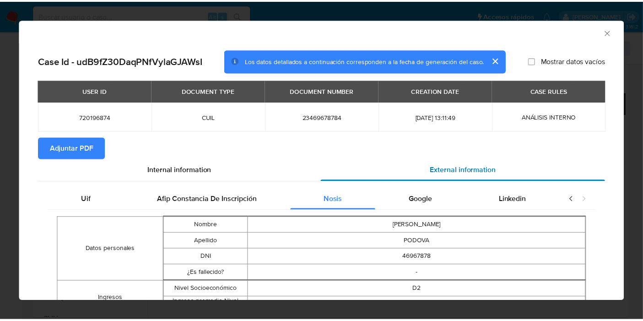
scroll to position [0, 0]
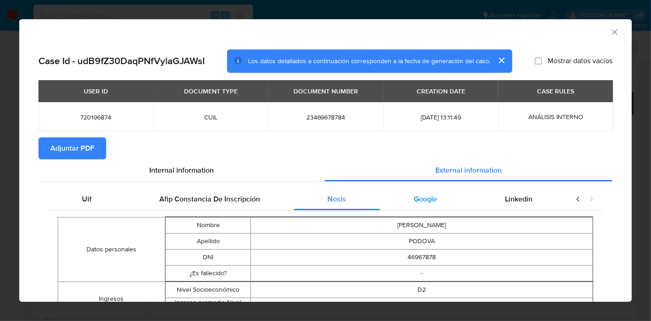
click at [433, 207] on div "Google" at bounding box center [425, 199] width 91 height 22
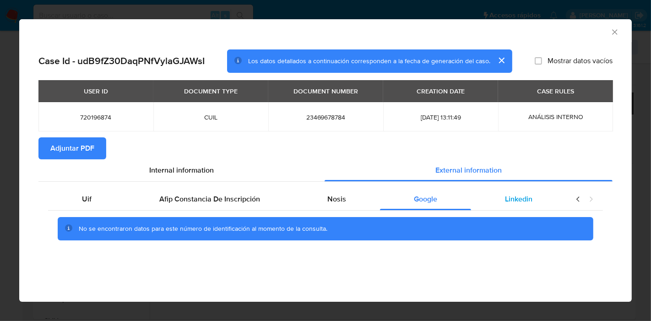
drag, startPoint x: 533, startPoint y: 205, endPoint x: 554, endPoint y: 204, distance: 21.1
click at [535, 204] on div "Linkedin" at bounding box center [518, 199] width 95 height 22
click at [575, 202] on icon "closure-recommendation-modal" at bounding box center [578, 199] width 9 height 9
click at [119, 204] on div "Uif" at bounding box center [86, 199] width 77 height 22
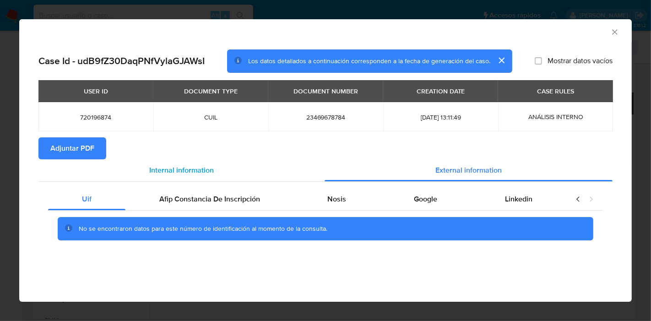
click at [192, 165] on span "Internal information" at bounding box center [181, 170] width 65 height 11
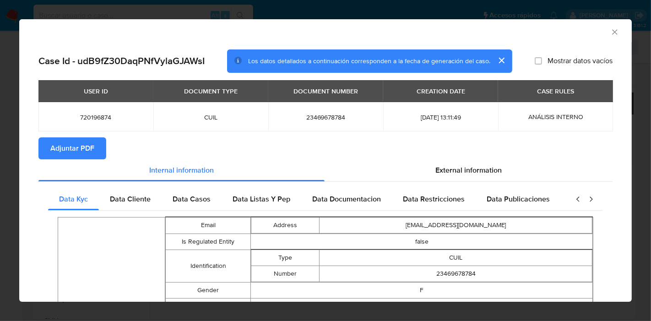
click at [79, 143] on span "Adjuntar PDF" at bounding box center [72, 148] width 44 height 20
click at [610, 33] on icon "Cerrar ventana" at bounding box center [614, 31] width 9 height 9
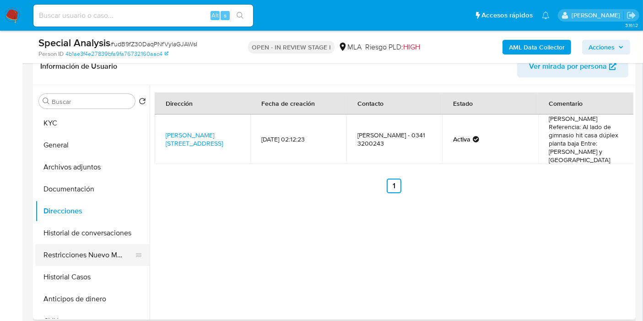
click at [98, 253] on button "Restricciones Nuevo Mundo" at bounding box center [88, 255] width 107 height 22
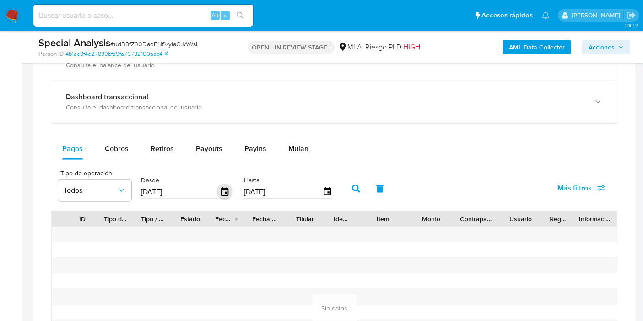
scroll to position [661, 0]
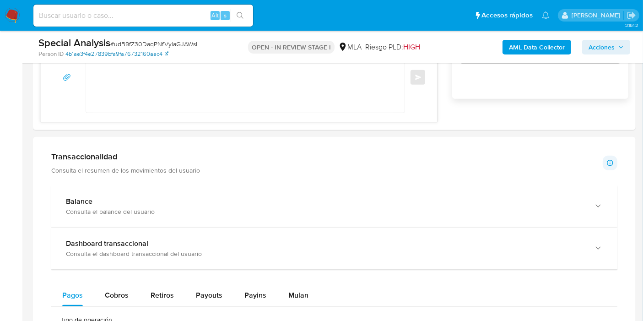
click at [154, 54] on link "4b1ae3f4e27839bfa9fa76732160aac4" at bounding box center [116, 54] width 103 height 8
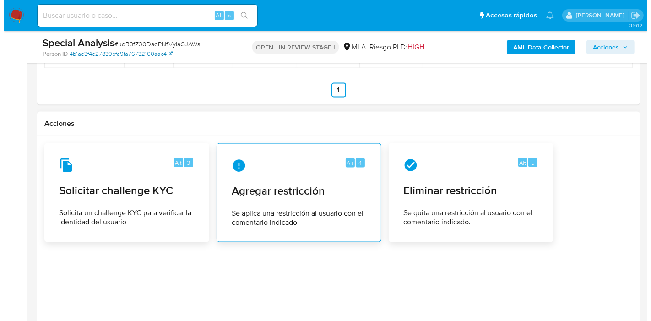
scroll to position [1424, 0]
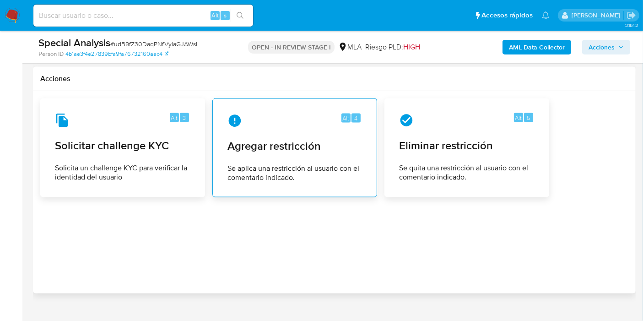
click at [321, 141] on span "Agregar restricción" at bounding box center [295, 146] width 135 height 14
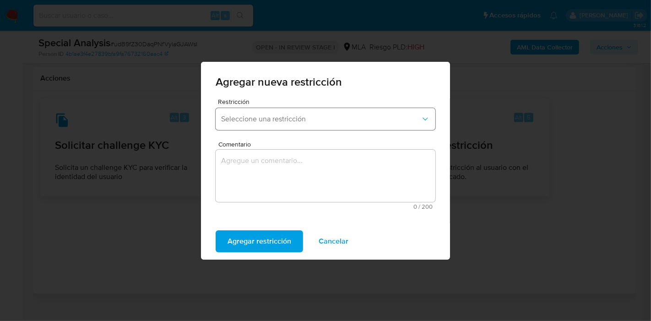
drag, startPoint x: 320, startPoint y: 139, endPoint x: 331, endPoint y: 120, distance: 22.1
click at [321, 136] on form "Restricción Seleccione una restricción Comentario 0 / 200 200 caracteres restan…" at bounding box center [326, 156] width 220 height 117
click at [331, 120] on span "Seleccione una restricción" at bounding box center [321, 118] width 200 height 9
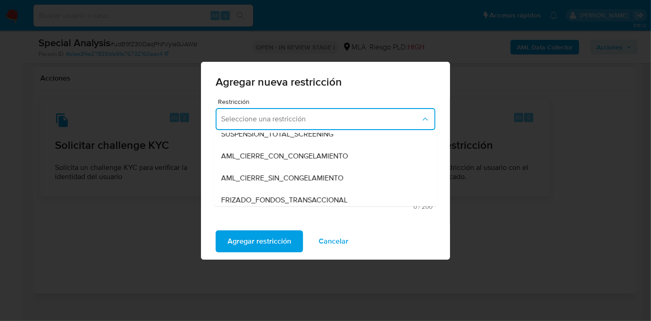
scroll to position [73, 0]
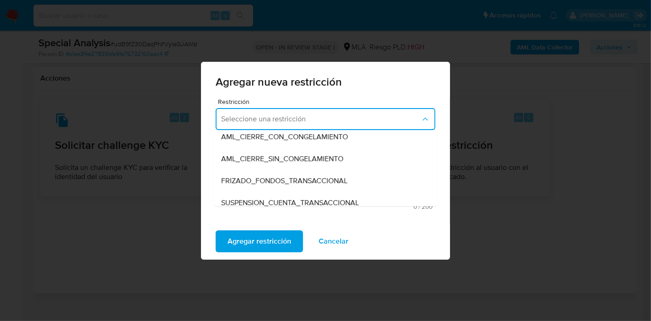
click at [446, 176] on div "Restricción Seleccione una restricción TARJETA ROJA SUSPENSION_CON_RETIROS_SCRE…" at bounding box center [325, 160] width 249 height 125
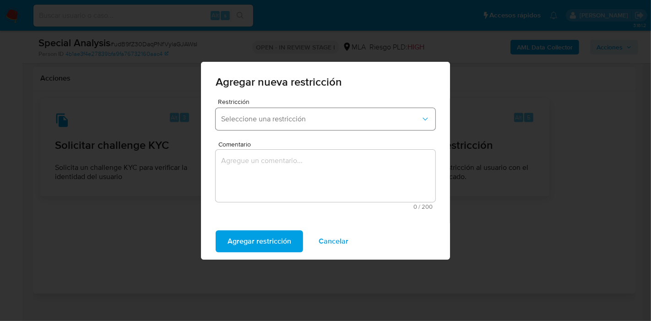
click at [430, 124] on button "Seleccione una restricción" at bounding box center [326, 119] width 220 height 22
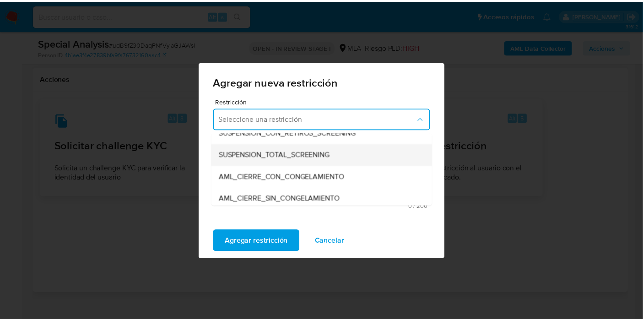
scroll to position [102, 0]
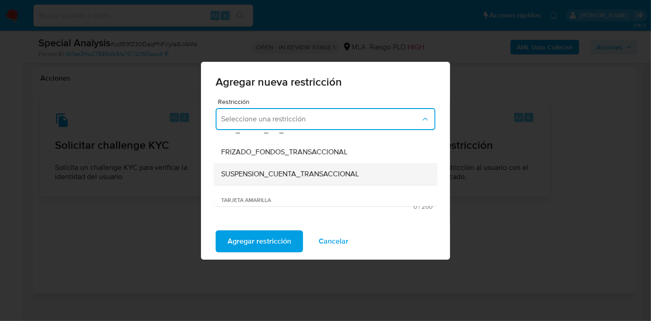
click at [367, 170] on div "SUSPENSION_CUENTA_TRANSACCIONAL" at bounding box center [322, 174] width 203 height 22
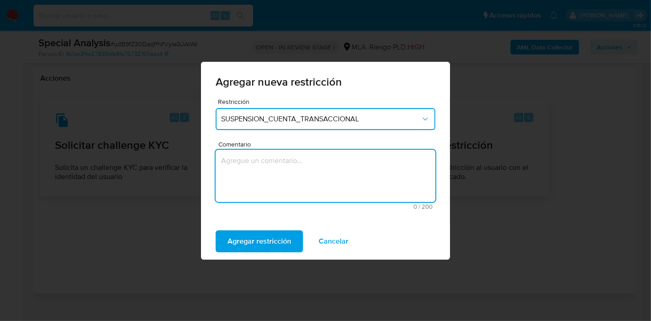
click at [336, 185] on textarea "Comentario" at bounding box center [326, 176] width 220 height 52
type textarea "M"
type textarea "AML"
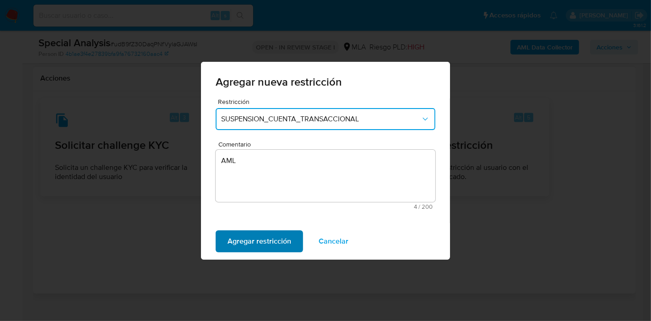
click at [241, 246] on span "Agregar restricción" at bounding box center [260, 241] width 64 height 20
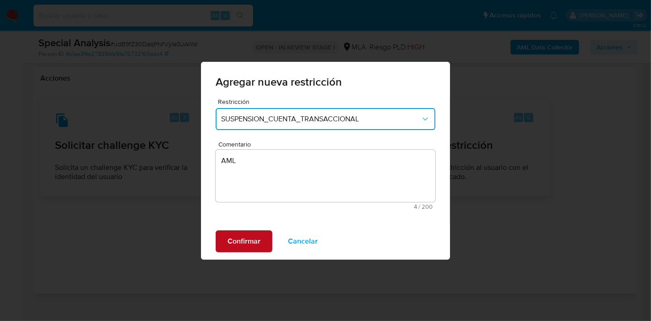
click at [259, 235] on span "Confirmar" at bounding box center [244, 241] width 33 height 20
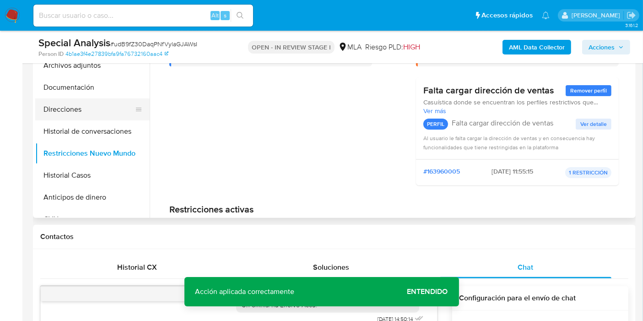
click at [71, 98] on button "Direcciones" at bounding box center [88, 109] width 107 height 22
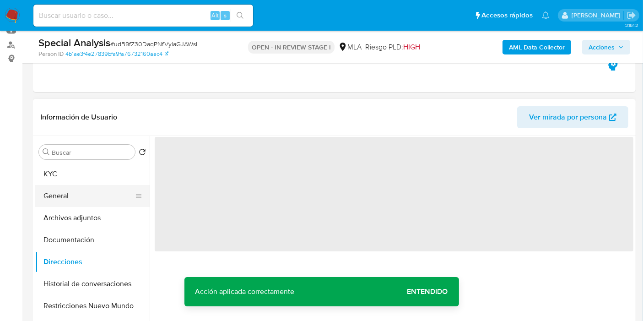
click at [82, 201] on button "General" at bounding box center [88, 196] width 107 height 22
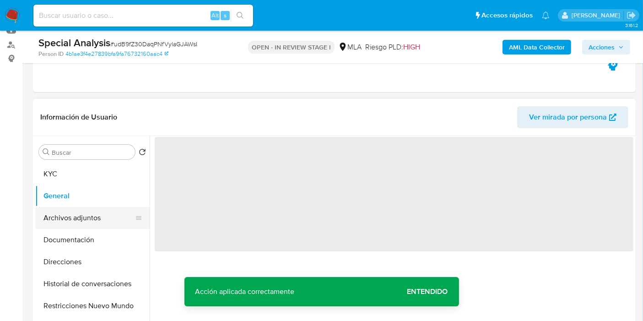
click at [80, 215] on button "Archivos adjuntos" at bounding box center [88, 218] width 107 height 22
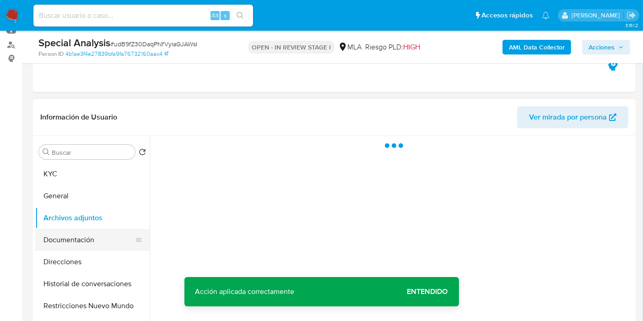
click at [72, 233] on button "Documentación" at bounding box center [88, 240] width 107 height 22
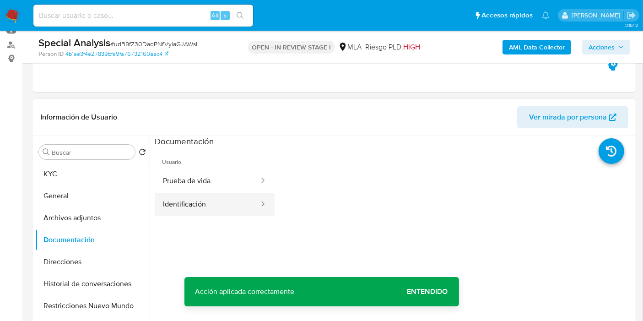
click at [208, 196] on button "Identificación" at bounding box center [207, 204] width 105 height 23
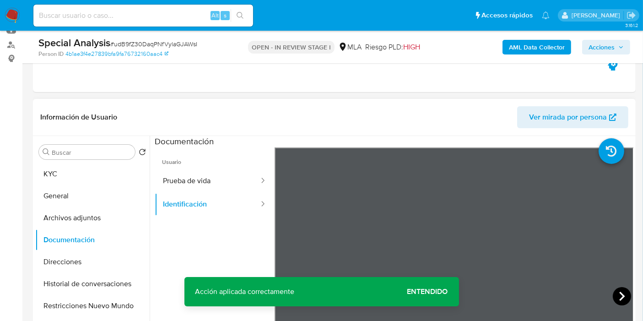
click at [616, 293] on icon at bounding box center [622, 296] width 18 height 18
click at [184, 179] on button "Prueba de vida" at bounding box center [207, 180] width 105 height 23
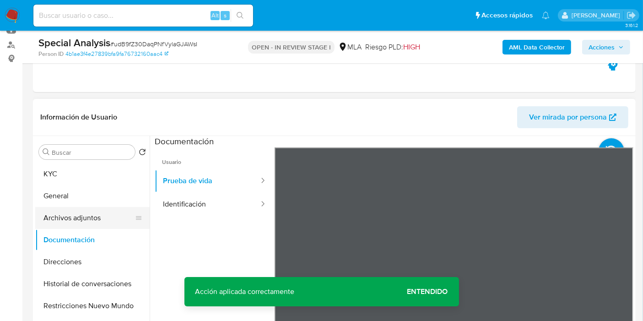
click at [98, 228] on button "Archivos adjuntos" at bounding box center [88, 218] width 107 height 22
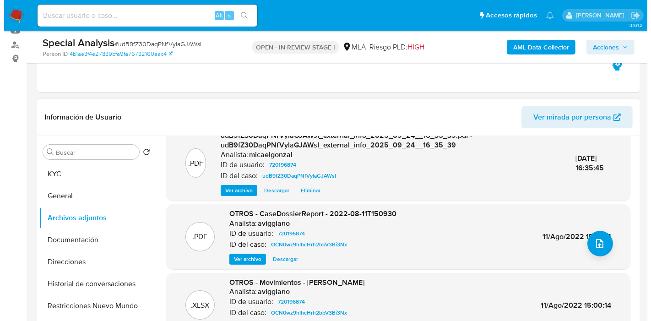
scroll to position [97, 0]
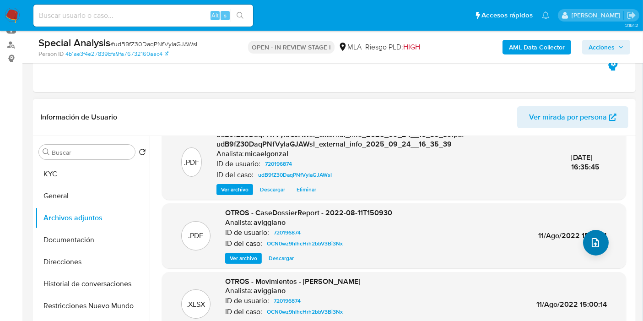
drag, startPoint x: 609, startPoint y: 240, endPoint x: 598, endPoint y: 240, distance: 11.5
click at [603, 240] on div ".PDF udB9fZ30DaqPNfVylaGJAWsI_internal_info_2025_09_24__16_35_45.pdf - udB9fZ30…" at bounding box center [394, 207] width 464 height 320
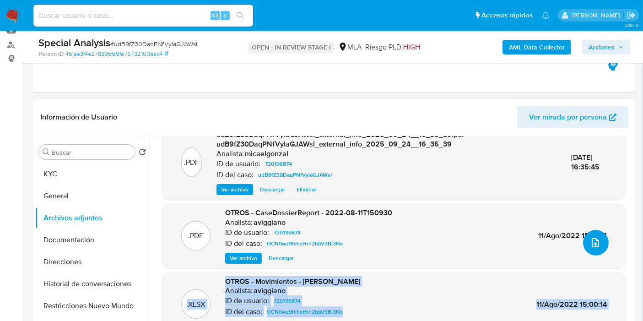
click at [595, 239] on icon "upload-file" at bounding box center [595, 242] width 11 height 11
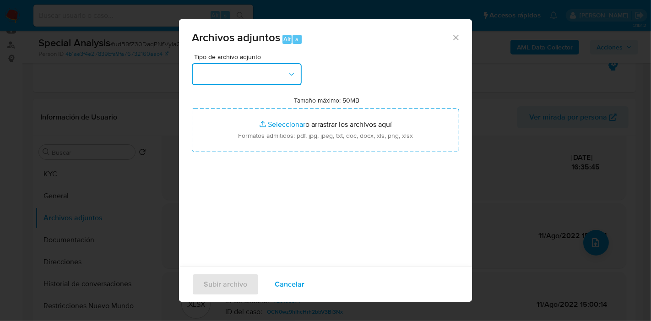
click at [223, 70] on button "button" at bounding box center [247, 74] width 110 height 22
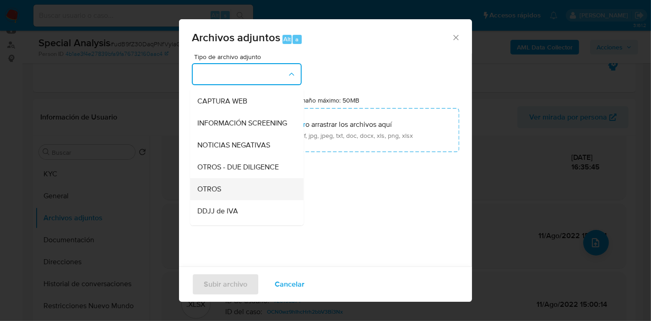
scroll to position [102, 0]
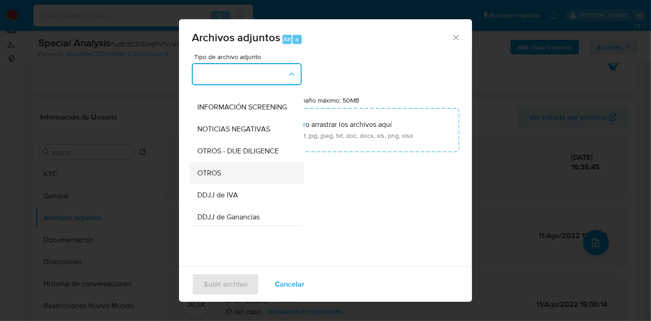
click at [242, 181] on div "OTROS" at bounding box center [243, 173] width 93 height 22
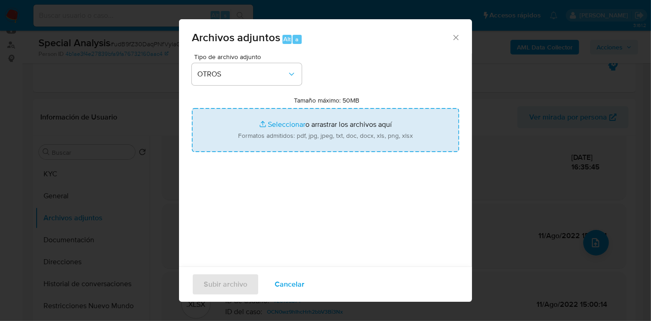
click at [309, 126] on input "Tamaño máximo: 50MB Seleccionar archivos" at bounding box center [325, 130] width 267 height 44
click at [311, 138] on input "Tamaño máximo: 50MB Seleccionar archivos" at bounding box center [325, 130] width 267 height 44
type input "C:\fakepath\Movimientos de Eliana Soledad Podova.xlsx"
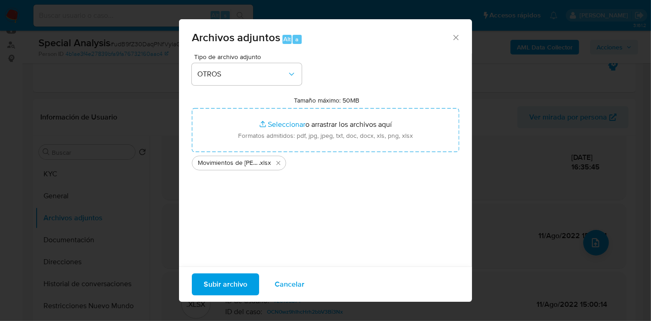
click at [211, 278] on span "Subir archivo" at bounding box center [225, 284] width 43 height 20
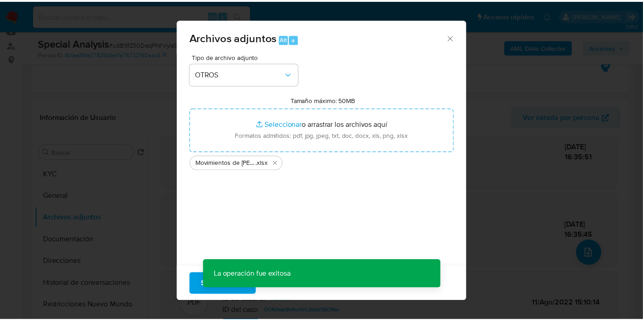
scroll to position [86, 0]
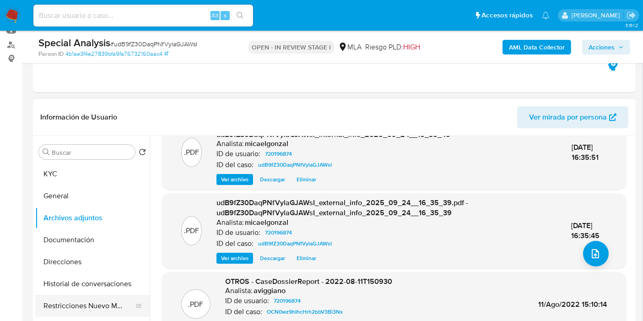
click at [89, 301] on button "Restricciones Nuevo Mundo" at bounding box center [88, 306] width 107 height 22
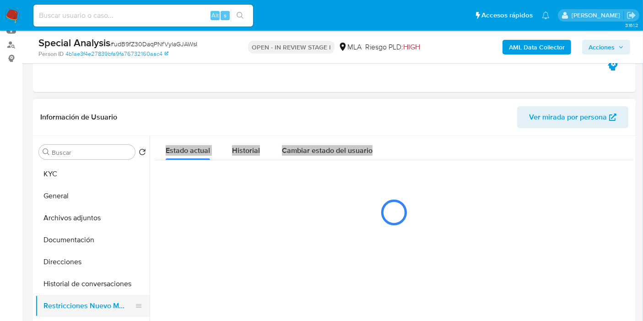
scroll to position [0, 0]
click at [208, 243] on div at bounding box center [392, 253] width 484 height 234
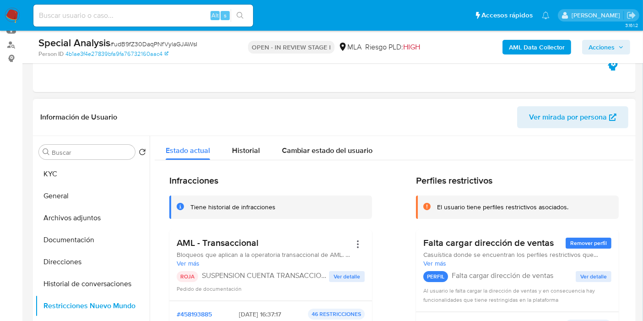
click at [342, 125] on header "Información de Usuario Ver mirada por persona" at bounding box center [334, 117] width 588 height 22
click at [70, 270] on button "Direcciones" at bounding box center [88, 262] width 107 height 22
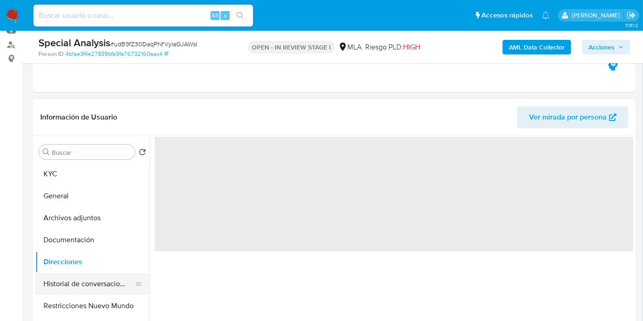
click at [68, 281] on button "Historial de conversaciones" at bounding box center [88, 284] width 107 height 22
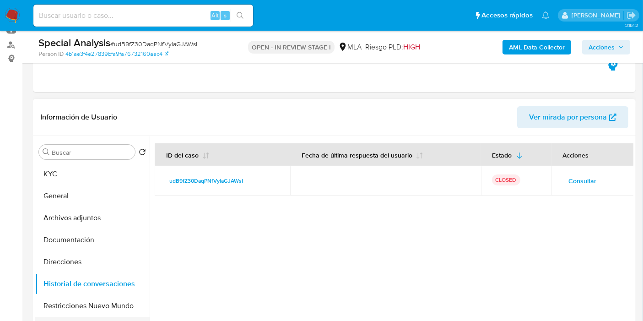
scroll to position [51, 0]
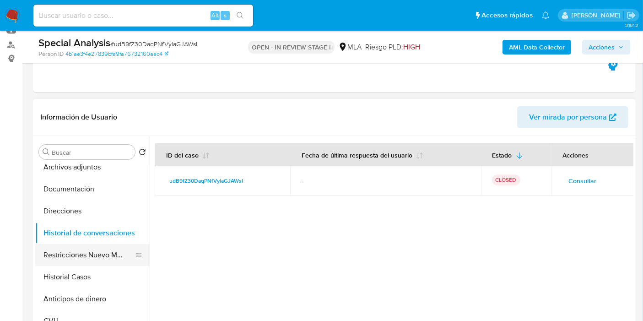
click at [82, 259] on button "Restricciones Nuevo Mundo" at bounding box center [88, 255] width 107 height 22
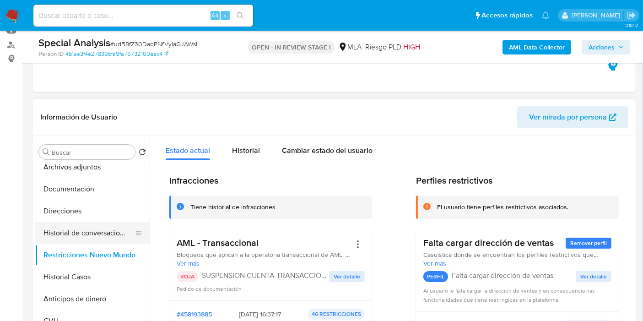
click at [107, 226] on button "Historial de conversaciones" at bounding box center [88, 233] width 107 height 22
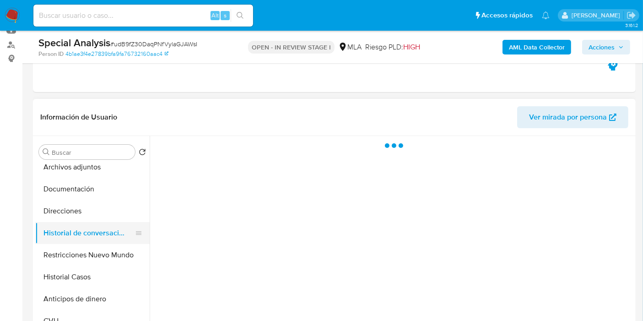
scroll to position [0, 0]
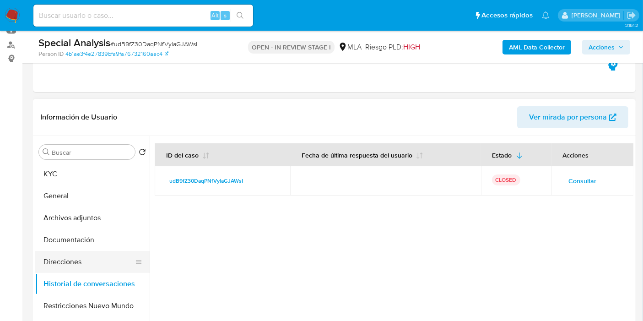
click at [88, 260] on button "Direcciones" at bounding box center [88, 262] width 107 height 22
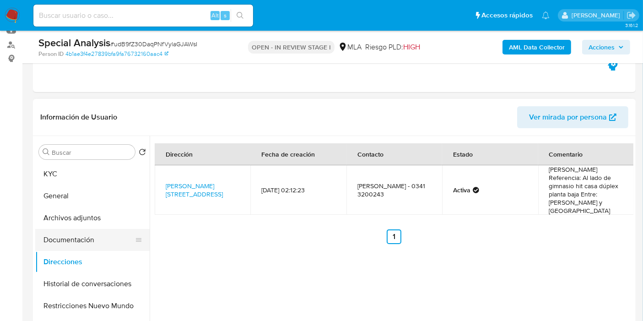
click at [87, 245] on button "Documentación" at bounding box center [88, 240] width 107 height 22
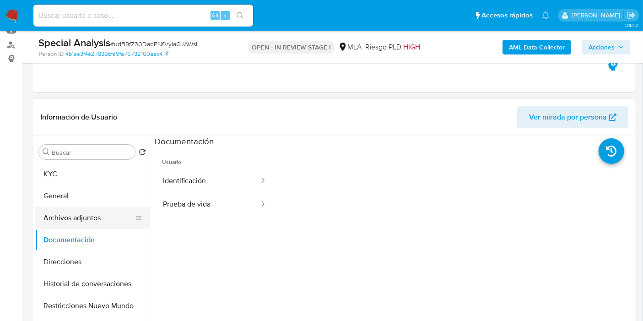
click at [118, 210] on button "Archivos adjuntos" at bounding box center [88, 218] width 107 height 22
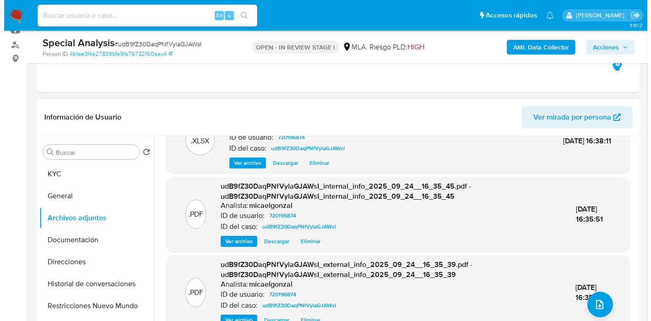
scroll to position [51, 0]
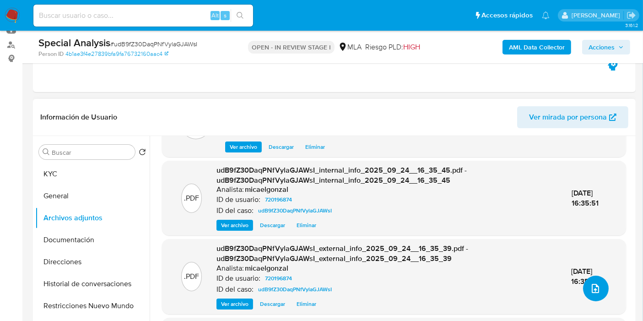
click at [590, 287] on icon "upload-file" at bounding box center [595, 288] width 11 height 11
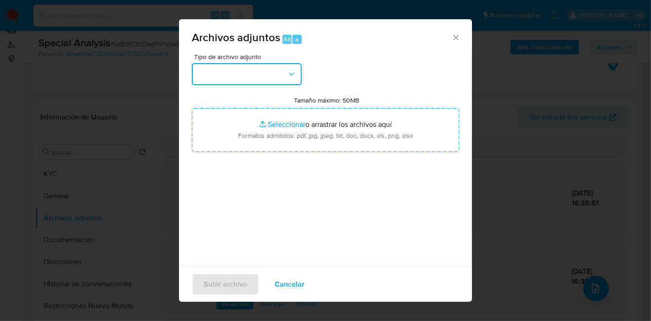
click at [241, 78] on button "button" at bounding box center [247, 74] width 110 height 22
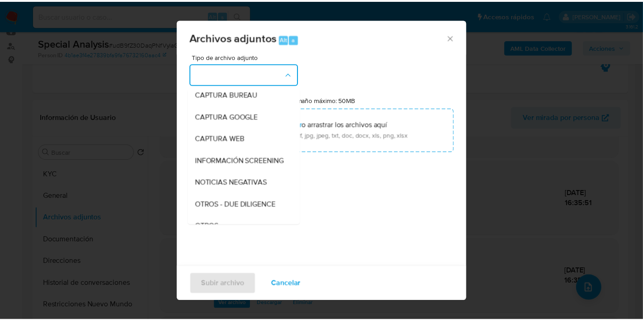
scroll to position [102, 0]
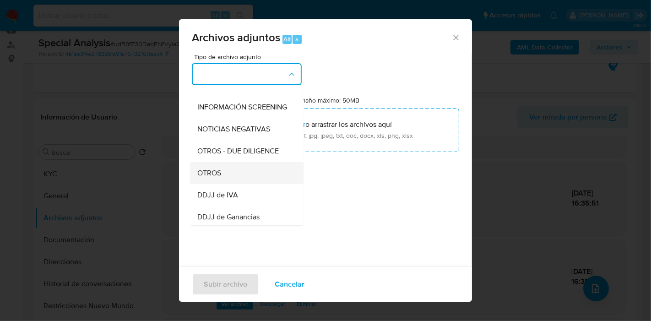
click at [255, 180] on div "OTROS" at bounding box center [243, 173] width 93 height 22
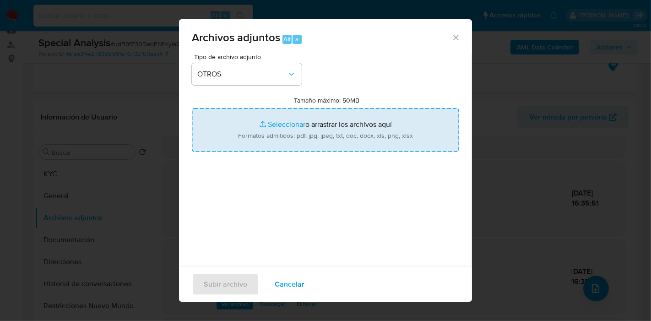
click at [277, 123] on input "Tamaño máximo: 50MB Seleccionar archivos" at bounding box center [325, 130] width 267 height 44
type input "C:\fakepath\Caselog udB9fZ30DaqPNfVylaGJAWsI_2025_09_24_11_49_27.docx"
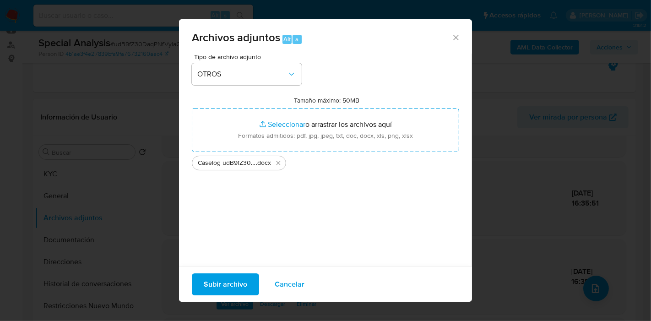
click at [258, 288] on div "Subir archivo Cancelar" at bounding box center [325, 283] width 293 height 35
click at [239, 287] on span "Subir archivo" at bounding box center [225, 284] width 43 height 20
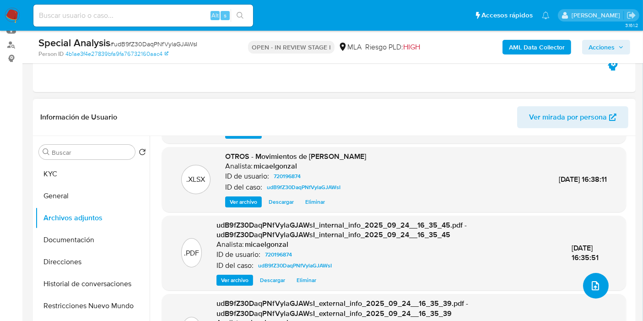
scroll to position [0, 0]
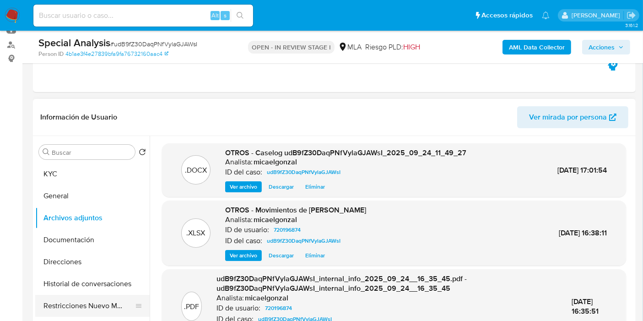
click at [52, 303] on button "Restricciones Nuevo Mundo" at bounding box center [88, 306] width 107 height 22
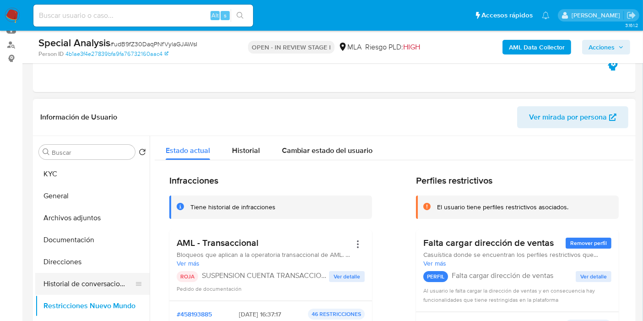
click at [63, 288] on button "Historial de conversaciones" at bounding box center [88, 284] width 107 height 22
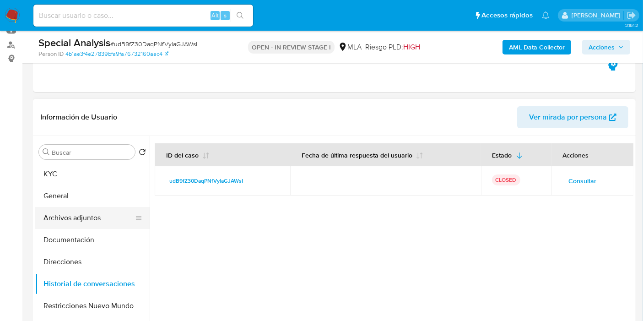
click at [120, 219] on button "Archivos adjuntos" at bounding box center [88, 218] width 107 height 22
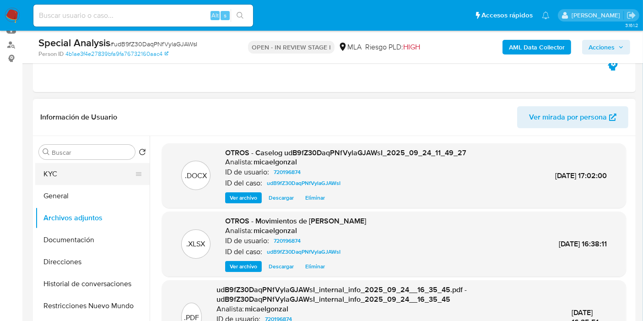
click at [107, 167] on button "KYC" at bounding box center [88, 174] width 107 height 22
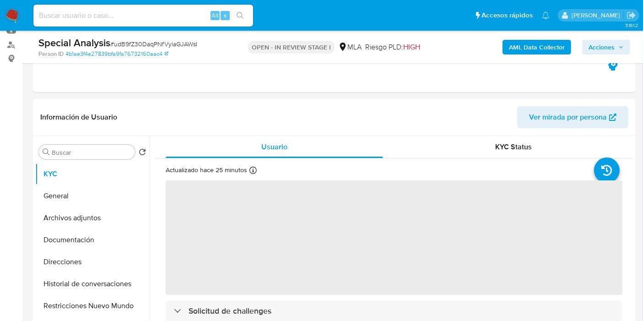
click at [595, 41] on span "Acciones" at bounding box center [602, 47] width 26 height 15
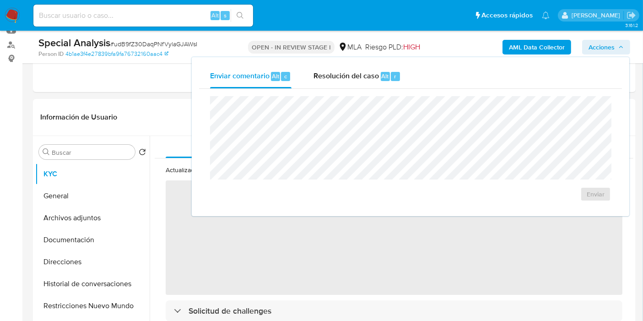
click at [333, 89] on div "Enviar" at bounding box center [410, 149] width 423 height 120
click at [347, 76] on span "Resolución del caso" at bounding box center [346, 76] width 65 height 11
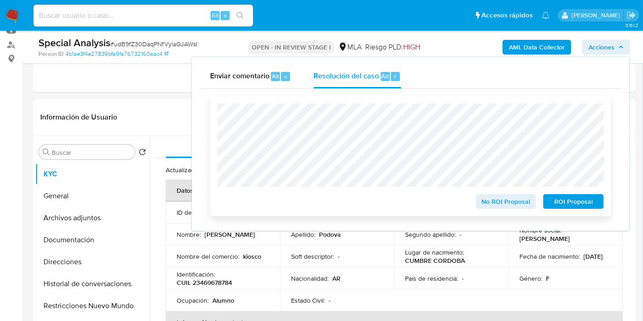
click at [556, 205] on span "ROI Proposal" at bounding box center [574, 201] width 48 height 13
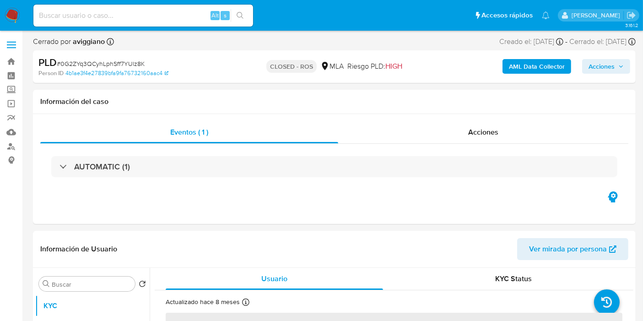
select select "10"
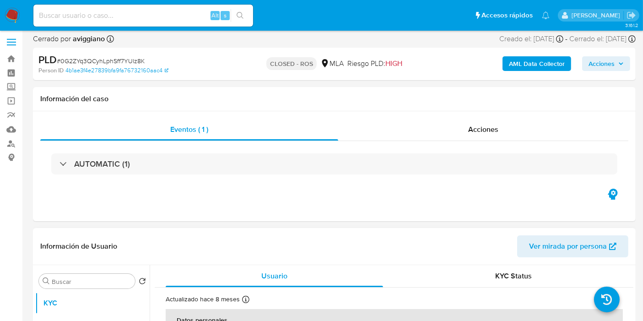
scroll to position [203, 0]
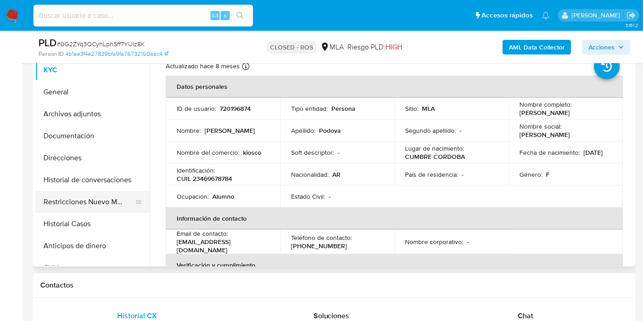
click at [132, 191] on button "Restricciones Nuevo Mundo" at bounding box center [88, 202] width 107 height 22
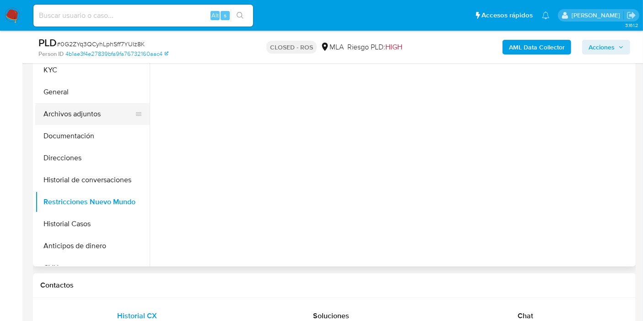
click at [95, 105] on button "Archivos adjuntos" at bounding box center [88, 114] width 107 height 22
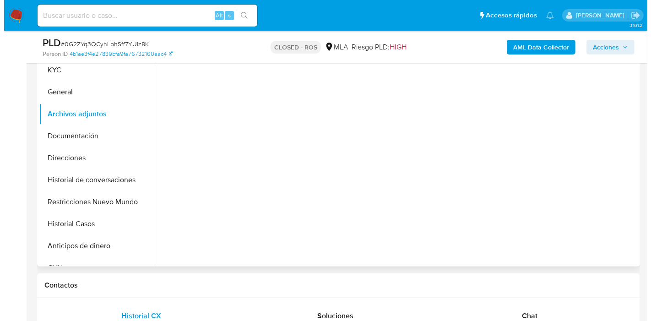
scroll to position [152, 0]
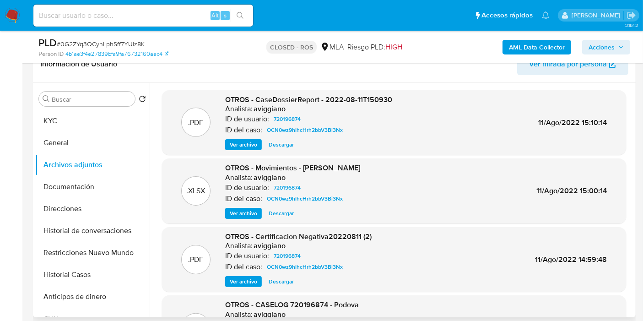
click at [256, 142] on span "Ver archivo" at bounding box center [243, 144] width 27 height 9
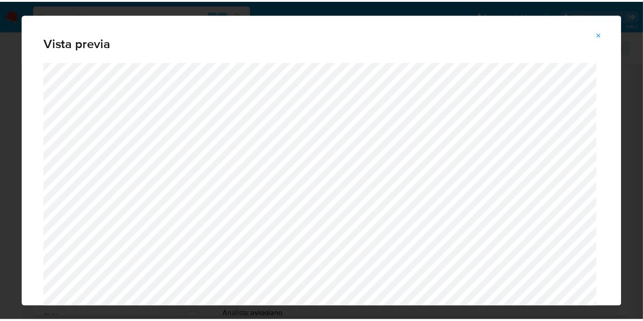
scroll to position [47, 0]
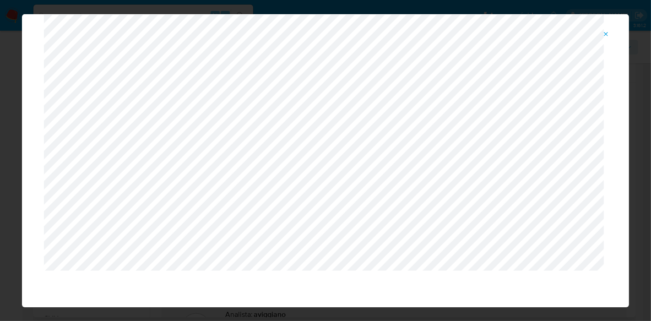
drag, startPoint x: 609, startPoint y: 32, endPoint x: 510, endPoint y: 92, distance: 115.5
click at [609, 32] on icon "Attachment preview" at bounding box center [606, 34] width 7 height 7
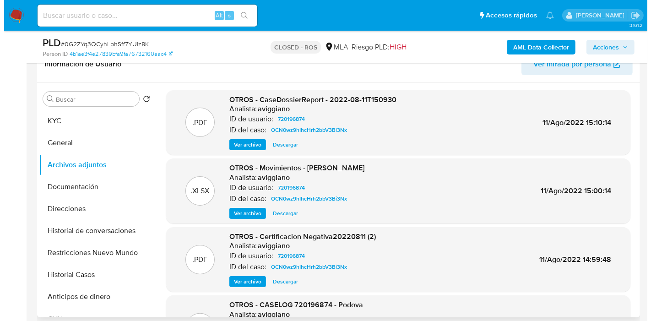
scroll to position [77, 0]
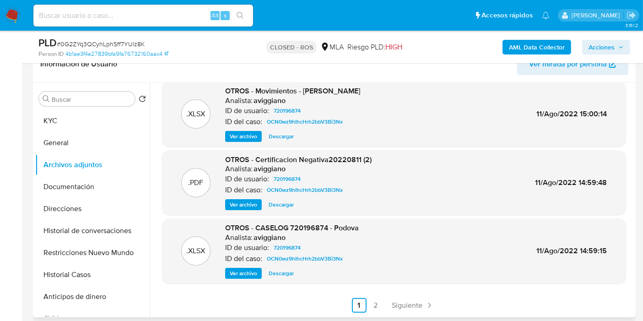
click at [246, 276] on span "Ver archivo" at bounding box center [243, 273] width 27 height 9
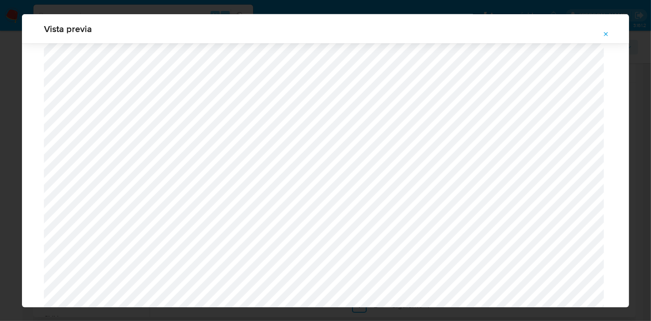
scroll to position [540, 0]
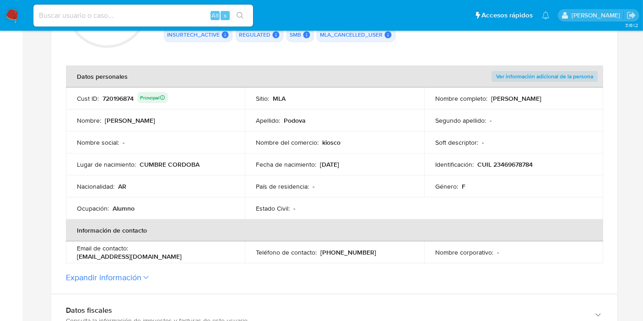
drag, startPoint x: 331, startPoint y: 232, endPoint x: 202, endPoint y: 217, distance: 129.5
click at [202, 217] on td "Ocupación : Alumno" at bounding box center [155, 208] width 179 height 22
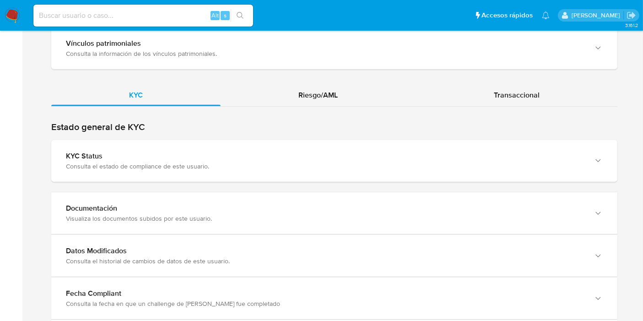
scroll to position [763, 0]
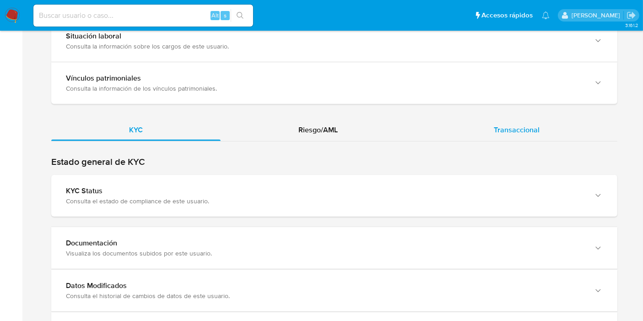
click at [503, 131] on span "Transaccional" at bounding box center [517, 130] width 46 height 11
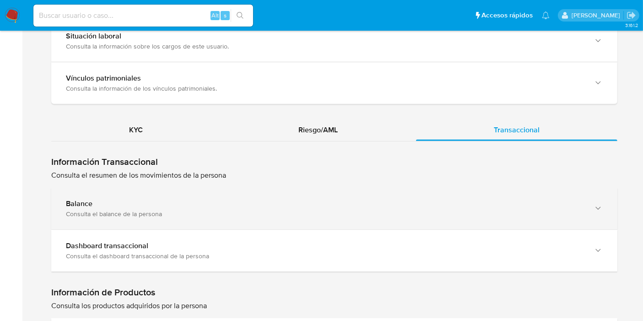
click at [590, 207] on div "Balance Consulta el balance de la persona" at bounding box center [334, 209] width 566 height 42
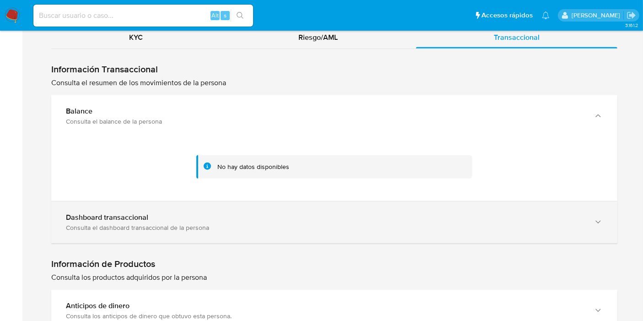
scroll to position [864, 0]
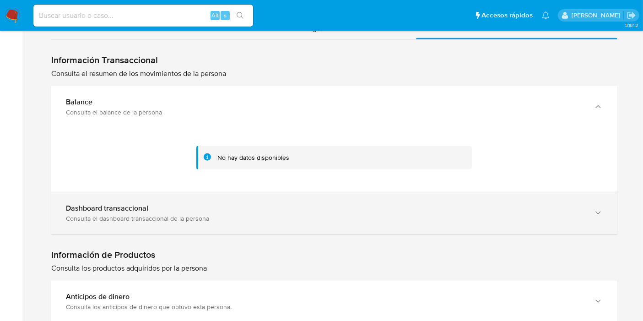
click at [245, 205] on div "Dashboard transaccional" at bounding box center [325, 208] width 519 height 9
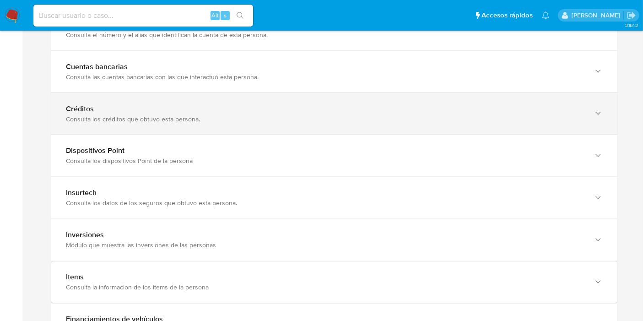
scroll to position [1449, 0]
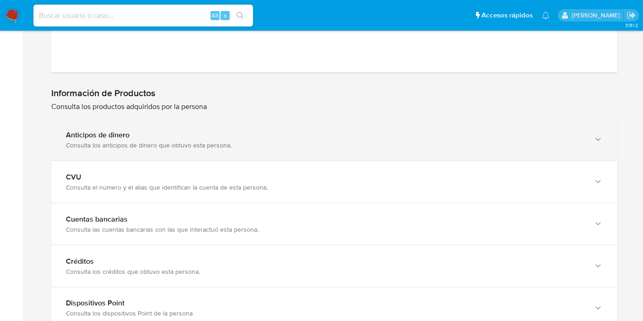
click at [223, 145] on div "Consulta los anticipos de dinero que obtuvo esta persona." at bounding box center [325, 145] width 519 height 8
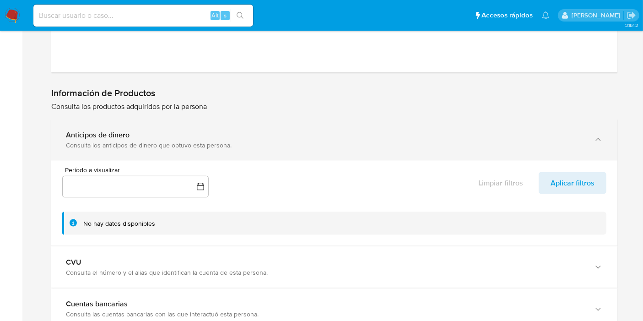
click at [223, 145] on div "Consulta los anticipos de dinero que obtuvo esta persona." at bounding box center [325, 145] width 519 height 8
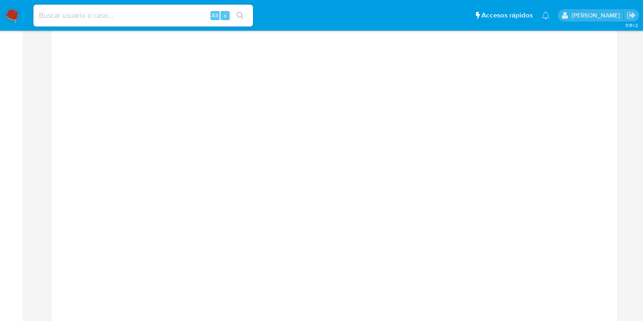
scroll to position [991, 0]
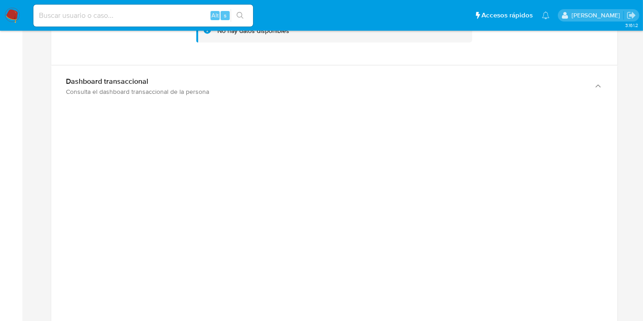
click at [144, 23] on div "Alt s" at bounding box center [143, 16] width 220 height 22
click at [133, 16] on input at bounding box center [143, 16] width 220 height 12
paste input "RdPWJrGczTPysTq73RqYtYGJ"
type input "RdPWJrGczTPysTq73RqYtYGJ"
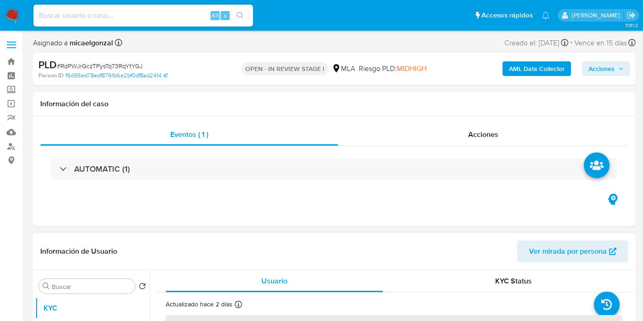
select select "10"
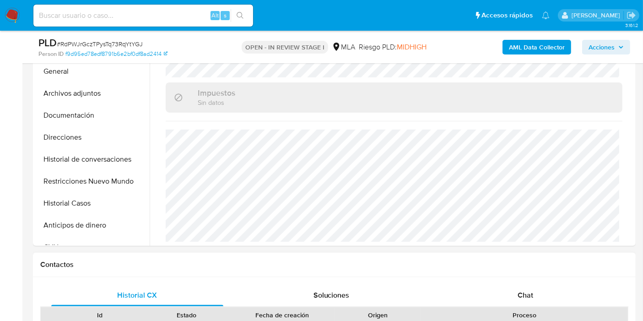
scroll to position [305, 0]
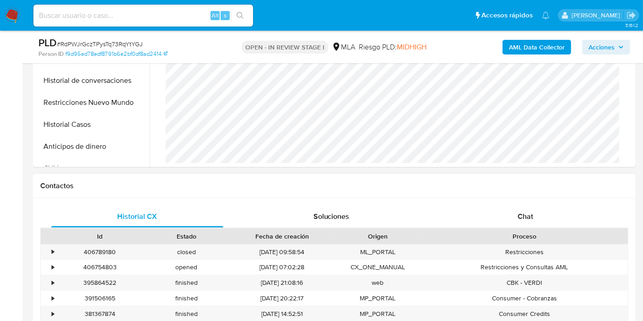
click at [544, 187] on h1 "Contactos" at bounding box center [334, 185] width 588 height 9
click at [533, 206] on div "Chat" at bounding box center [526, 217] width 172 height 22
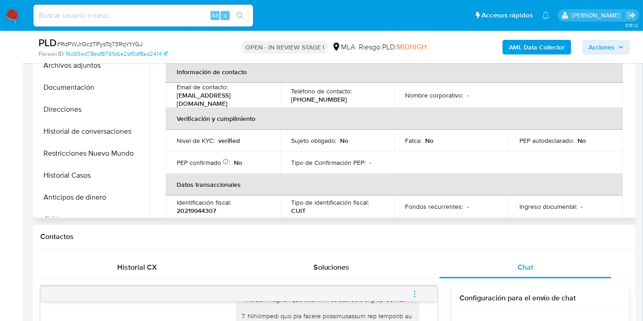
scroll to position [47, 0]
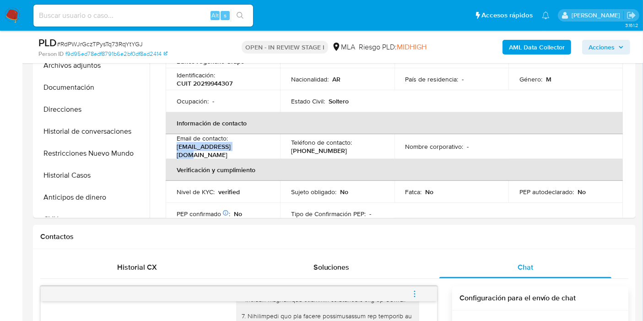
drag, startPoint x: 239, startPoint y: 150, endPoint x: 169, endPoint y: 152, distance: 69.6
click at [169, 152] on td "Email de contacto : [EMAIL_ADDRESS][DOMAIN_NAME]" at bounding box center [223, 146] width 114 height 25
copy p "[EMAIL_ADDRESS][DOMAIN_NAME]"
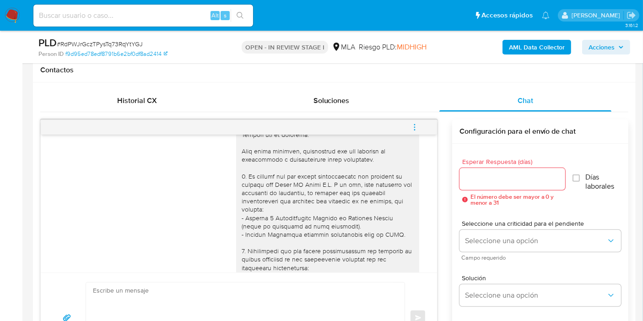
scroll to position [254, 0]
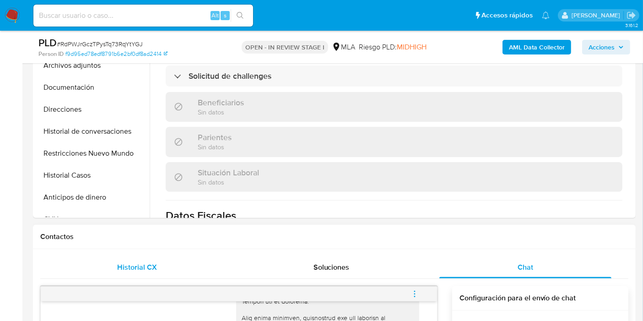
drag, startPoint x: 81, startPoint y: 272, endPoint x: 76, endPoint y: 267, distance: 6.8
click at [77, 268] on div "Historial CX" at bounding box center [137, 267] width 172 height 22
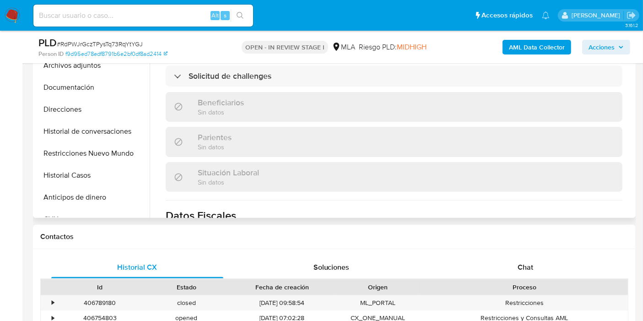
scroll to position [356, 0]
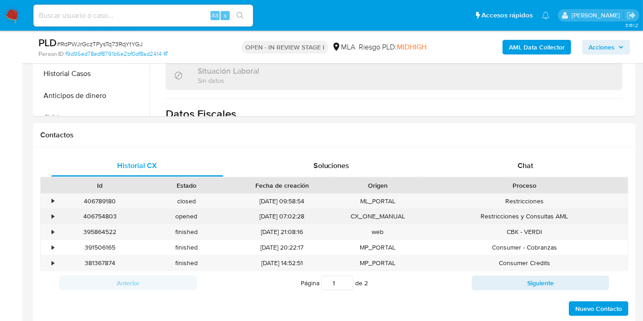
click at [55, 213] on div "•" at bounding box center [49, 216] width 16 height 15
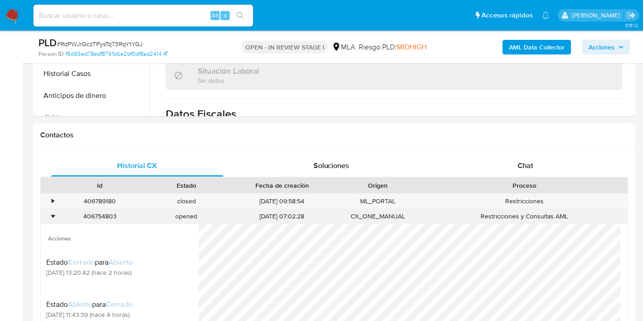
click at [107, 214] on div "406754803" at bounding box center [100, 216] width 87 height 15
drag, startPoint x: 103, startPoint y: 212, endPoint x: 93, endPoint y: 216, distance: 10.6
click at [93, 216] on div "406754803" at bounding box center [100, 216] width 87 height 15
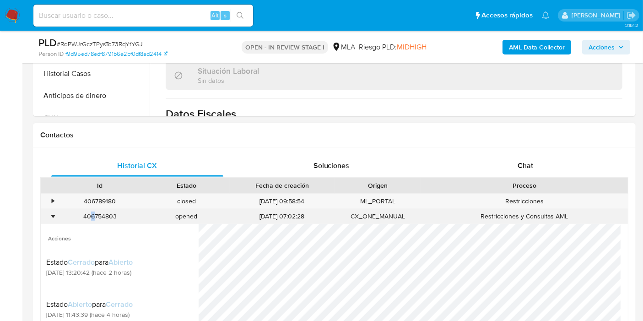
click at [93, 216] on div "406754803" at bounding box center [100, 216] width 87 height 15
copy div "406754803"
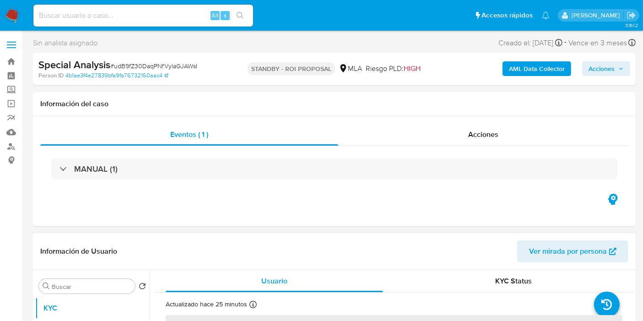
select select "10"
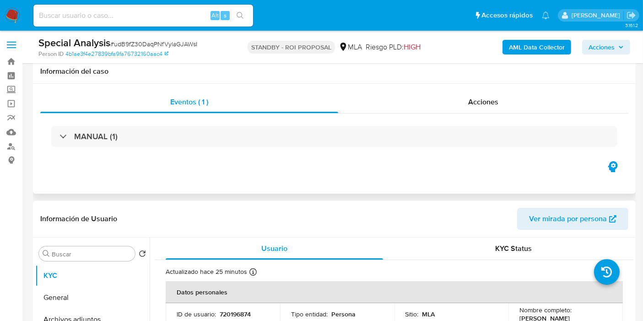
scroll to position [203, 0]
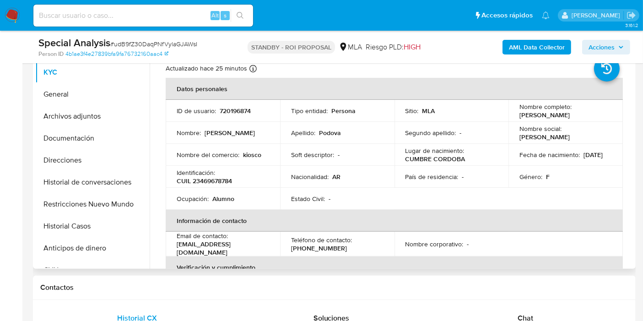
click at [10, 11] on img at bounding box center [13, 16] width 16 height 16
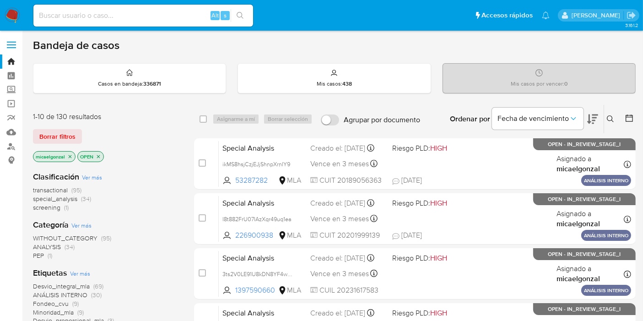
click at [19, 19] on img at bounding box center [13, 16] width 16 height 16
click at [53, 136] on span "Borrar filtros" at bounding box center [57, 136] width 36 height 13
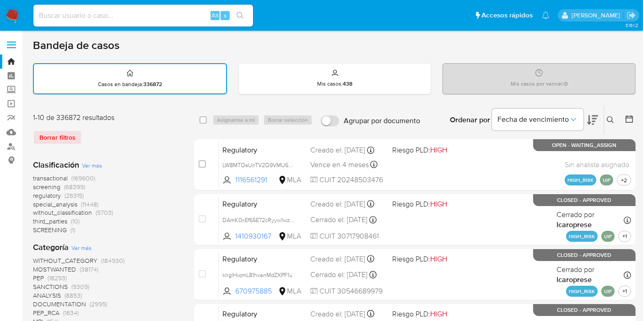
click at [619, 113] on div "Ingrese ID de usuario o caso Buscar Borrar filtros" at bounding box center [612, 120] width 16 height 28
click at [612, 118] on icon at bounding box center [610, 119] width 7 height 7
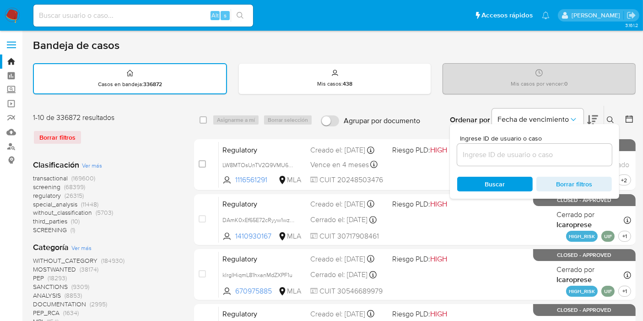
click at [482, 149] on input at bounding box center [534, 155] width 155 height 12
click at [477, 158] on input at bounding box center [534, 155] width 155 height 12
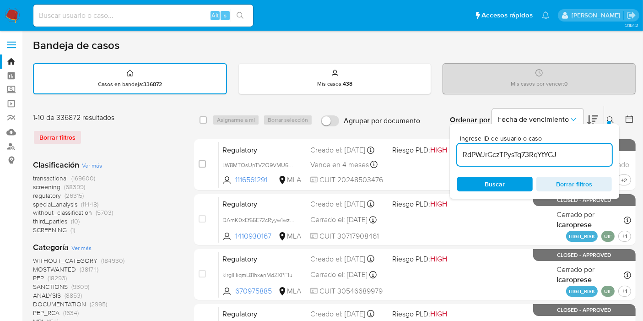
type input "RdPWJrGczTPysTq73RqYtYGJ"
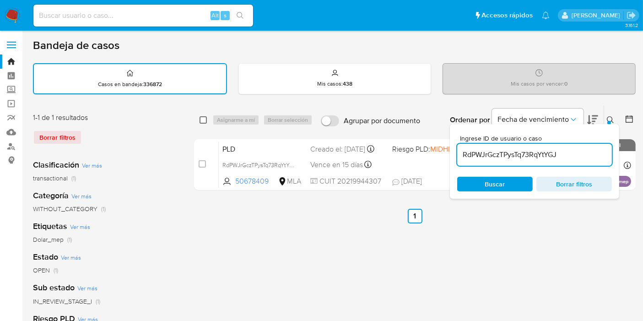
click at [201, 116] on input "checkbox" at bounding box center [203, 119] width 7 height 7
checkbox input "true"
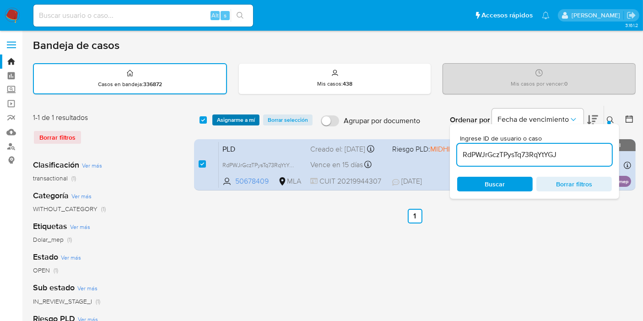
click at [221, 120] on span "Asignarme a mí" at bounding box center [236, 119] width 38 height 9
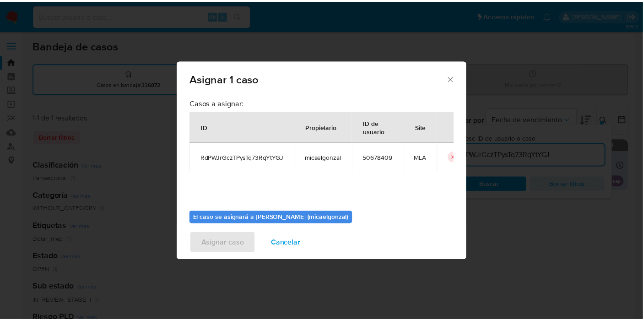
scroll to position [47, 0]
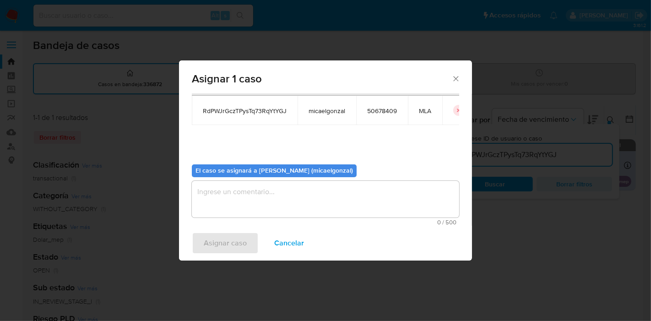
click at [336, 214] on textarea "assign-modal" at bounding box center [325, 199] width 267 height 37
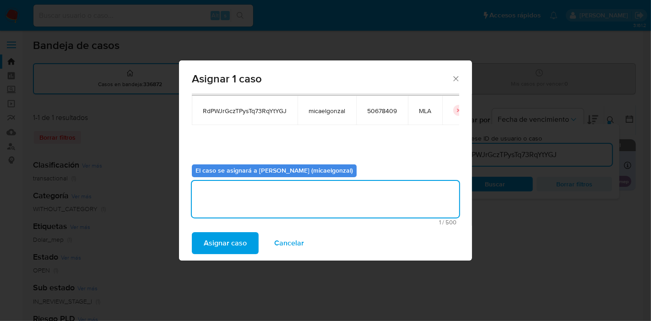
click at [240, 245] on span "Asignar caso" at bounding box center [225, 243] width 43 height 20
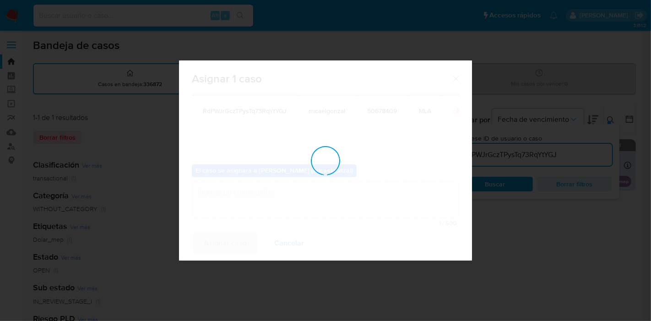
checkbox input "false"
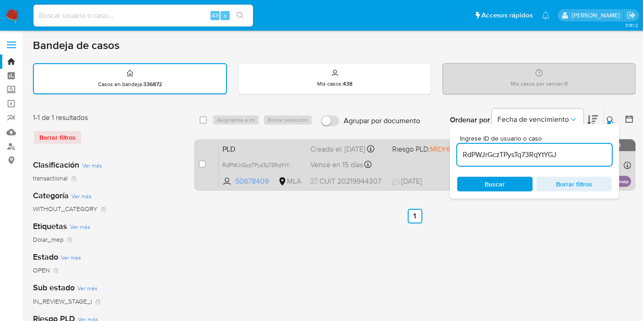
click at [246, 166] on div "PLD RdPWJrGczTPysTq73RqYtYGJ 50678409 MLA Riesgo PLD: MIDHIGH Creado el: 12/07/…" at bounding box center [425, 164] width 413 height 46
click at [272, 169] on span "RdPWJrGczTPysTq73RqYtYGJ" at bounding box center [260, 164] width 74 height 10
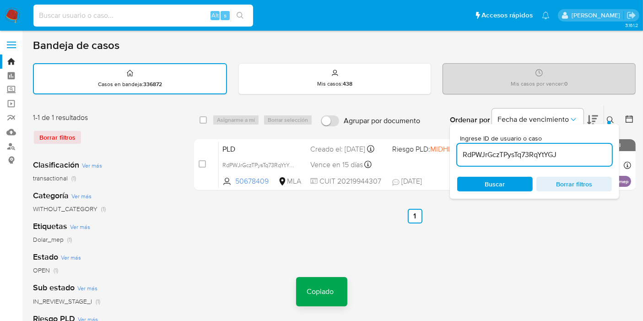
click at [170, 21] on input at bounding box center [143, 16] width 220 height 12
paste input "RdPWJrGczTPysTq73RqYtYGJ"
type input "RdPWJrGczTPysTq73RqYtYGJ"
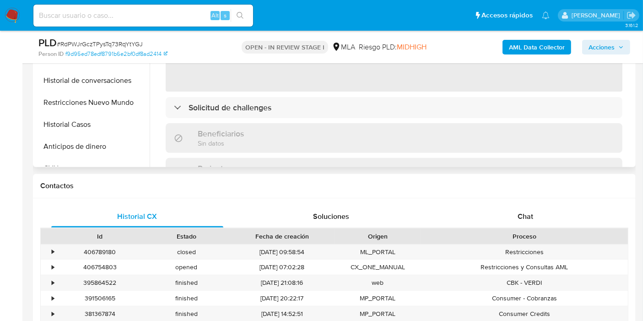
select select "10"
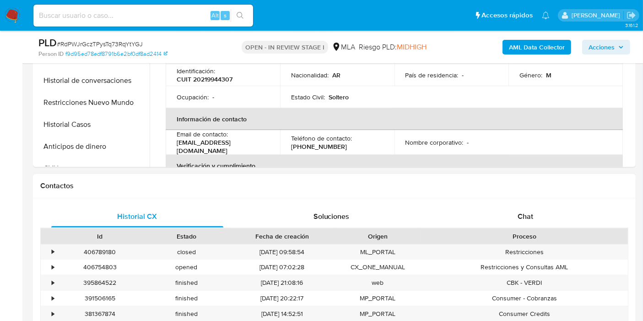
scroll to position [152, 0]
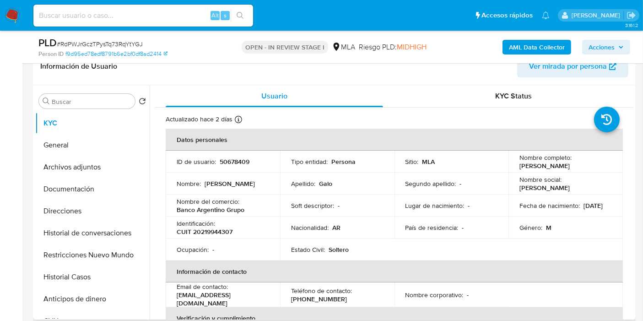
click at [206, 232] on p "CUIT 20219944307" at bounding box center [205, 232] width 56 height 8
copy p "20219944307"
click at [63, 208] on button "Direcciones" at bounding box center [88, 211] width 107 height 22
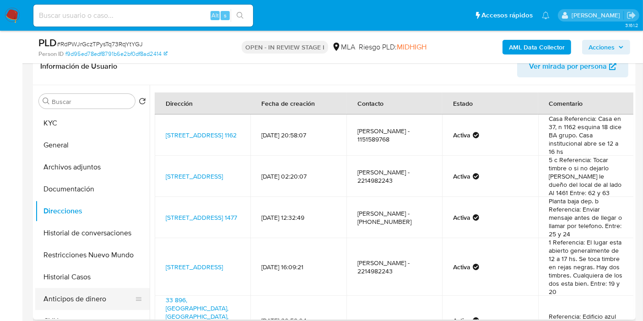
click at [74, 288] on button "Anticipos de dinero" at bounding box center [88, 299] width 107 height 22
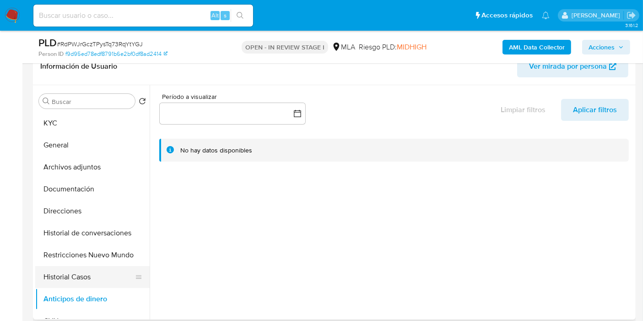
click at [87, 273] on button "Historial Casos" at bounding box center [88, 277] width 107 height 22
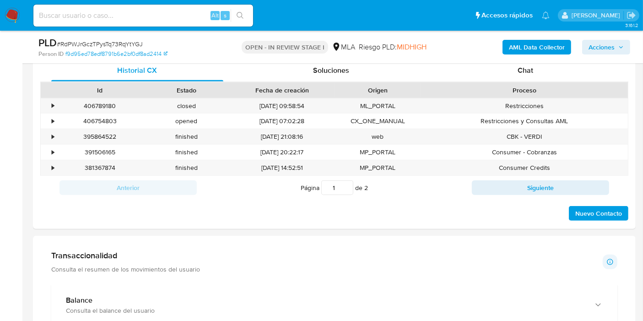
scroll to position [407, 0]
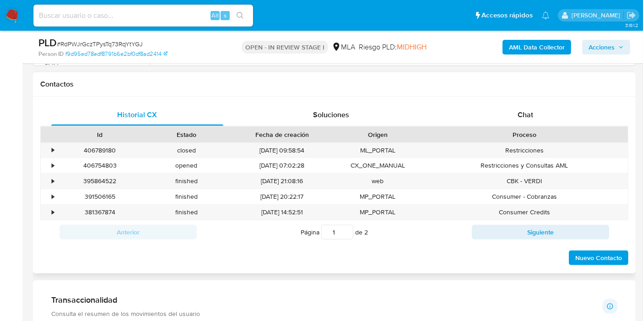
click at [501, 101] on div "Historial CX Soluciones Chat Id Estado Fecha de creación Origen Proceso • 40678…" at bounding box center [334, 185] width 603 height 177
click at [502, 109] on div "Chat" at bounding box center [526, 115] width 172 height 22
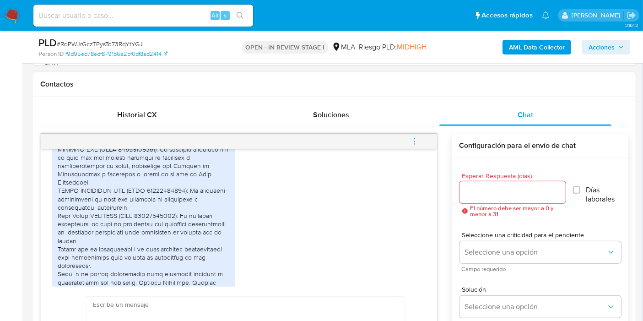
scroll to position [560, 0]
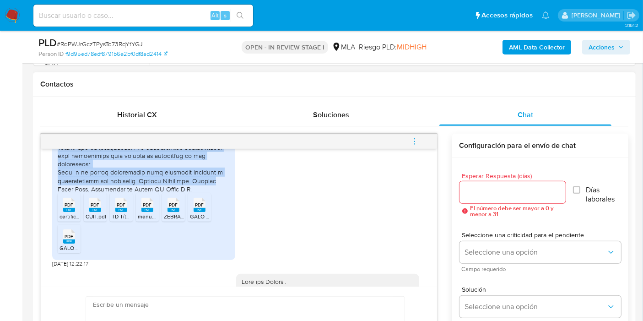
drag, startPoint x: 205, startPoint y: 217, endPoint x: 164, endPoint y: 210, distance: 41.4
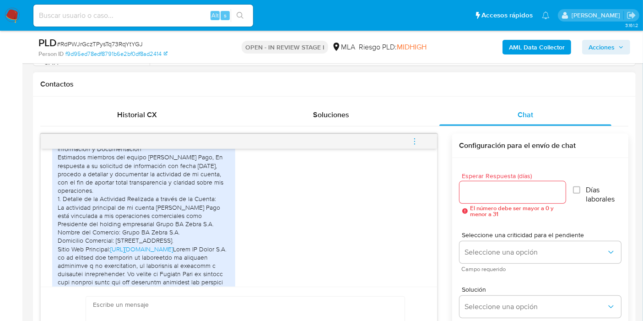
scroll to position [1478, 0]
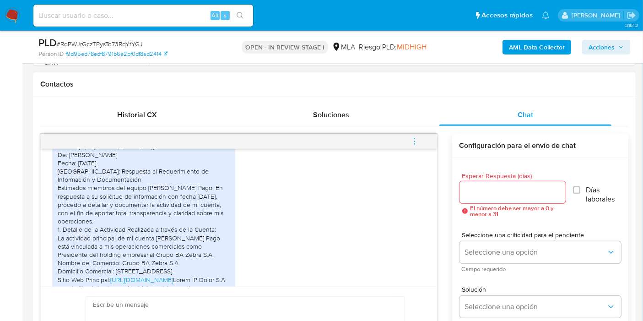
drag, startPoint x: 176, startPoint y: 222, endPoint x: 52, endPoint y: 195, distance: 126.9
copy div "Asunto: Respuesta al Requerimiento de Información y Documentación Estimados mie…"
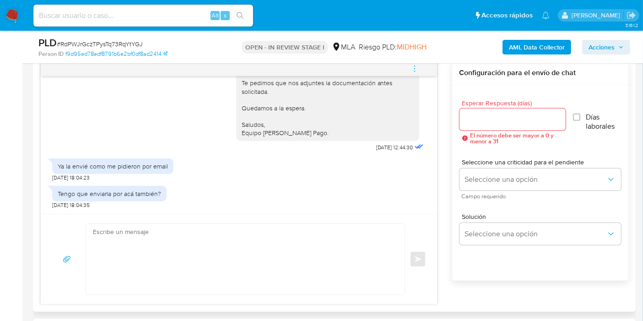
scroll to position [407, 0]
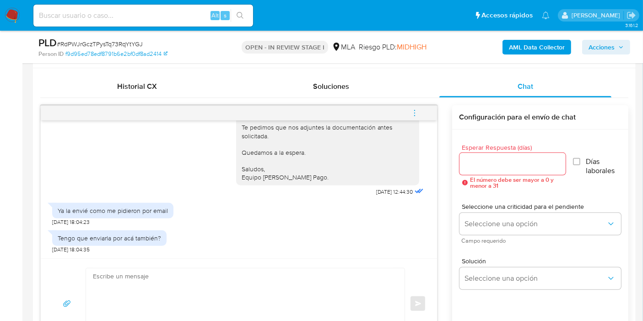
scroll to position [458, 0]
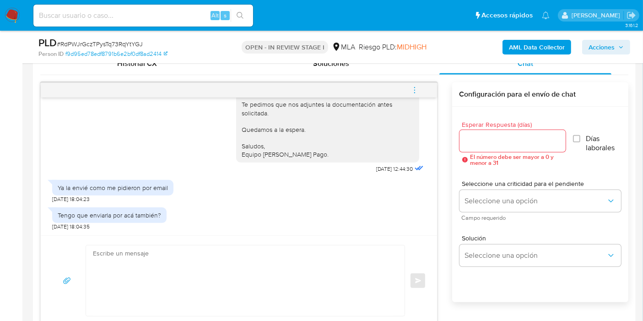
click at [245, 278] on textarea at bounding box center [243, 280] width 300 height 71
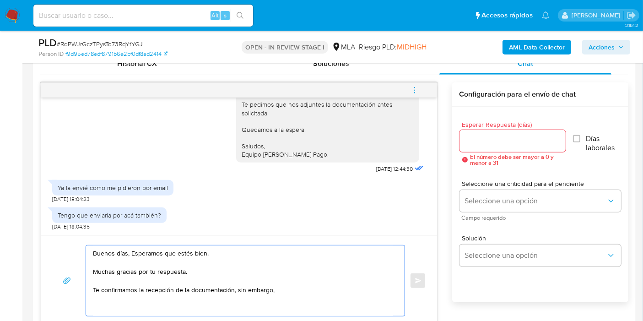
paste textarea "no es suficiente para justificar la operatoria canalizada en tu cuenta de Merca…"
click at [278, 288] on textarea "Buenos días, Esperamos que estés bien. Muchas gracias por tu respuesta. Te conf…" at bounding box center [243, 280] width 300 height 71
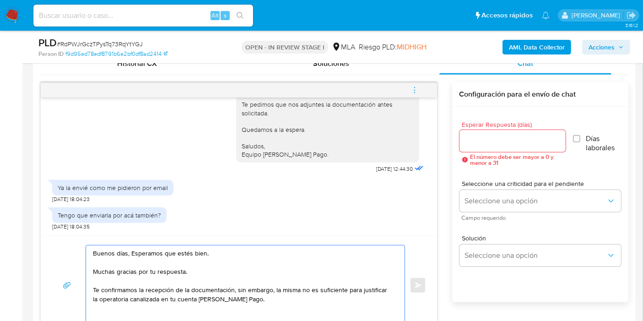
paste textarea "Por este motivo, decidimos suspender tu cuenta de acuerdo con lo previsto en la…"
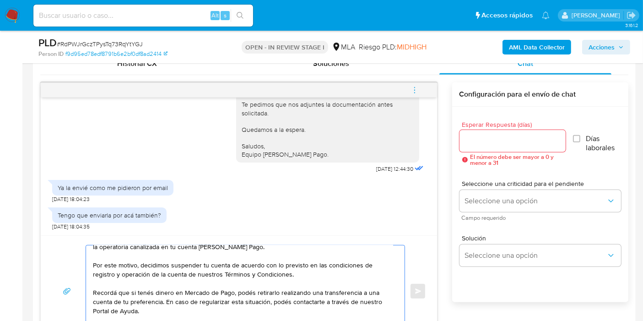
scroll to position [71, 0]
click at [260, 253] on textarea "Buenos días, Esperamos que estés bien. Muchas gracias por tu respuesta. Te conf…" at bounding box center [243, 291] width 300 height 92
click at [208, 289] on textarea "Buenos días, Esperamos que estés bien. Muchas gracias por tu respuesta. Te conf…" at bounding box center [243, 291] width 300 height 92
click at [117, 309] on textarea "Buenos días, Esperamos que estés bien. Muchas gracias por tu respuesta. Te conf…" at bounding box center [243, 291] width 300 height 92
click at [118, 309] on textarea "Buenos días, Esperamos que estés bien. Muchas gracias por tu respuesta. Te conf…" at bounding box center [243, 291] width 300 height 92
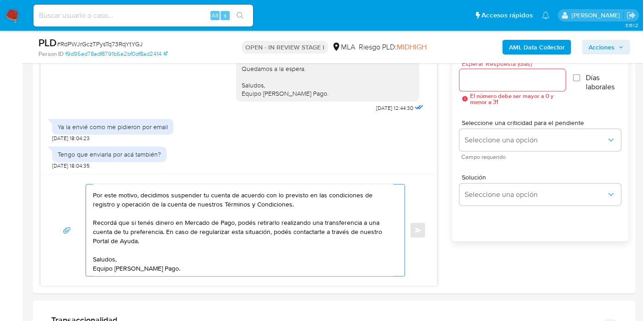
scroll to position [613, 0]
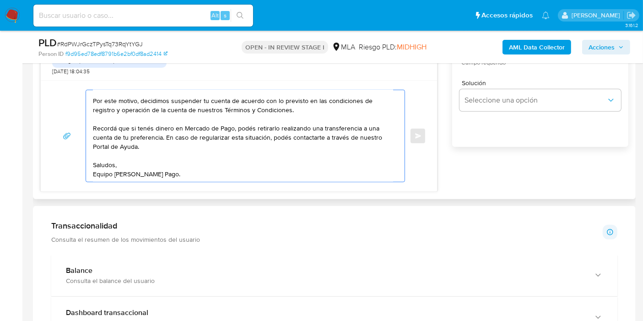
click at [136, 174] on textarea "Buenos días, Esperamos que estés bien. Muchas gracias por tu respuesta. Te conf…" at bounding box center [243, 136] width 300 height 92
drag, startPoint x: 176, startPoint y: 164, endPoint x: 198, endPoint y: 149, distance: 26.4
click at [179, 161] on textarea "Buenos días, Esperamos que estés bien. Muchas gracias por tu respuesta. Te conf…" at bounding box center [243, 136] width 300 height 92
click at [204, 144] on textarea "Buenos días, Esperamos que estés bien. Muchas gracias por tu respuesta. Te conf…" at bounding box center [243, 136] width 300 height 92
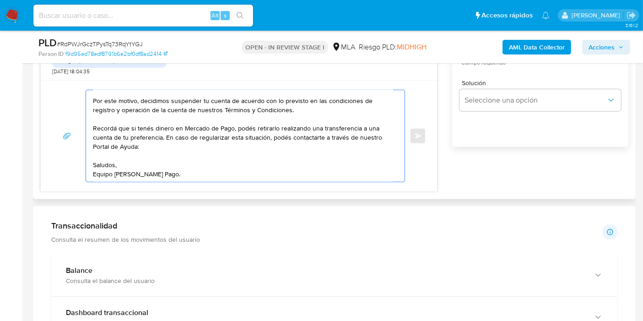
paste textarea "[URL][DOMAIN_NAME]"
click at [268, 105] on textarea "Buenos días, Esperamos que estés bien. Muchas gracias por tu respuesta. Te conf…" at bounding box center [243, 136] width 300 height 92
click at [304, 108] on textarea "Buenos días, Esperamos que estés bien. Muchas gracias por tu respuesta. Te conf…" at bounding box center [243, 136] width 300 height 92
paste textarea "[URL][DOMAIN_NAME]"
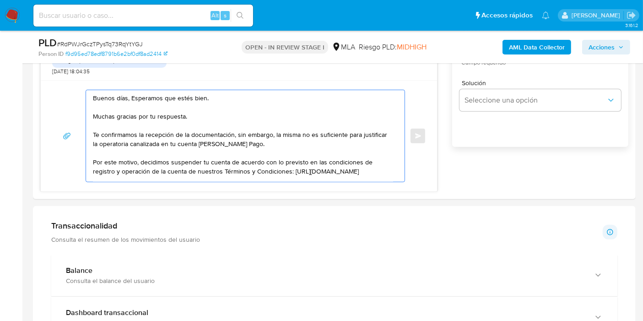
type textarea "Buenos días, Esperamos que estés bien. Muchas gracias por tu respuesta. Te conf…"
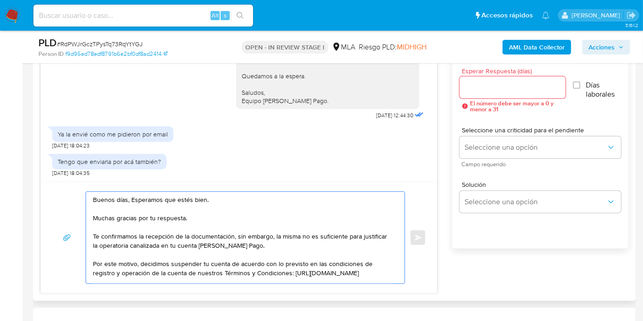
click at [505, 90] on input "Esperar Respuesta (días)" at bounding box center [513, 88] width 107 height 12
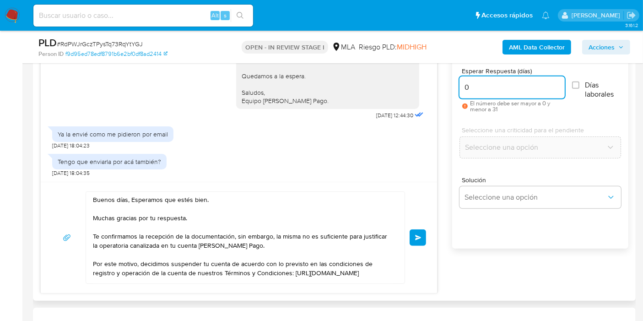
type input "0"
click at [426, 234] on div "Buenos días, Esperamos que estés bien. Muchas gracias por tu respuesta. Te conf…" at bounding box center [239, 237] width 397 height 111
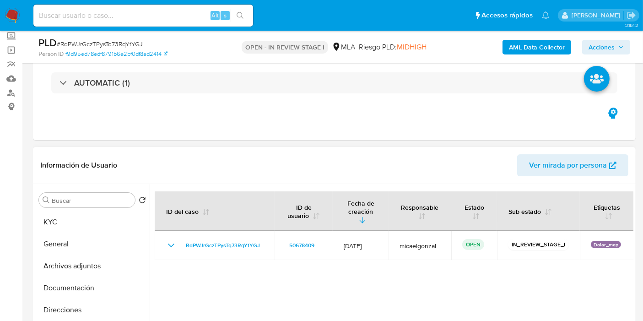
drag, startPoint x: 101, startPoint y: 223, endPoint x: 138, endPoint y: 191, distance: 48.7
click at [102, 223] on button "KYC" at bounding box center [92, 222] width 114 height 22
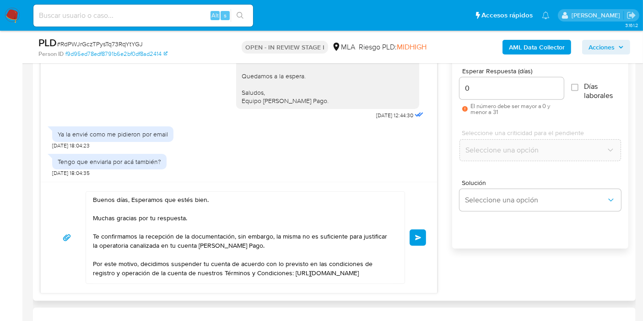
click at [131, 196] on textarea "Buenos días, Esperamos que estés bien. Muchas gracias por tu respuesta. Te conf…" at bounding box center [243, 238] width 300 height 92
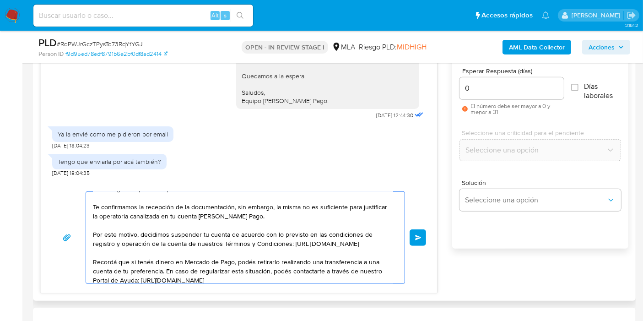
scroll to position [71, 0]
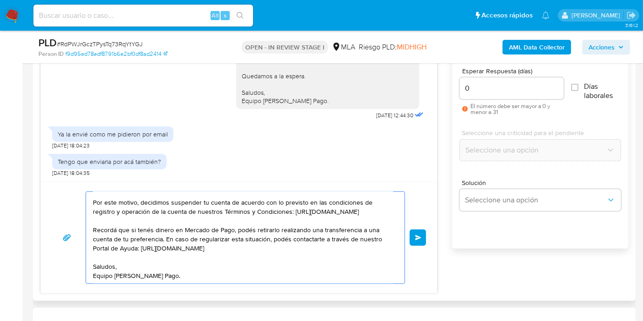
type textarea "Buenos días, Ricardo. Esperamos que estés bien. Muchas gracias por tu respuesta…"
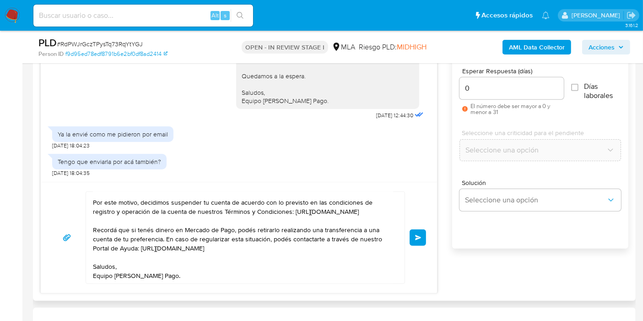
click at [409, 228] on div "Buenos días, Ricardo. Esperamos que estés bien. Muchas gracias por tu respuesta…" at bounding box center [239, 237] width 375 height 92
click at [419, 232] on button "Enviar" at bounding box center [418, 237] width 16 height 16
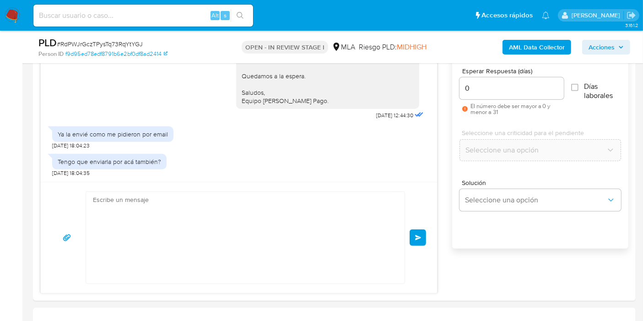
scroll to position [3909, 0]
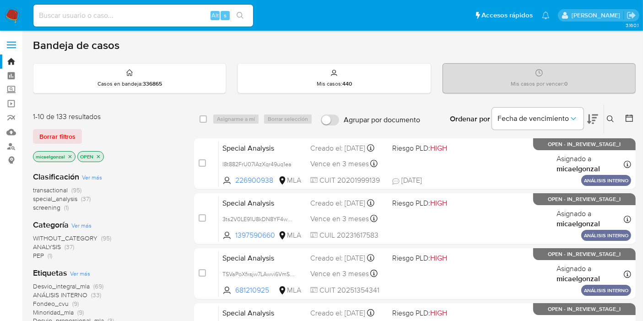
click at [0, 11] on nav "Pausado Ver notificaciones Alt s Accesos rápidos Presiona las siguientes teclas…" at bounding box center [321, 15] width 643 height 31
click at [14, 15] on img at bounding box center [13, 16] width 16 height 16
click at [49, 136] on span "Borrar filtros" at bounding box center [57, 136] width 36 height 13
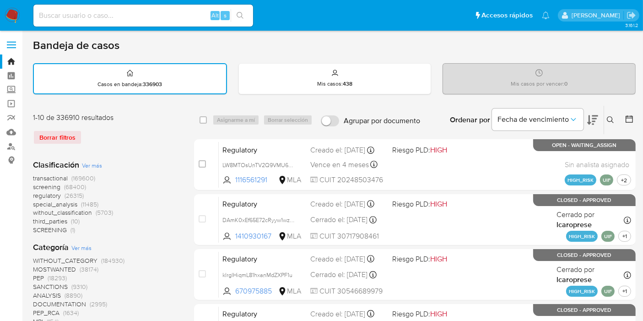
click at [611, 117] on icon at bounding box center [610, 119] width 7 height 7
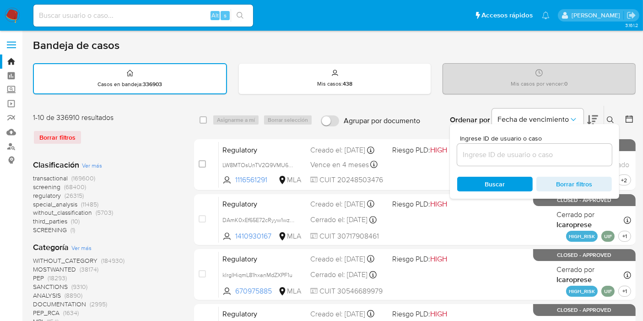
click at [544, 155] on input at bounding box center [534, 155] width 155 height 12
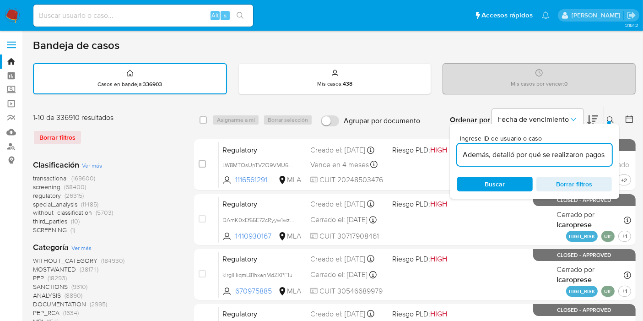
scroll to position [0, 250]
type input "Además, detalló por qué se realizaron pagos a ciertos proveedores y profesional…"
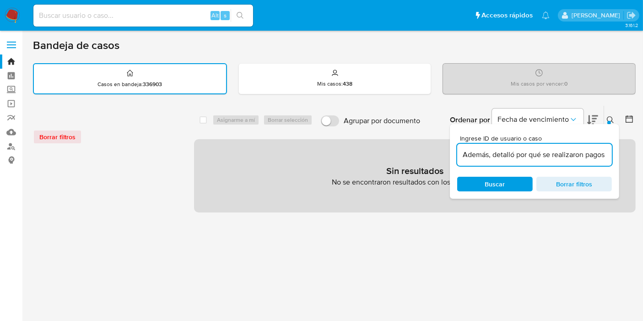
click at [544, 155] on input "Además, detalló por qué se realizaron pagos a ciertos proveedores y profesional…" at bounding box center [534, 155] width 155 height 12
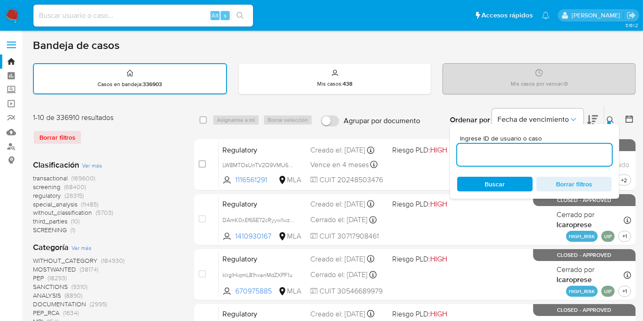
click at [485, 159] on input at bounding box center [534, 155] width 155 height 12
type input "RdPWJrGczTPysTq73RqYtYGJ"
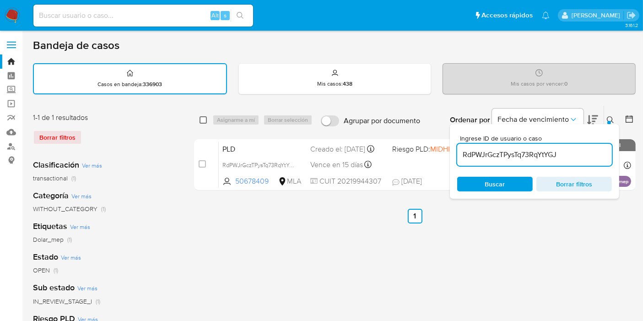
click at [200, 120] on input "checkbox" at bounding box center [203, 119] width 7 height 7
checkbox input "true"
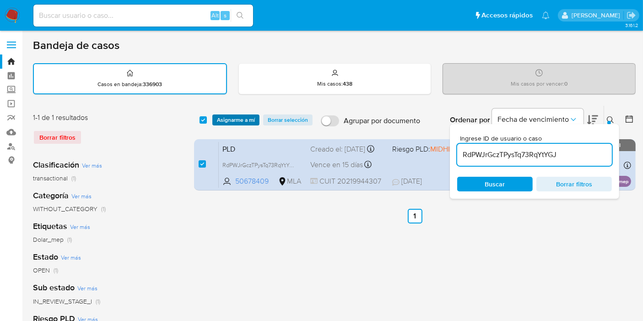
click at [235, 119] on span "Asignarme a mí" at bounding box center [236, 119] width 38 height 9
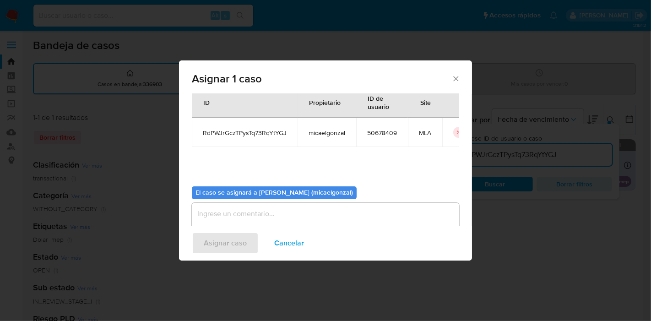
scroll to position [47, 0]
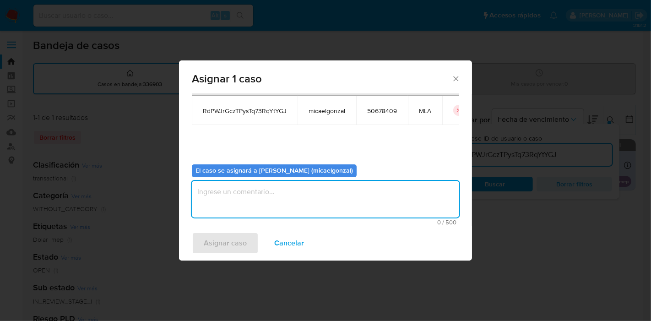
drag, startPoint x: 256, startPoint y: 196, endPoint x: 234, endPoint y: 248, distance: 56.0
click at [255, 197] on textarea "assign-modal" at bounding box center [325, 199] width 267 height 37
click at [234, 248] on span "Asignar caso" at bounding box center [225, 243] width 43 height 20
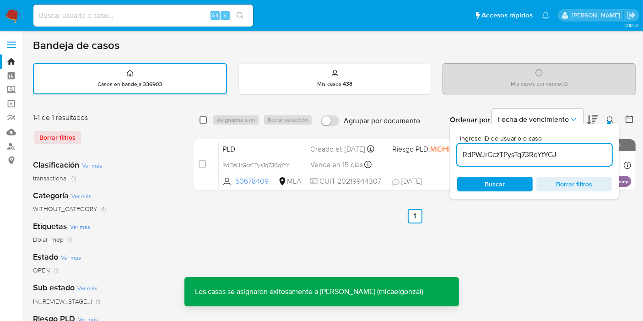
click at [201, 122] on input "checkbox" at bounding box center [203, 119] width 7 height 7
checkbox input "true"
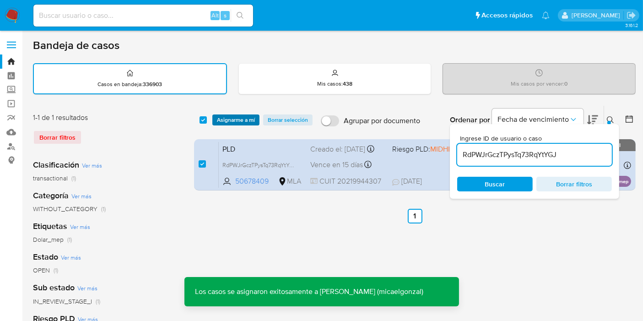
click at [225, 119] on span "Asignarme a mí" at bounding box center [236, 119] width 38 height 9
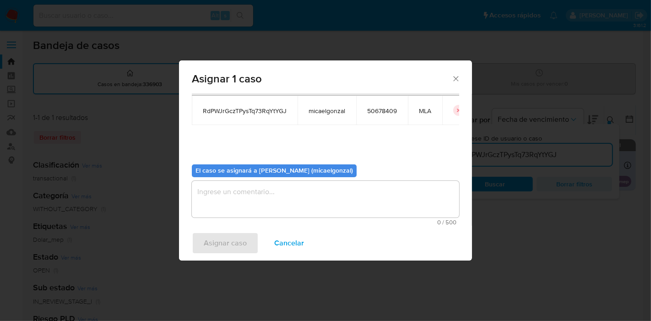
click at [269, 192] on textarea "assign-modal" at bounding box center [325, 199] width 267 height 37
click at [213, 241] on span "Asignar caso" at bounding box center [225, 243] width 43 height 20
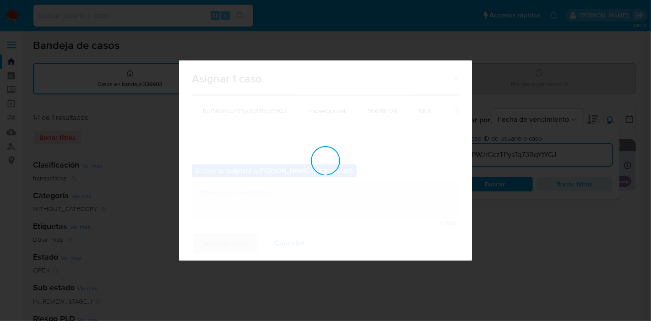
checkbox input "false"
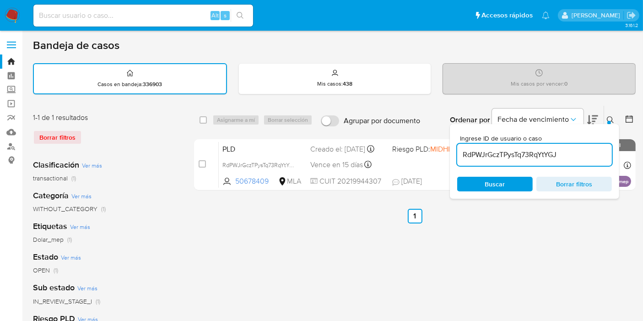
click at [16, 15] on img at bounding box center [13, 16] width 16 height 16
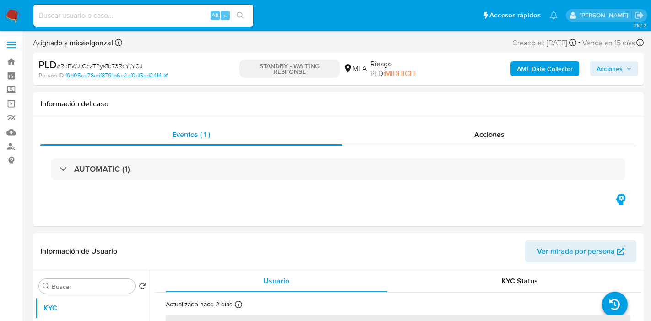
select select "10"
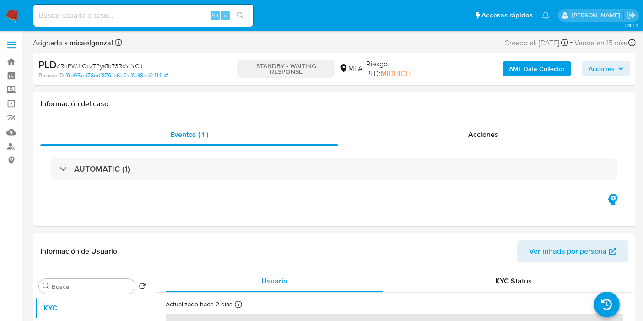
click at [111, 65] on span "# RdPWJrGczTPysTq73RqYtYGJ" at bounding box center [100, 65] width 86 height 9
copy span "RdPWJrGczTPysTq73RqYtYGJ"
click at [10, 14] on img at bounding box center [13, 16] width 16 height 16
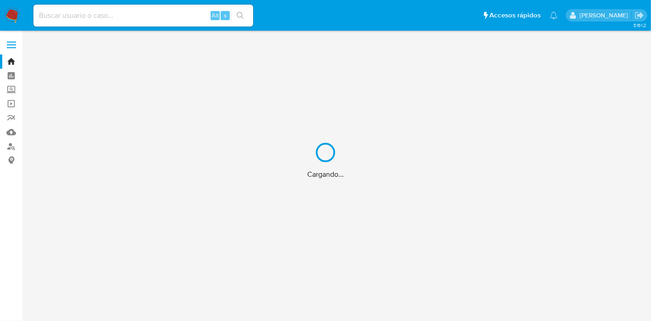
click at [73, 17] on div "Cargando..." at bounding box center [325, 160] width 651 height 321
click at [97, 16] on div "Cargando..." at bounding box center [325, 160] width 651 height 321
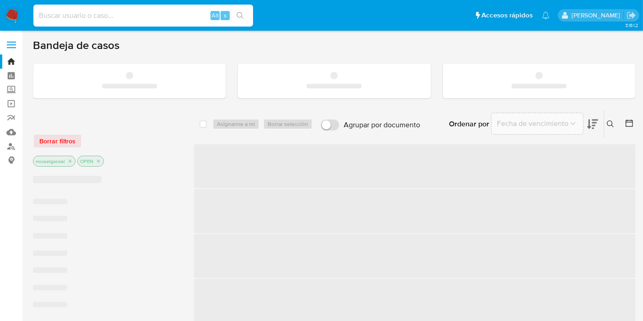
click at [93, 16] on input at bounding box center [143, 16] width 220 height 12
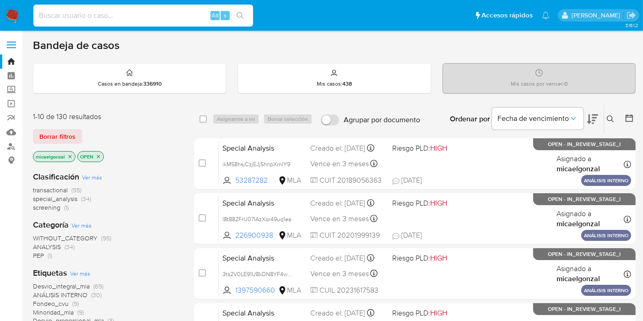
paste input "RdPWJrGczTPysTq73RqYtYGJ"
type input "RdPWJrGczTPysTq73RqYtYGJ"
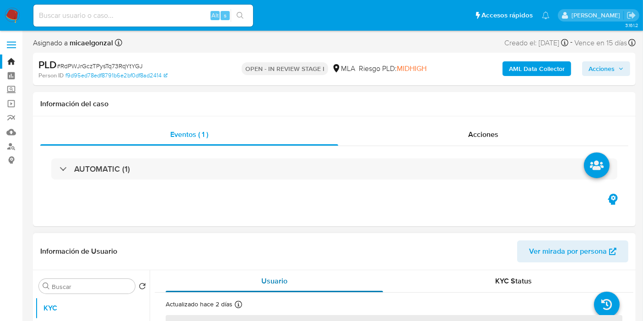
select select "10"
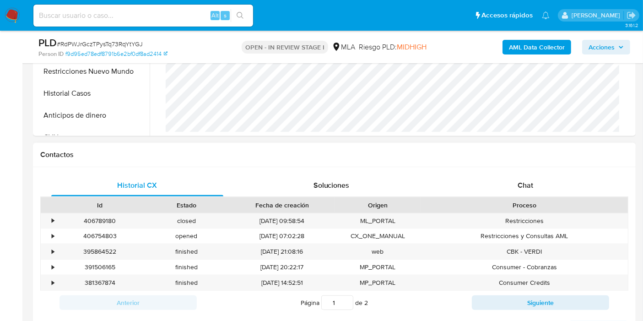
scroll to position [407, 0]
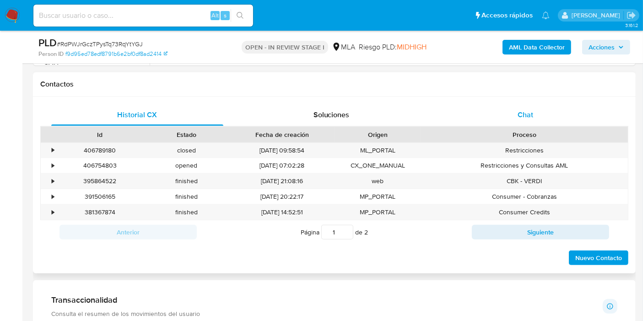
click at [576, 111] on div "Chat" at bounding box center [526, 115] width 172 height 22
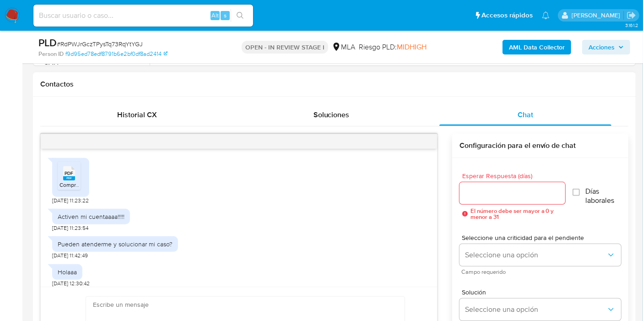
scroll to position [685, 0]
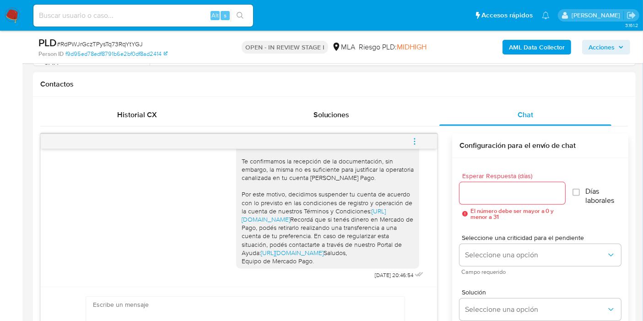
click at [416, 141] on icon "menu-action" at bounding box center [415, 141] width 8 height 8
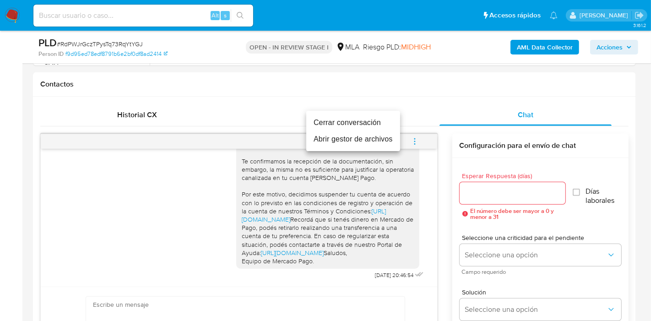
click at [367, 126] on li "Cerrar conversación" at bounding box center [353, 122] width 94 height 16
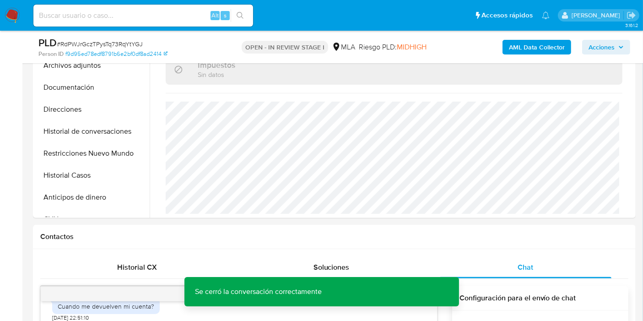
scroll to position [152, 0]
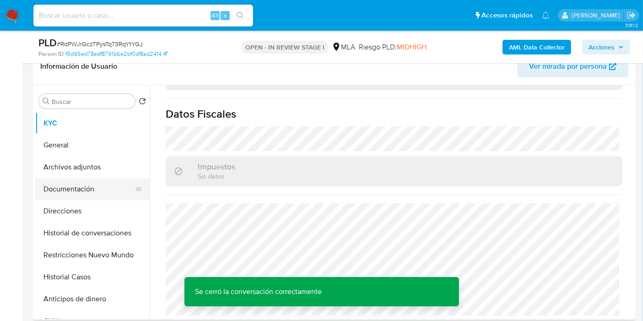
click at [61, 184] on button "Documentación" at bounding box center [88, 189] width 107 height 22
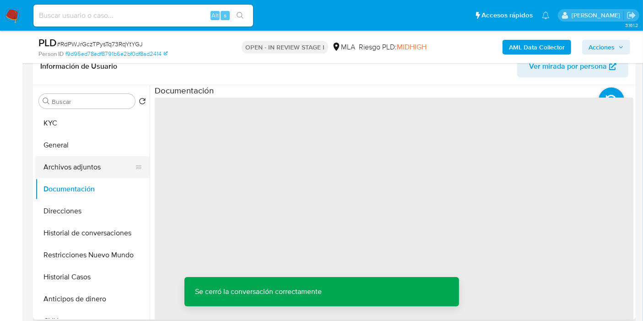
click at [91, 160] on button "Archivos adjuntos" at bounding box center [88, 167] width 107 height 22
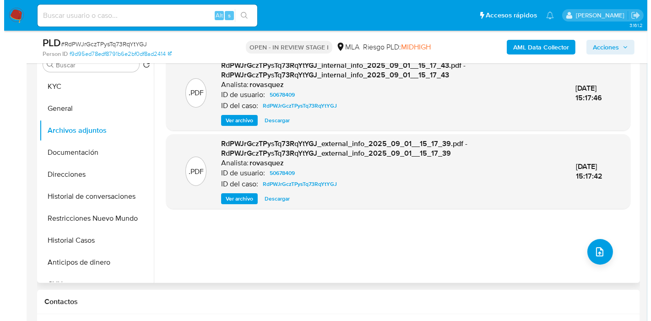
scroll to position [203, 0]
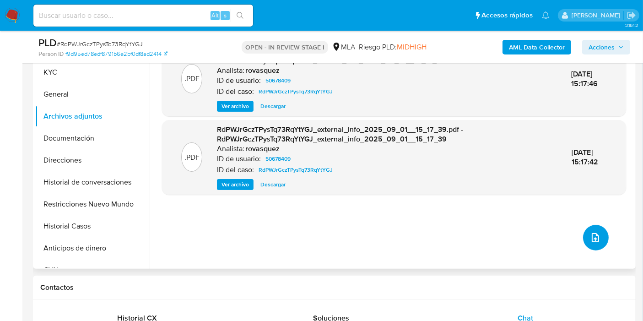
click at [590, 238] on icon "upload-file" at bounding box center [595, 237] width 11 height 11
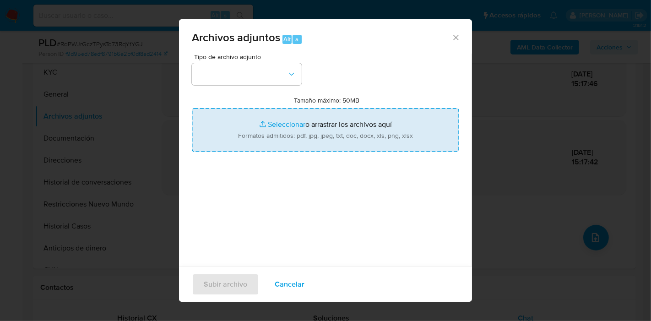
click at [325, 123] on input "Tamaño máximo: 50MB Seleccionar archivos" at bounding box center [325, 130] width 267 height 44
type input "C:\fakepath\ARCA GRUPO BA ZEBRA SOCIEDAD ANONIMA CUIT 30710807473.pdf"
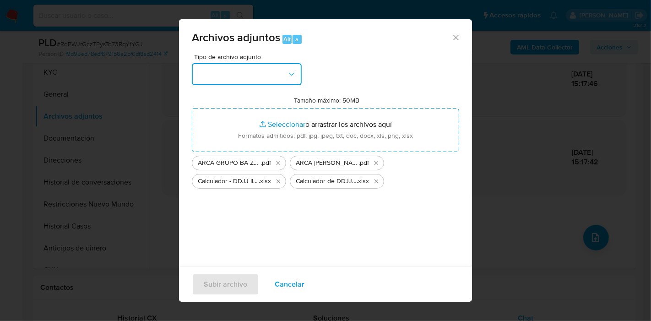
click at [195, 77] on button "button" at bounding box center [247, 74] width 110 height 22
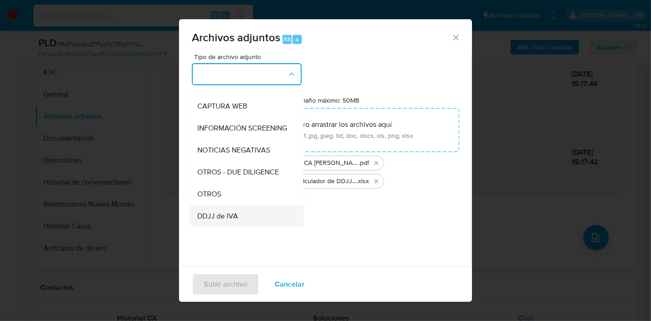
scroll to position [102, 0]
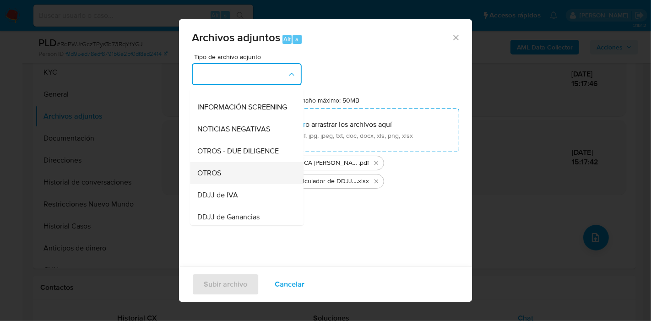
click at [218, 178] on span "OTROS" at bounding box center [209, 172] width 24 height 9
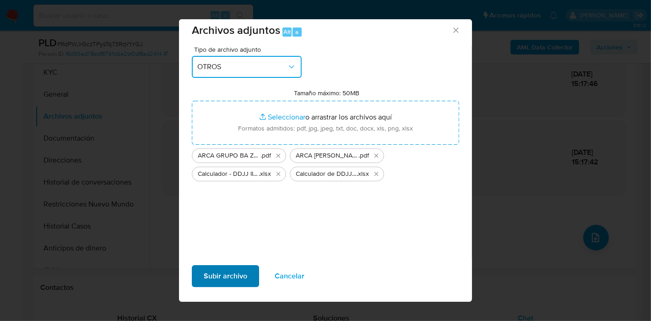
scroll to position [9, 0]
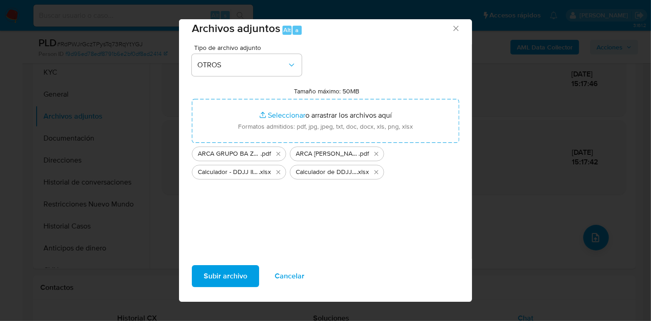
click at [230, 277] on span "Subir archivo" at bounding box center [225, 276] width 43 height 20
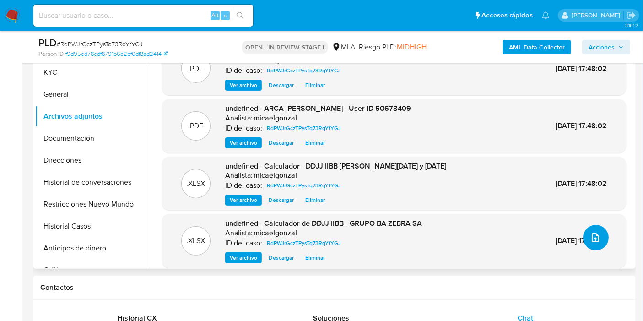
click at [592, 239] on icon "upload-file" at bounding box center [595, 237] width 7 height 9
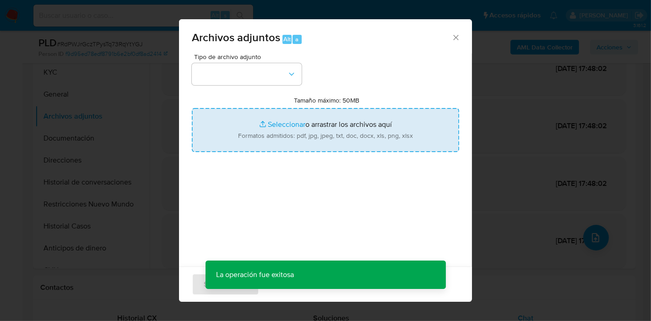
click at [228, 118] on input "Tamaño máximo: 50MB Seleccionar archivos" at bounding box center [325, 130] width 267 height 44
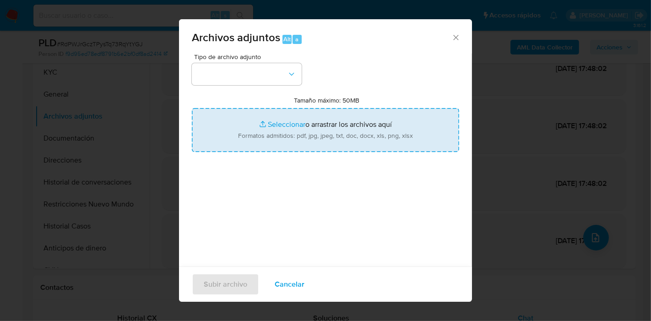
type input "C:\fakepath\DDJJ IIBB de febrero a julio 2025 - GRUPO BA ZEBRA SA.pdf"
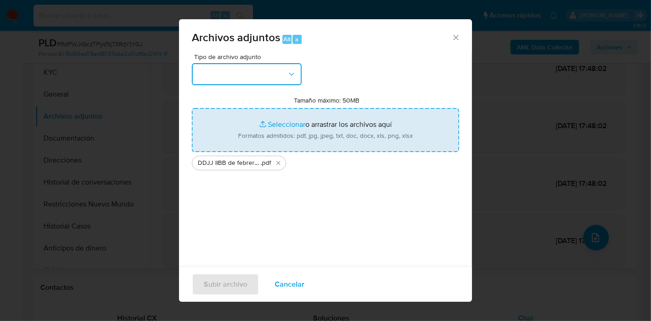
click at [201, 79] on button "button" at bounding box center [247, 74] width 110 height 22
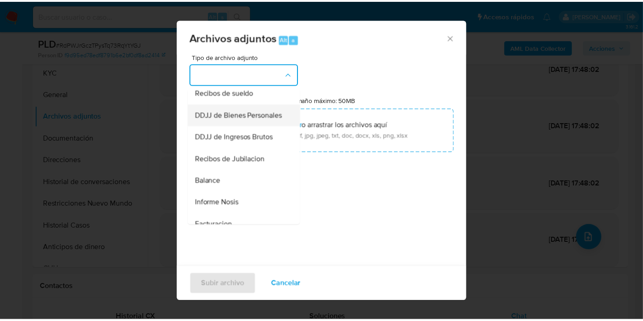
scroll to position [305, 0]
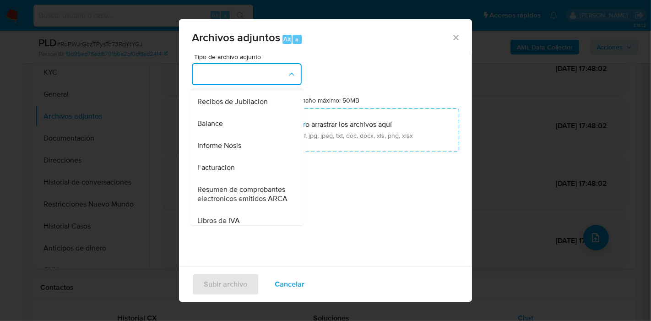
click at [267, 84] on span "DDJJ de Ingresos Brutos" at bounding box center [236, 79] width 79 height 9
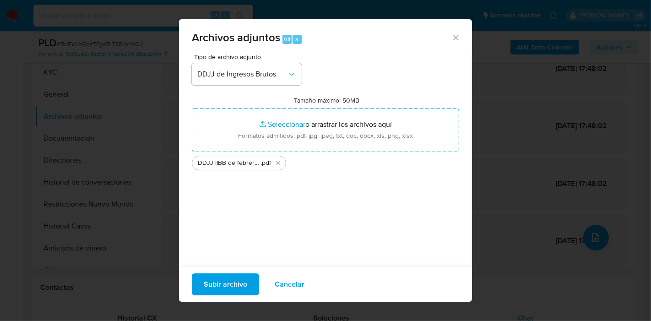
click at [223, 275] on span "Subir archivo" at bounding box center [225, 284] width 43 height 20
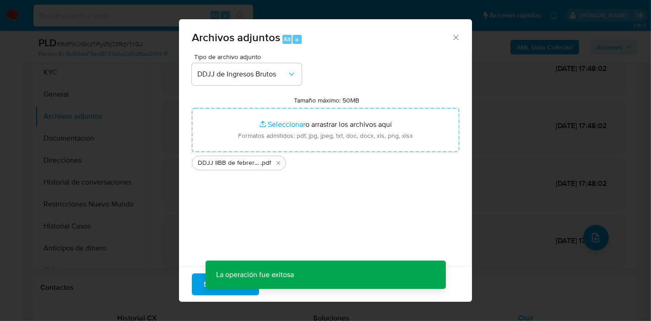
click at [592, 239] on div "Archivos adjuntos Alt a Tipo de archivo adjunto DDJJ de Ingresos Brutos Tamaño …" at bounding box center [325, 160] width 651 height 321
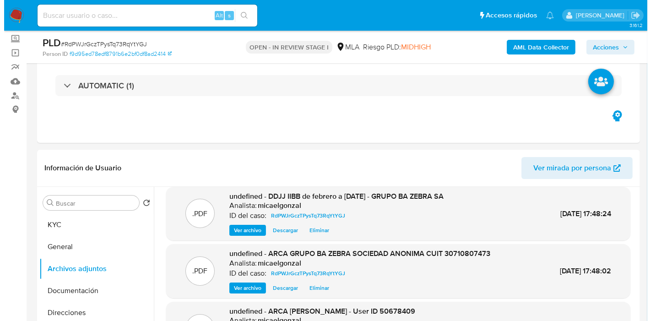
scroll to position [254, 0]
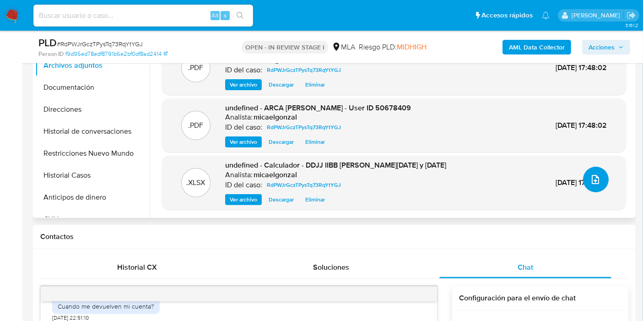
click at [593, 177] on icon "upload-file" at bounding box center [595, 179] width 11 height 11
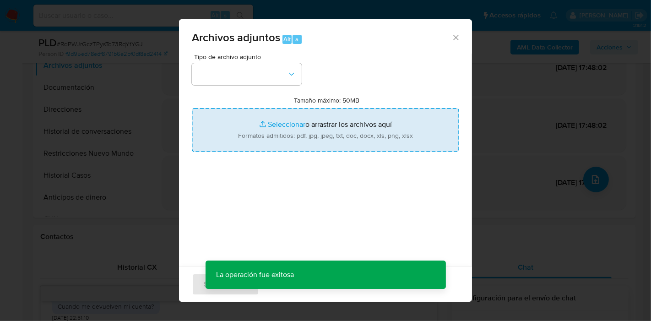
click at [288, 131] on input "Tamaño máximo: 50MB Seleccionar archivos" at bounding box center [325, 130] width 267 height 44
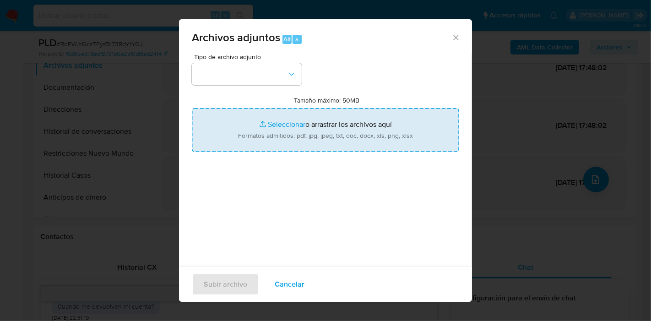
type input "C:\fakepath\NOSIS GRUPO BA ZEBRA SOCIEDAD ANONIMA CUIT 30710807473.pdf"
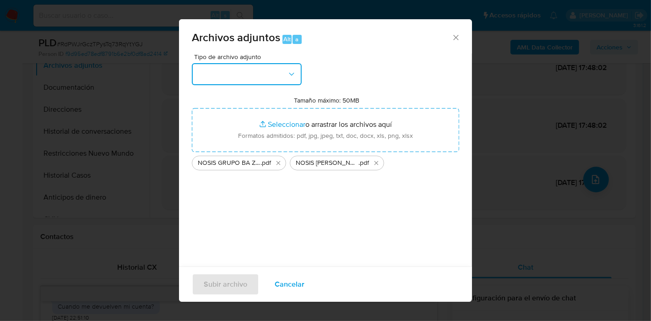
click at [206, 76] on button "button" at bounding box center [247, 74] width 110 height 22
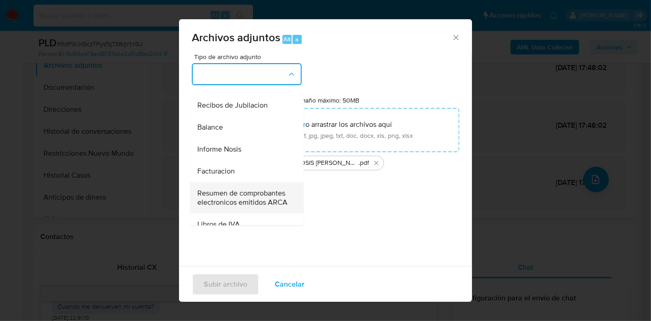
scroll to position [356, 0]
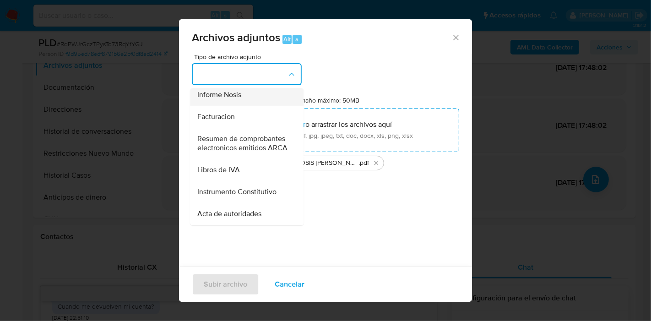
click at [244, 106] on div "Informe Nosis" at bounding box center [243, 95] width 93 height 22
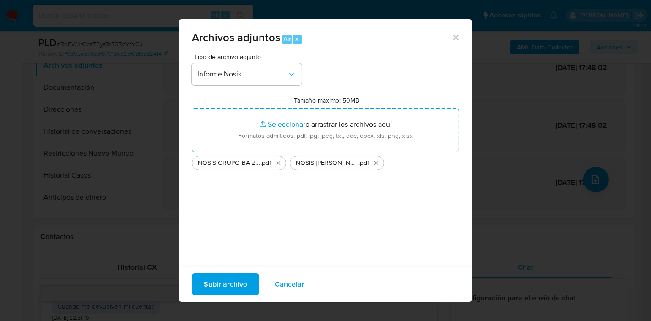
click at [223, 272] on div "Subir archivo Cancelar" at bounding box center [325, 283] width 293 height 35
click at [226, 281] on span "Subir archivo" at bounding box center [225, 284] width 43 height 20
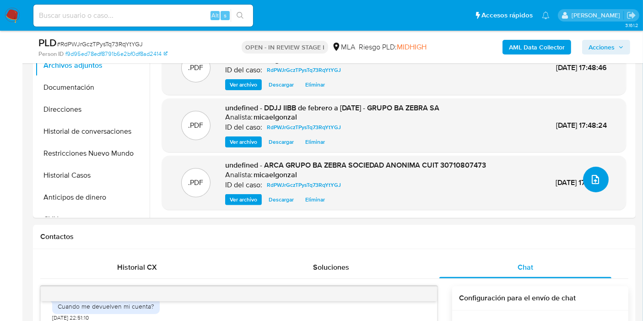
click at [590, 179] on icon "upload-file" at bounding box center [595, 179] width 11 height 11
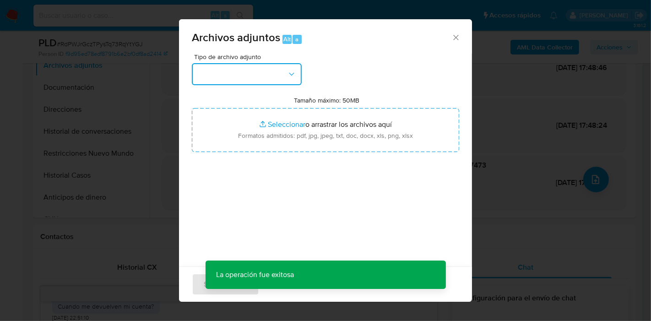
click at [247, 80] on button "button" at bounding box center [247, 74] width 110 height 22
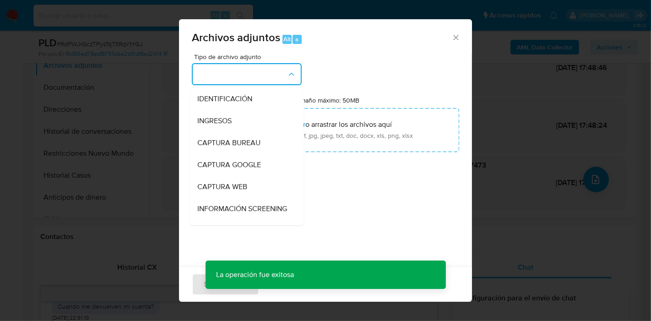
click at [286, 85] on div "IDENTIFICACIÓN INGRESOS CAPTURA BUREAU CAPTURA GOOGLE CAPTURA WEB INFORMACIÓN S…" at bounding box center [247, 74] width 110 height 22
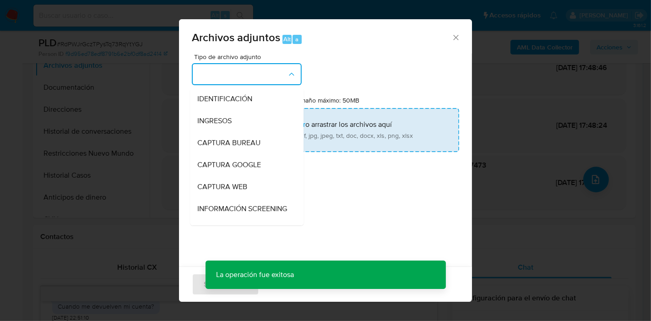
click at [404, 136] on input "Tamaño máximo: 50MB Seleccionar archivos" at bounding box center [325, 130] width 267 height 44
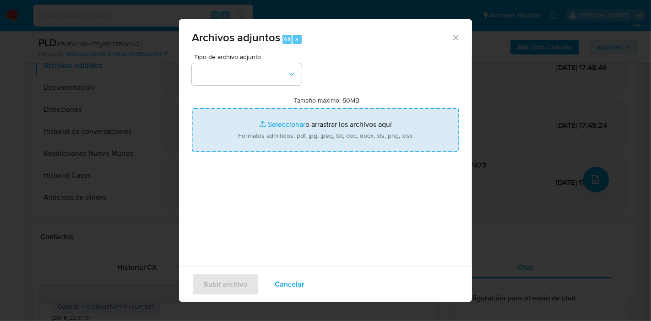
type input "C:\fakepath\Recibo de Sueldo - Julio 2025.pdf"
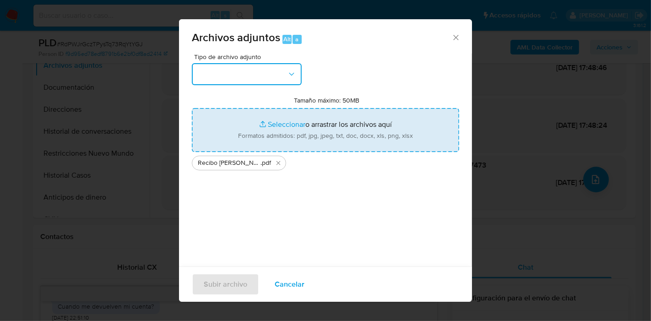
click at [196, 72] on button "button" at bounding box center [247, 74] width 110 height 22
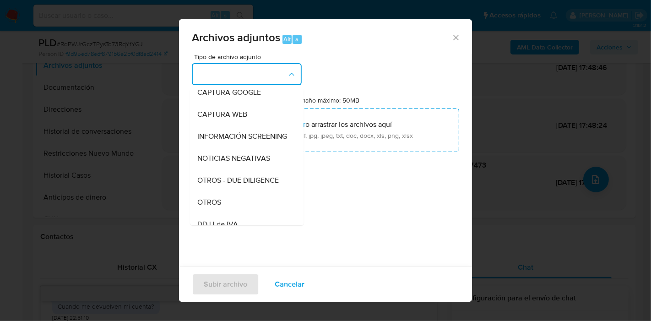
scroll to position [203, 0]
click at [248, 140] on div "Recibos de sueldo" at bounding box center [243, 137] width 93 height 22
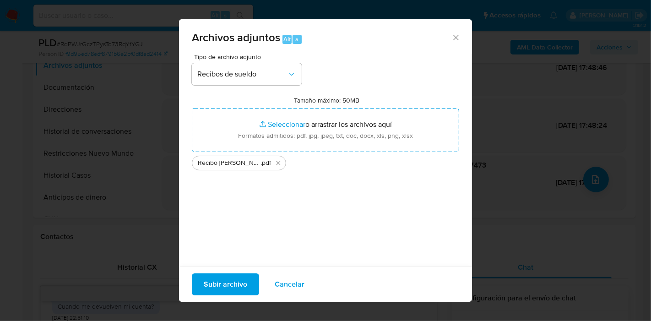
click at [218, 275] on span "Subir archivo" at bounding box center [225, 284] width 43 height 20
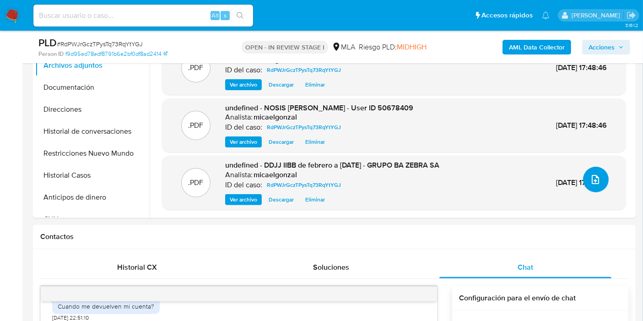
click at [592, 180] on icon "upload-file" at bounding box center [595, 179] width 7 height 9
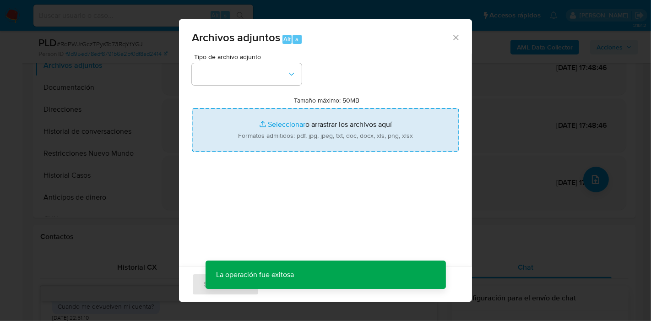
click at [402, 136] on input "Tamaño máximo: 50MB Seleccionar archivos" at bounding box center [325, 130] width 267 height 44
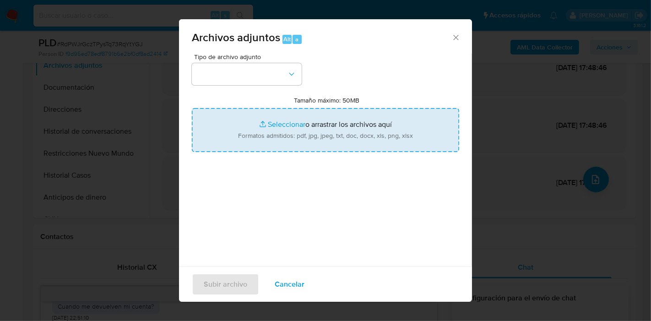
type input "C:\fakepath\EE.CC. GRUPO BA ZEBRA S.A. - Cierre 31 de diciembre 2023.pdf"
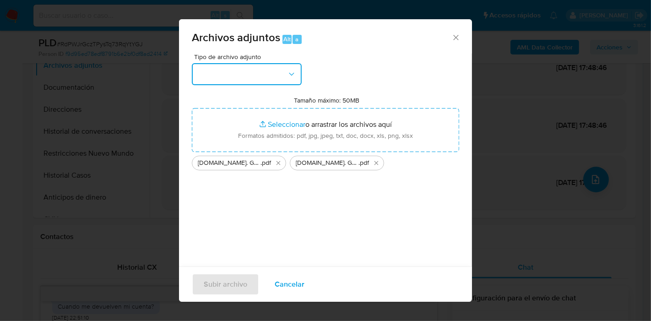
drag, startPoint x: 402, startPoint y: 136, endPoint x: 202, endPoint y: 69, distance: 211.0
click at [202, 69] on button "button" at bounding box center [247, 74] width 110 height 22
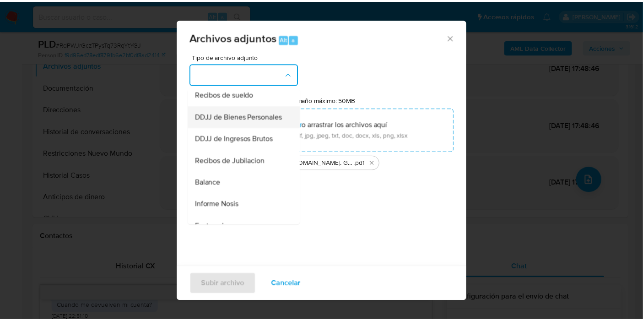
scroll to position [261, 0]
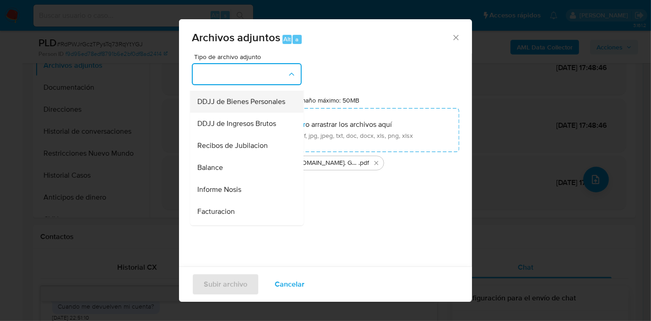
click at [238, 179] on div "Balance" at bounding box center [243, 168] width 93 height 22
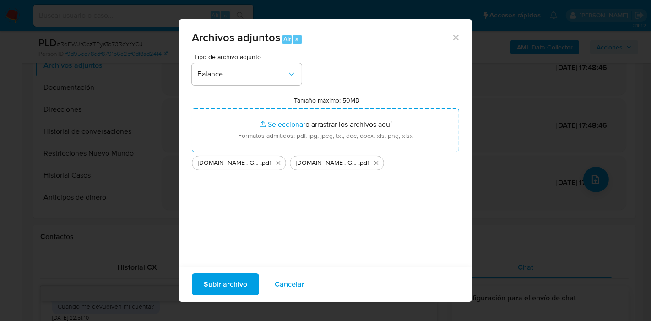
click at [223, 284] on span "Subir archivo" at bounding box center [225, 284] width 43 height 20
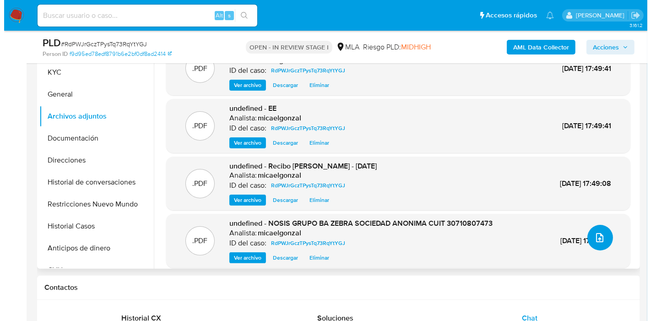
scroll to position [152, 0]
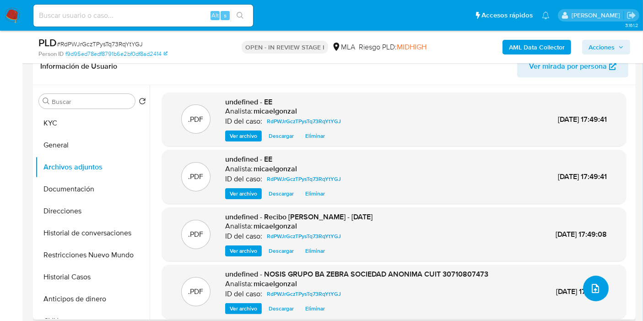
click at [584, 284] on button "upload-file" at bounding box center [596, 289] width 26 height 26
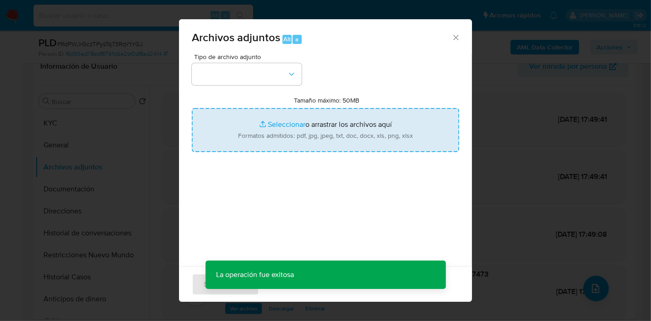
click at [304, 122] on input "Tamaño máximo: 50MB Seleccionar archivos" at bounding box center [325, 130] width 267 height 44
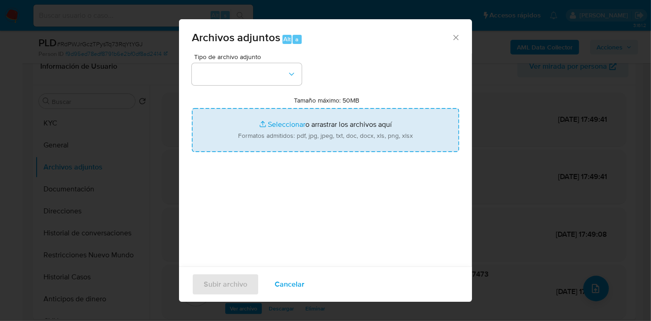
type input "C:\fakepath\Documentación Ricardo Ariel Galo - User ID 50678409.pdf"
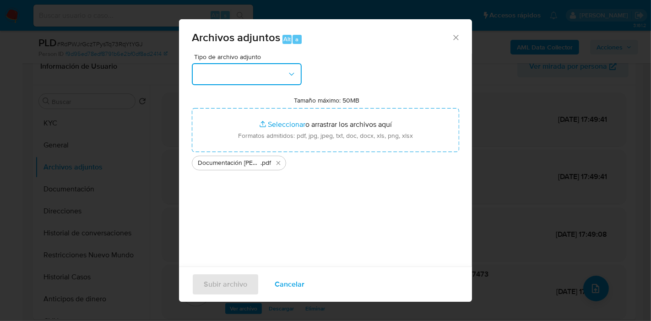
click at [207, 74] on button "button" at bounding box center [247, 74] width 110 height 22
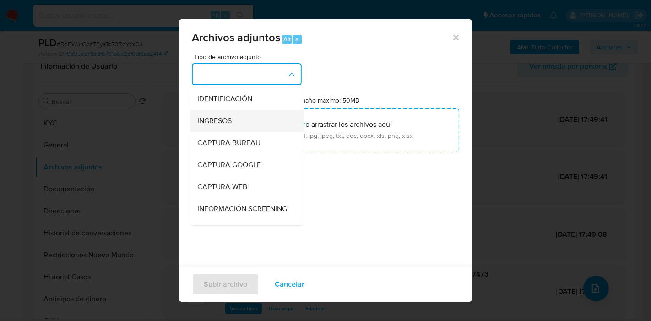
click at [258, 127] on div "INGRESOS" at bounding box center [243, 121] width 93 height 22
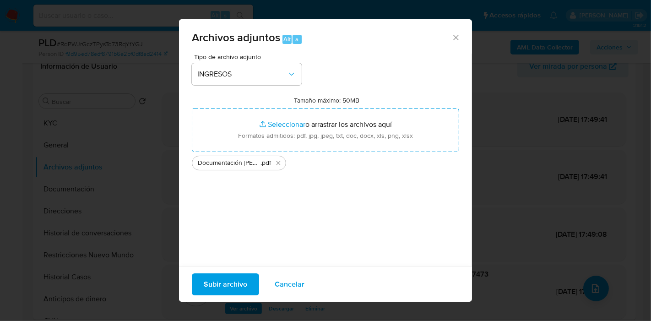
click at [222, 276] on span "Subir archivo" at bounding box center [225, 284] width 43 height 20
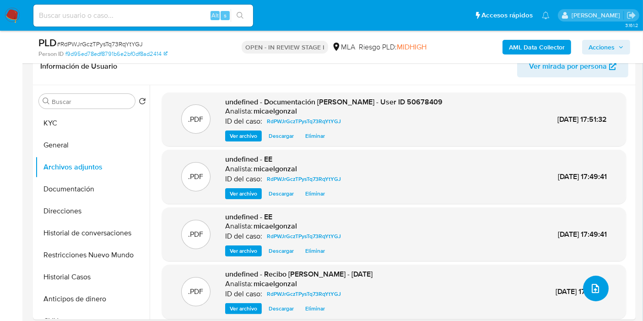
click at [593, 286] on icon "upload-file" at bounding box center [595, 288] width 11 height 11
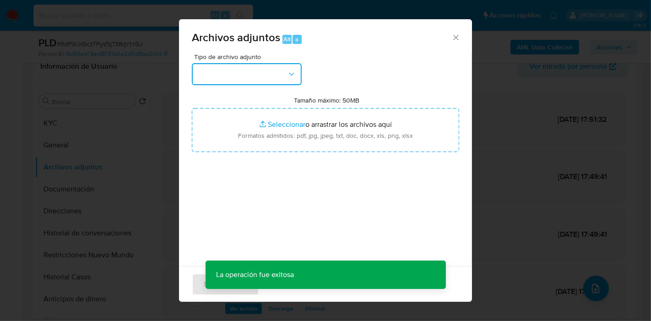
click at [281, 76] on button "button" at bounding box center [247, 74] width 110 height 22
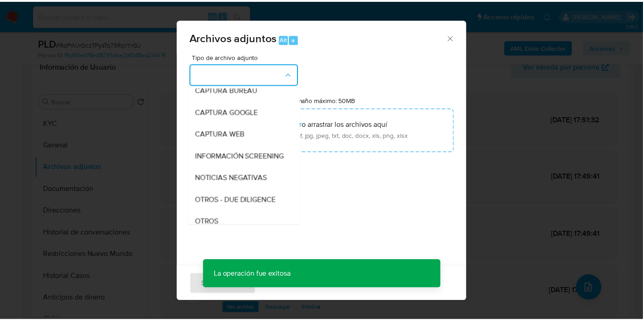
scroll to position [102, 0]
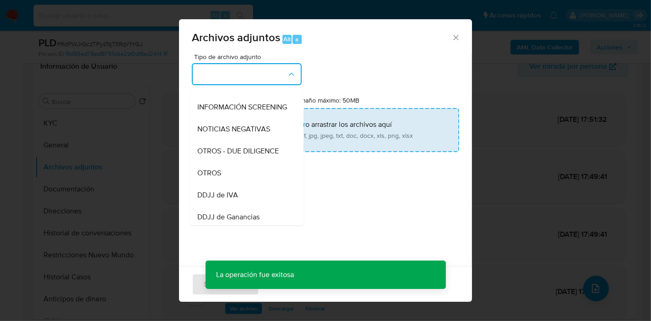
drag, startPoint x: 237, startPoint y: 185, endPoint x: 266, endPoint y: 139, distance: 55.0
click at [239, 183] on div "OTROS" at bounding box center [243, 173] width 93 height 22
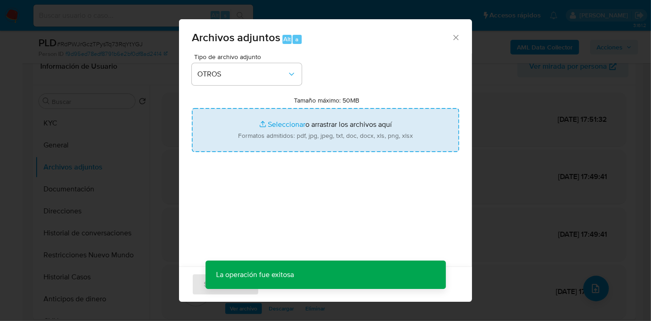
click at [266, 139] on input "Tamaño máximo: 50MB Seleccionar archivos" at bounding box center [325, 130] width 267 height 44
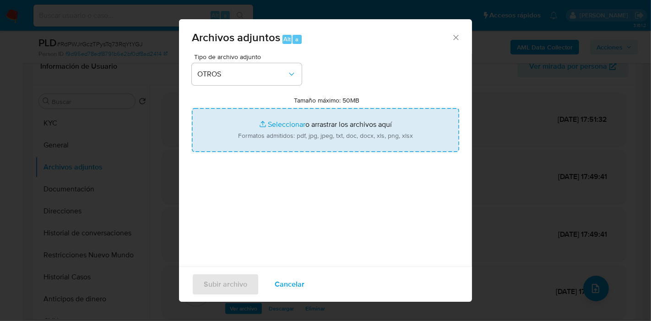
type input "C:\fakepath\Movimientos Ricardo Ariel Galo - User ID 50678409.xlsx"
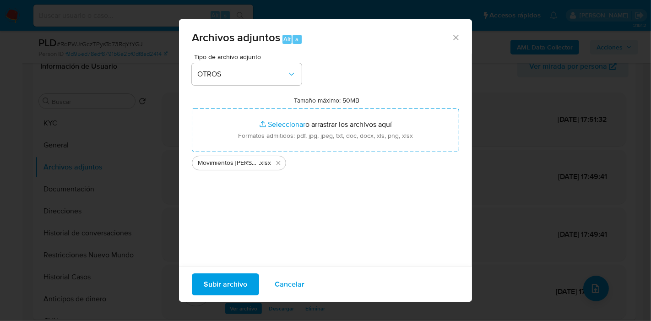
click at [342, 188] on div "Tipo de archivo adjunto OTROS Tamaño máximo: 50MB Seleccionar archivos Seleccio…" at bounding box center [325, 162] width 267 height 216
click at [216, 282] on span "Subir archivo" at bounding box center [225, 284] width 43 height 20
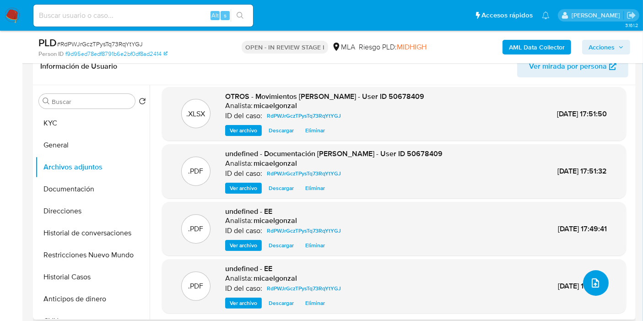
scroll to position [7, 0]
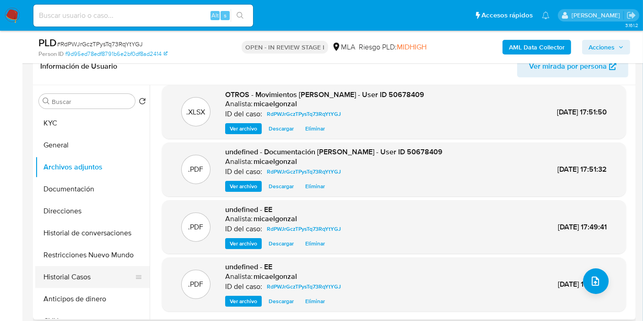
click at [78, 283] on button "Historial Casos" at bounding box center [88, 277] width 107 height 22
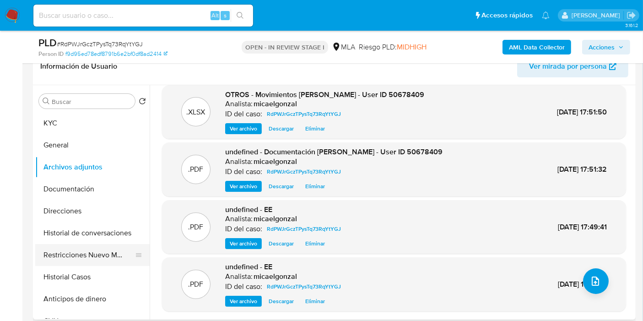
scroll to position [0, 0]
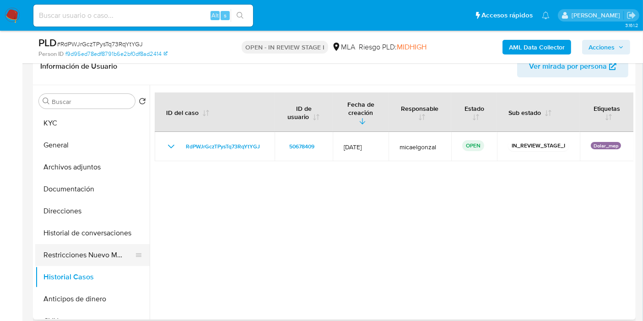
click at [107, 245] on button "Restricciones Nuevo Mundo" at bounding box center [88, 255] width 107 height 22
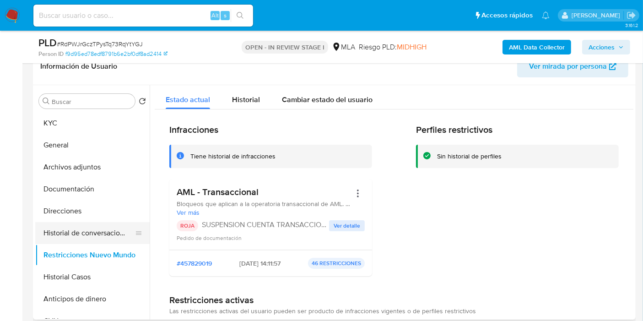
click at [64, 234] on button "Historial de conversaciones" at bounding box center [88, 233] width 107 height 22
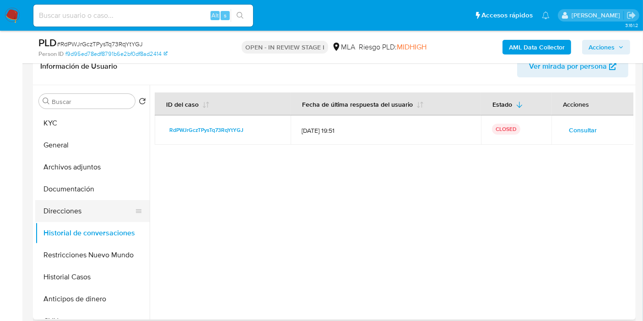
click at [78, 206] on button "Direcciones" at bounding box center [88, 211] width 107 height 22
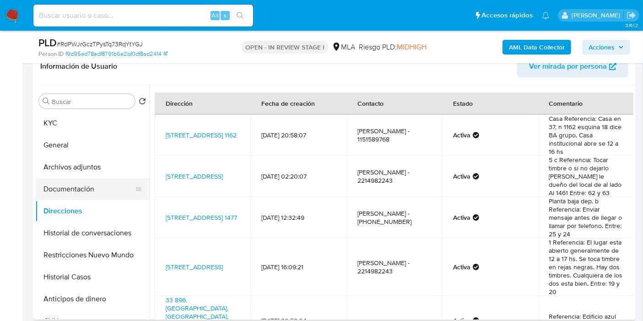
click at [93, 189] on button "Documentación" at bounding box center [88, 189] width 107 height 22
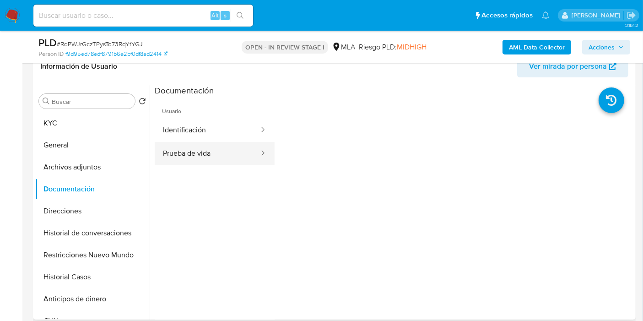
click at [181, 155] on button "Prueba de vida" at bounding box center [207, 153] width 105 height 23
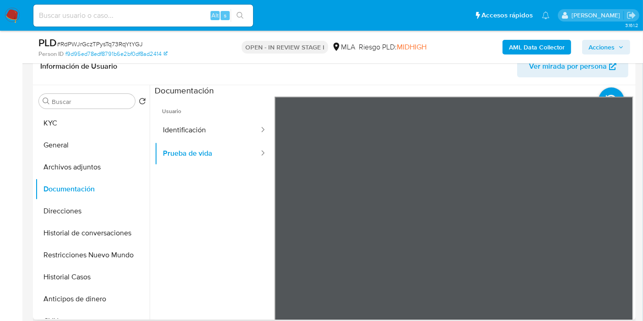
scroll to position [65, 0]
click at [169, 125] on button "Identificación" at bounding box center [207, 130] width 105 height 23
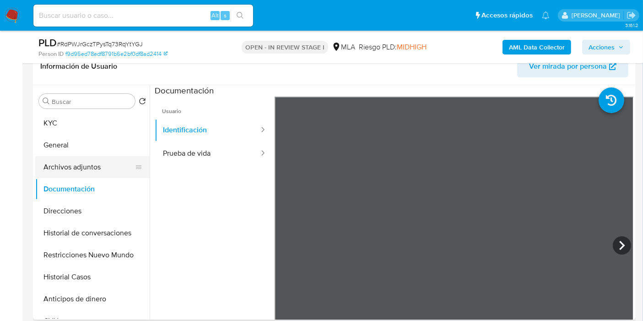
click at [111, 167] on button "Archivos adjuntos" at bounding box center [88, 167] width 107 height 22
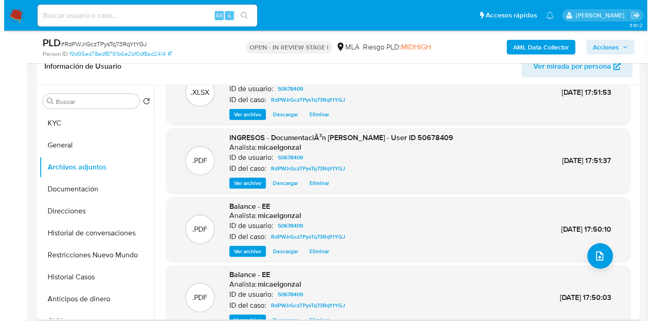
scroll to position [0, 0]
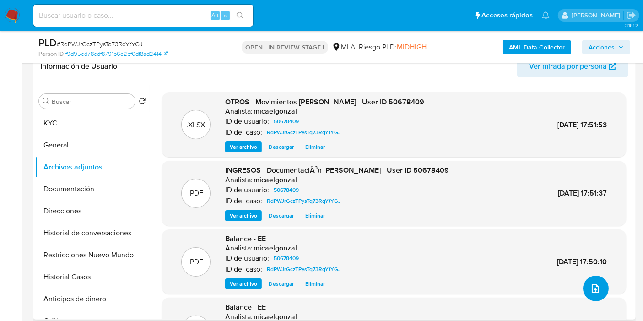
click at [592, 295] on button "upload-file" at bounding box center [596, 289] width 26 height 26
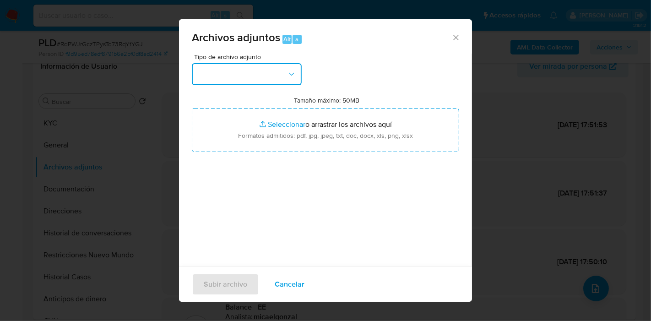
click at [293, 82] on button "button" at bounding box center [247, 74] width 110 height 22
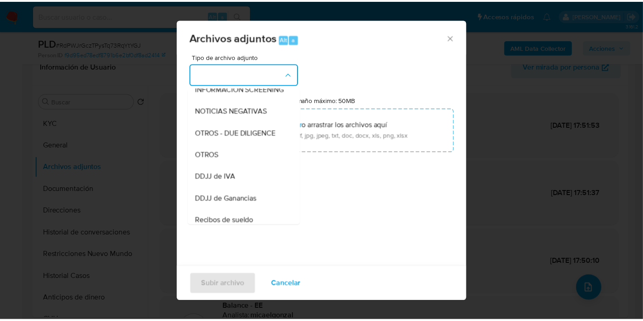
scroll to position [152, 0]
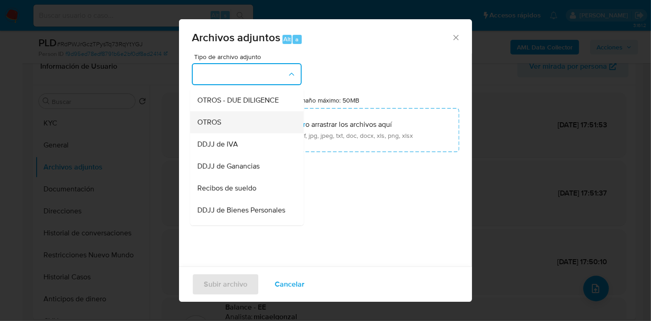
click at [228, 133] on div "OTROS" at bounding box center [243, 122] width 93 height 22
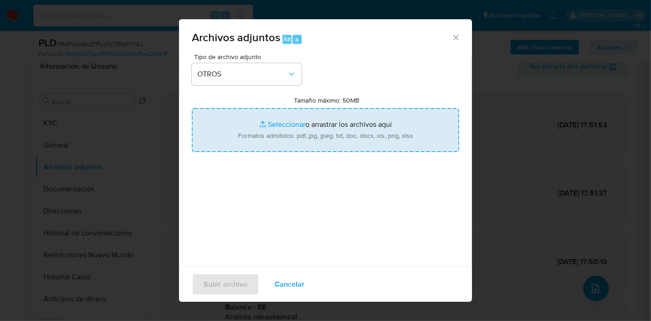
click at [391, 139] on input "Tamaño máximo: 50MB Seleccionar archivos" at bounding box center [325, 130] width 267 height 44
type input "C:\fakepath\Caselog RdPWJrGczTPysTq73RqYtYGJ_2025_09_01_14_30_30.docx"
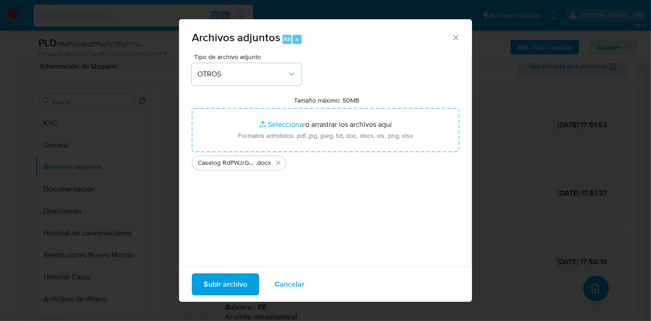
click at [236, 289] on span "Subir archivo" at bounding box center [225, 284] width 43 height 20
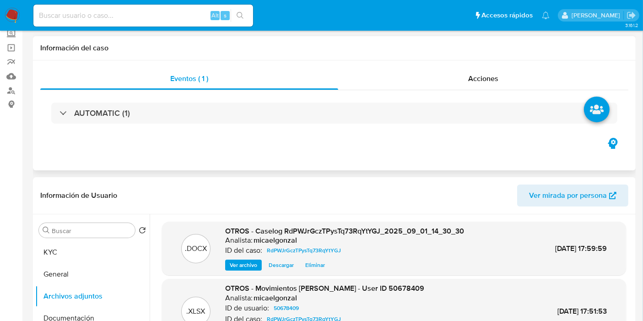
scroll to position [0, 0]
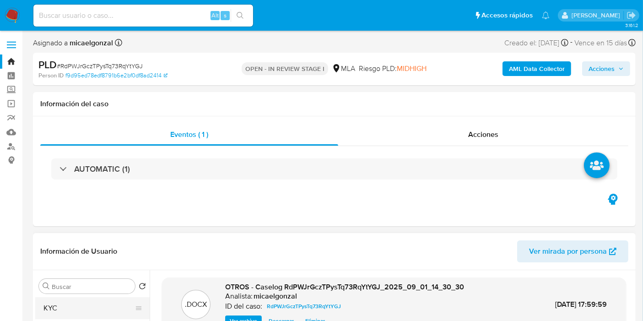
click at [67, 307] on button "KYC" at bounding box center [88, 308] width 107 height 22
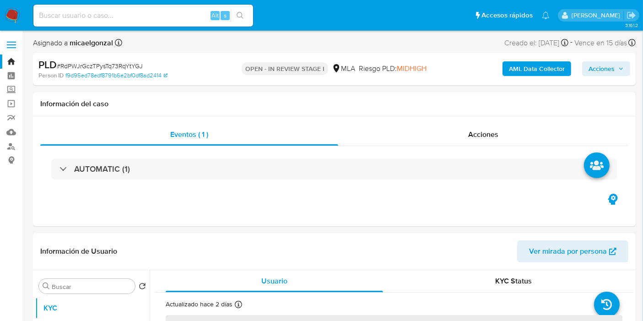
click at [594, 71] on span "Acciones" at bounding box center [602, 68] width 26 height 15
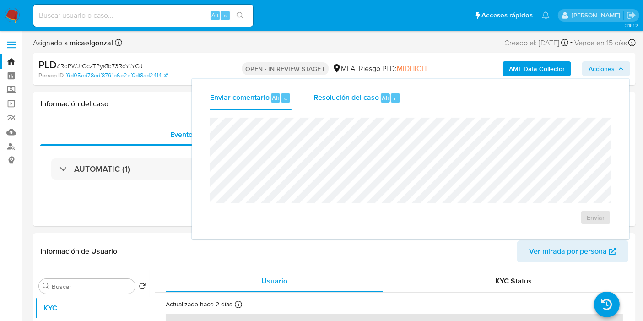
click at [365, 98] on span "Resolución del caso" at bounding box center [346, 97] width 65 height 11
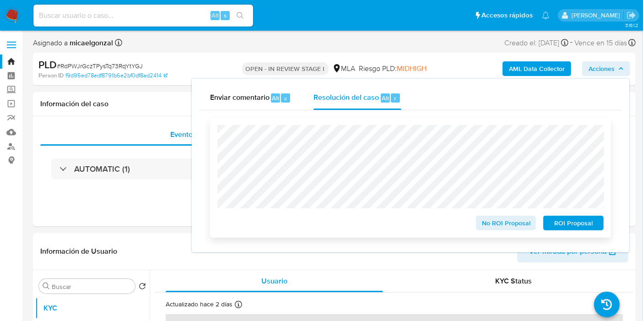
click at [568, 235] on div "No ROI Proposal ROI Proposal" at bounding box center [410, 178] width 401 height 120
click at [579, 226] on span "ROI Proposal" at bounding box center [574, 223] width 48 height 13
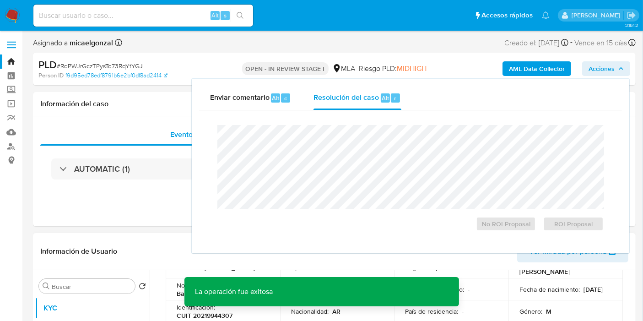
scroll to position [152, 0]
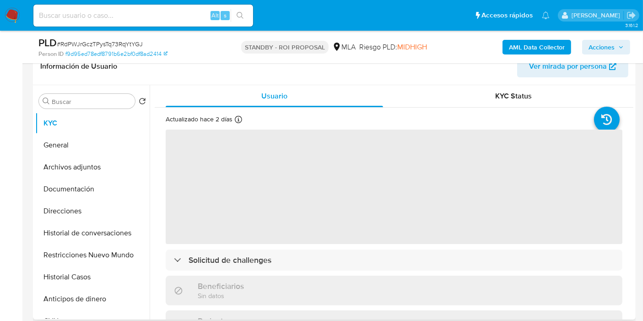
scroll to position [203, 0]
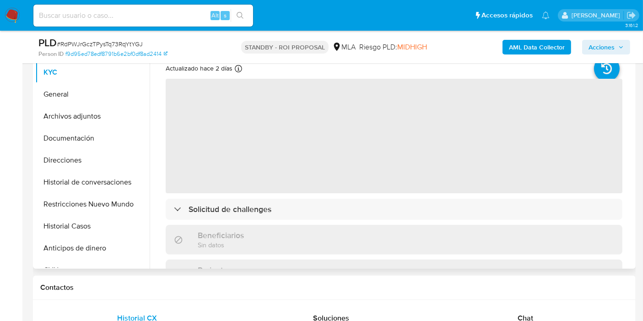
select select "10"
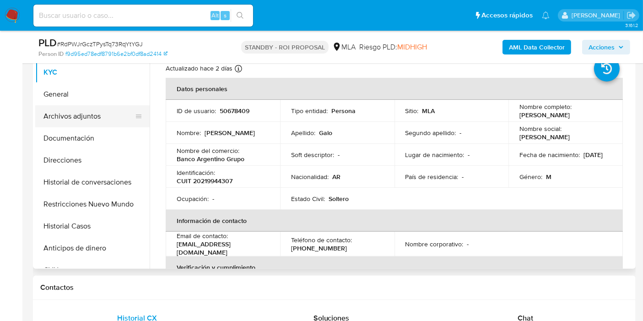
click at [111, 107] on button "Archivos adjuntos" at bounding box center [88, 116] width 107 height 22
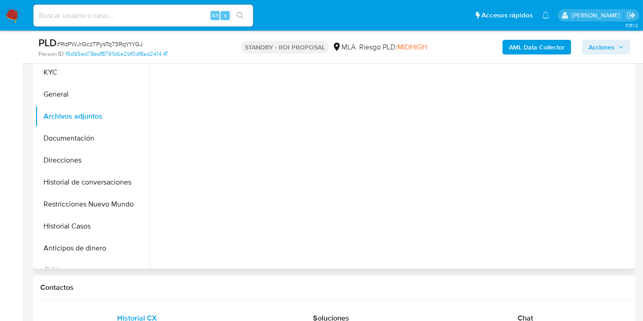
scroll to position [102, 0]
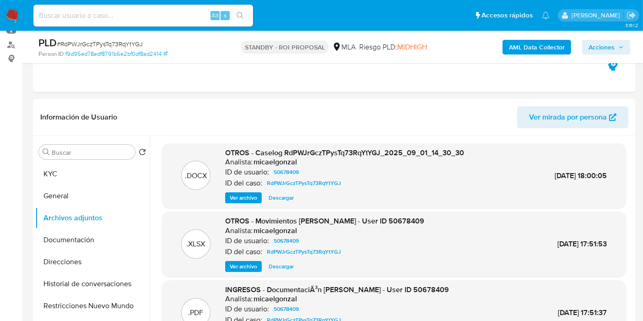
click at [13, 7] on nav "Pausado Ver notificaciones Alt s Accesos rápidos Presiona las siguientes teclas…" at bounding box center [321, 15] width 643 height 31
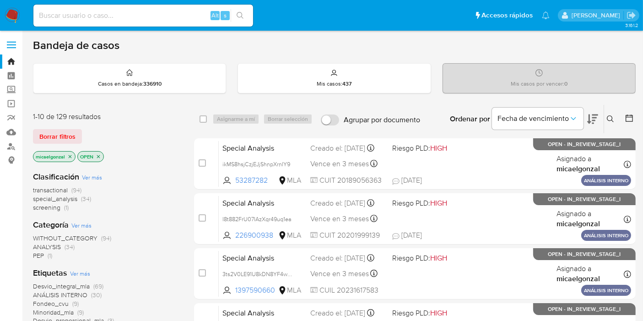
click at [164, 11] on input at bounding box center [143, 16] width 220 height 12
paste input "50678409"
type input "50678409"
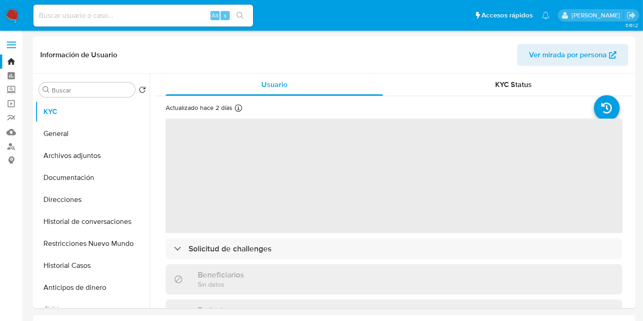
select select "10"
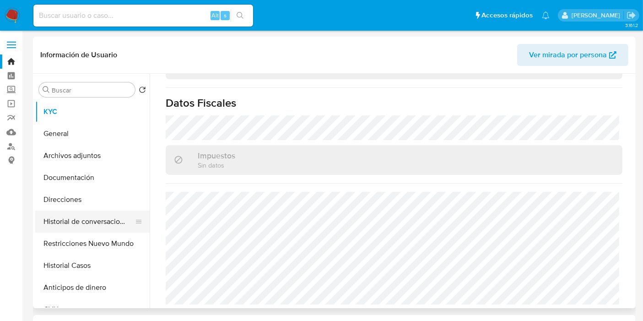
click at [68, 214] on button "Historial de conversaciones" at bounding box center [88, 222] width 107 height 22
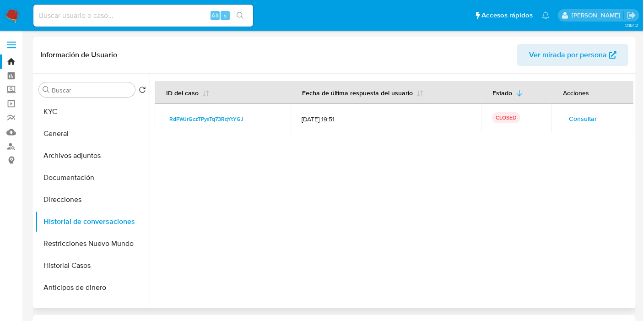
click at [588, 118] on span "Consultar" at bounding box center [583, 118] width 28 height 13
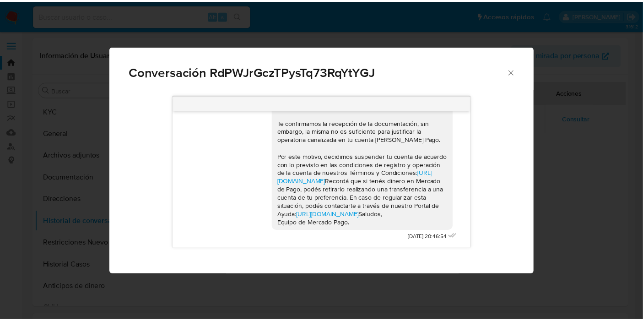
scroll to position [586, 0]
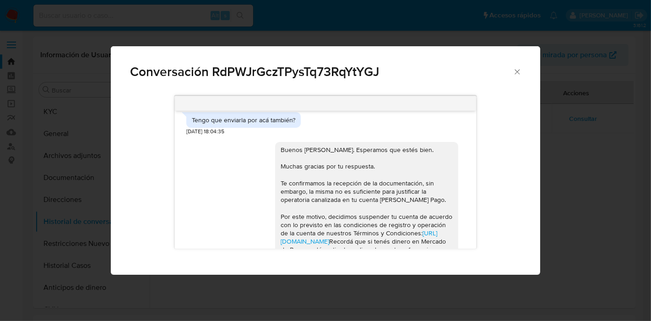
drag, startPoint x: 351, startPoint y: 220, endPoint x: 275, endPoint y: 163, distance: 94.6
click at [281, 163] on div "Buenos [PERSON_NAME]. Esperamos que estés bien. Muchas gracias por tu respuesta…" at bounding box center [367, 216] width 172 height 141
copy div "Muchas gracias por tu respuesta. Te confirmamos la recepción de la documentació…"
click at [71, 67] on div "Conversación RdPWJrGczTPysTq73RqYtYGJ PDF PDF Comprobante.pdf [DATE] 11:23:22 A…" at bounding box center [325, 160] width 651 height 321
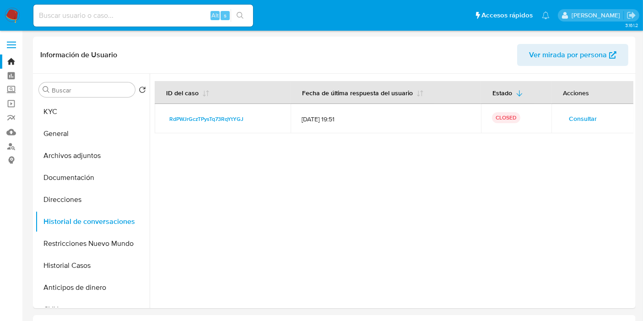
click at [9, 15] on img at bounding box center [13, 16] width 16 height 16
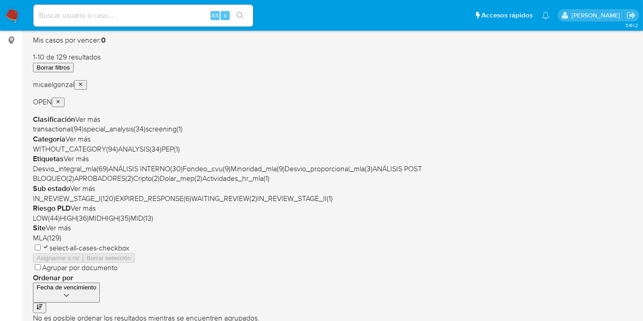
scroll to position [203, 0]
